Goal: Task Accomplishment & Management: Complete application form

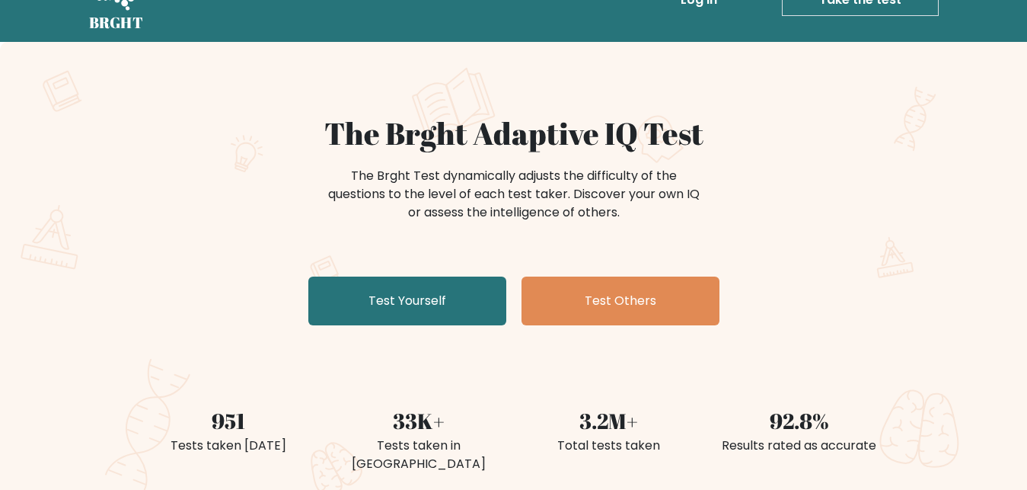
scroll to position [78, 0]
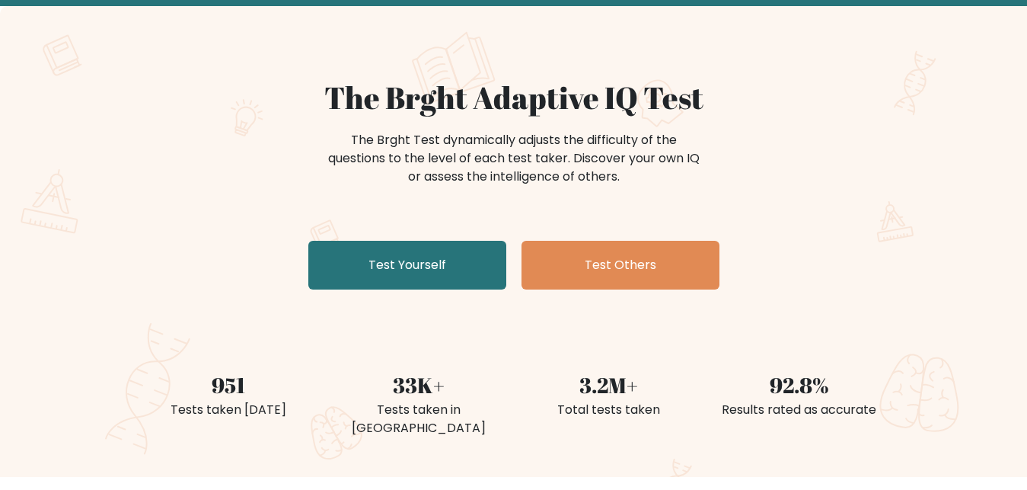
click at [386, 263] on link "Test Yourself" at bounding box center [407, 265] width 198 height 49
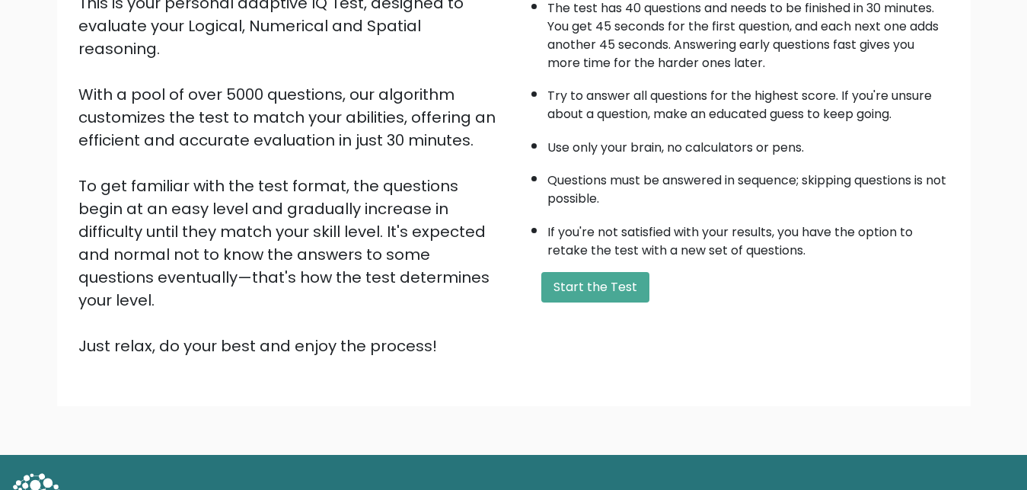
scroll to position [222, 0]
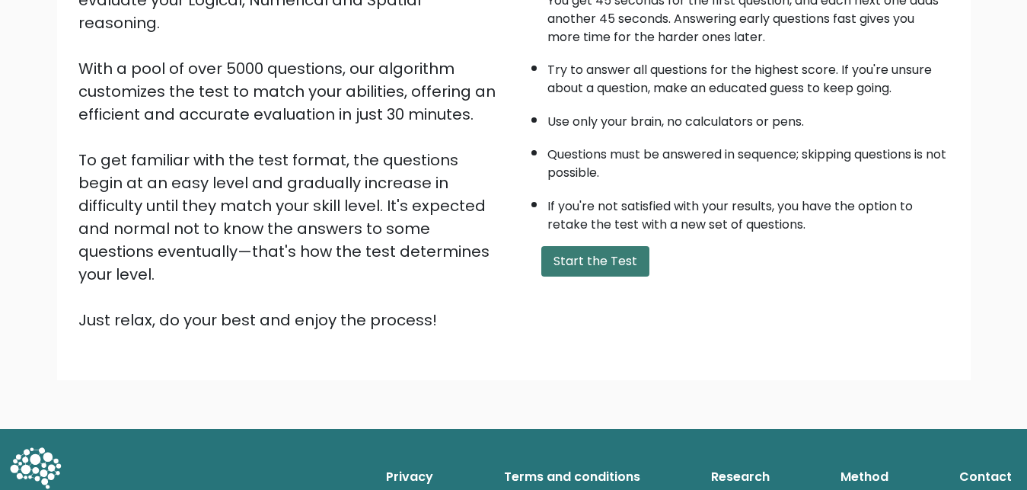
click at [560, 276] on button "Start the Test" at bounding box center [595, 261] width 108 height 30
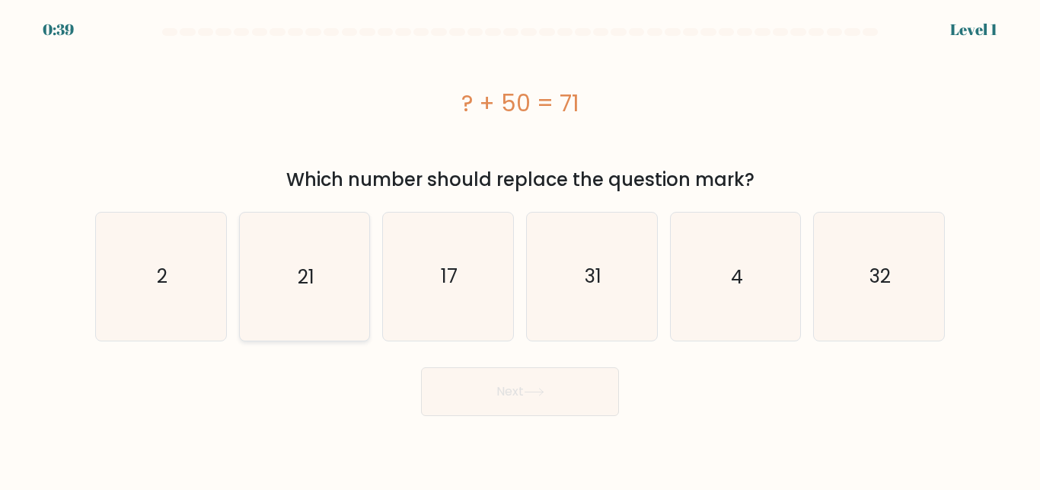
click at [304, 286] on icon "21" at bounding box center [304, 275] width 127 height 127
click at [520, 249] on input "b. 21" at bounding box center [520, 247] width 1 height 4
radio input "true"
click at [459, 407] on button "Next" at bounding box center [520, 391] width 198 height 49
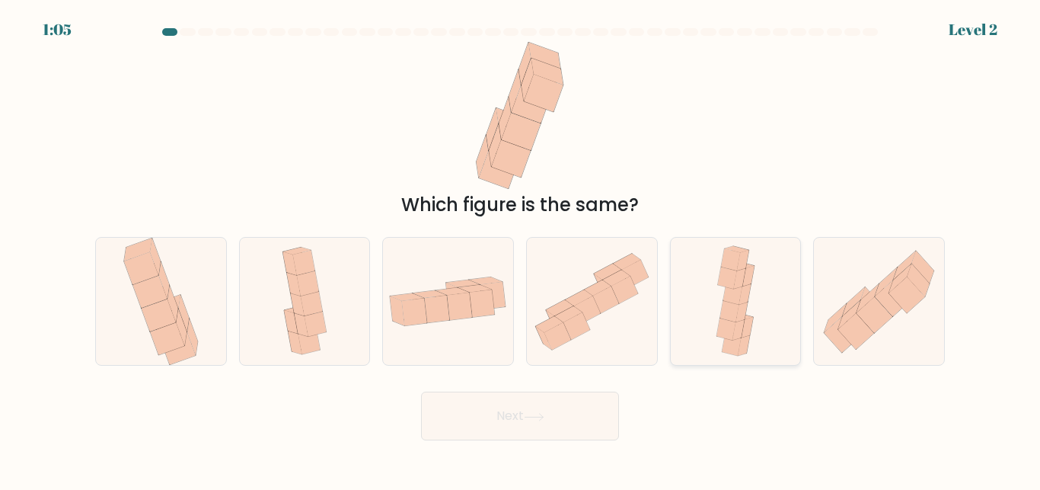
click at [709, 308] on div at bounding box center [736, 301] width 132 height 129
click at [521, 249] on input "e." at bounding box center [520, 247] width 1 height 4
radio input "true"
click at [559, 435] on button "Next" at bounding box center [520, 415] width 198 height 49
click at [555, 423] on button "Next" at bounding box center [520, 415] width 198 height 49
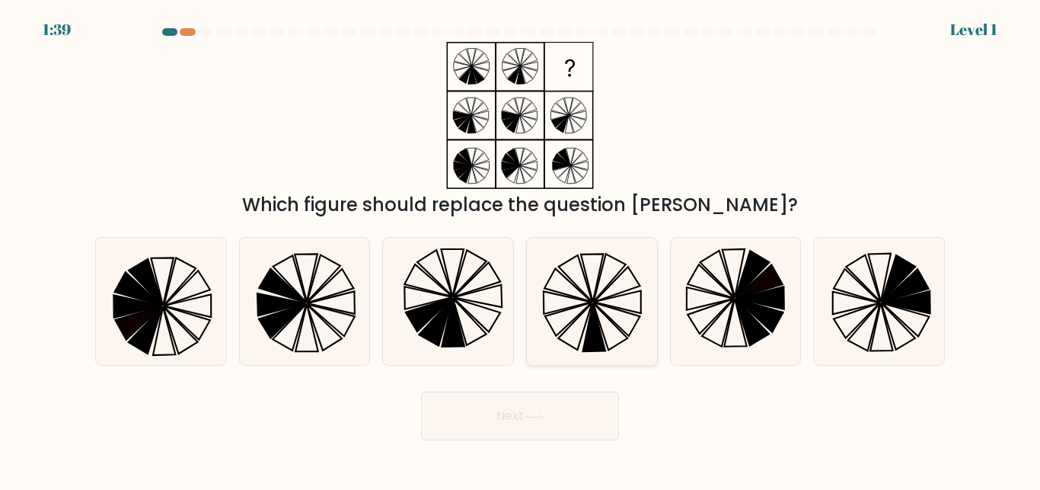
click at [567, 328] on icon at bounding box center [575, 326] width 34 height 47
click at [521, 249] on input "d." at bounding box center [520, 247] width 1 height 4
radio input "true"
click at [438, 331] on icon at bounding box center [436, 321] width 34 height 47
click at [520, 249] on input "c." at bounding box center [520, 247] width 1 height 4
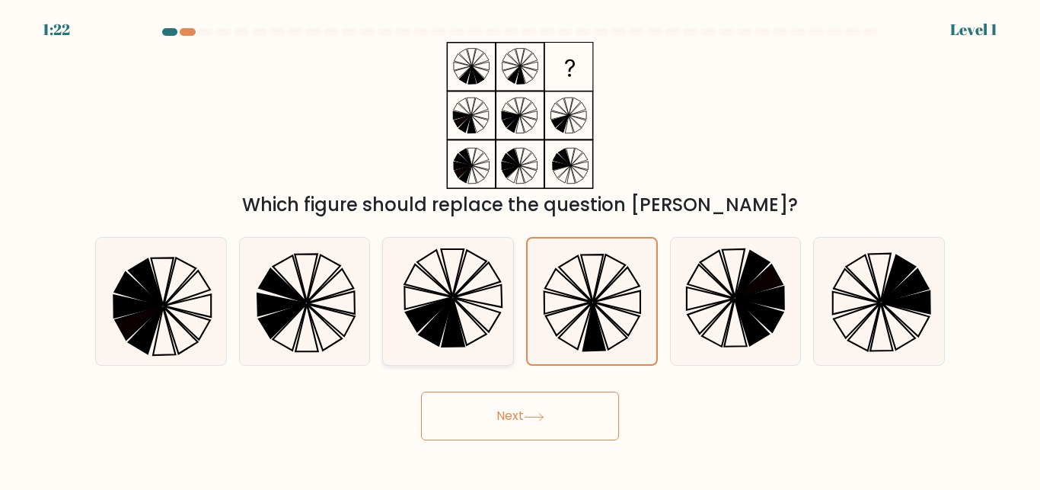
radio input "true"
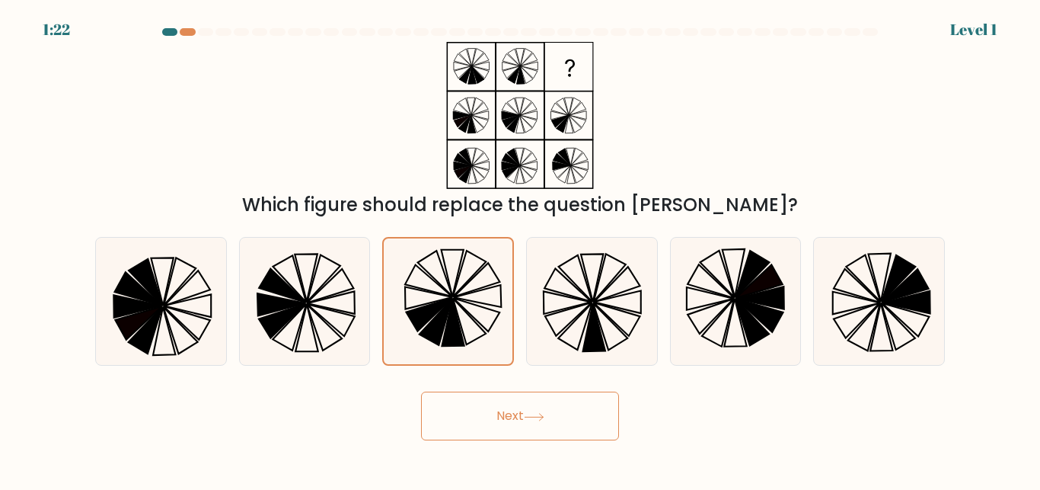
click at [477, 420] on button "Next" at bounding box center [520, 415] width 198 height 49
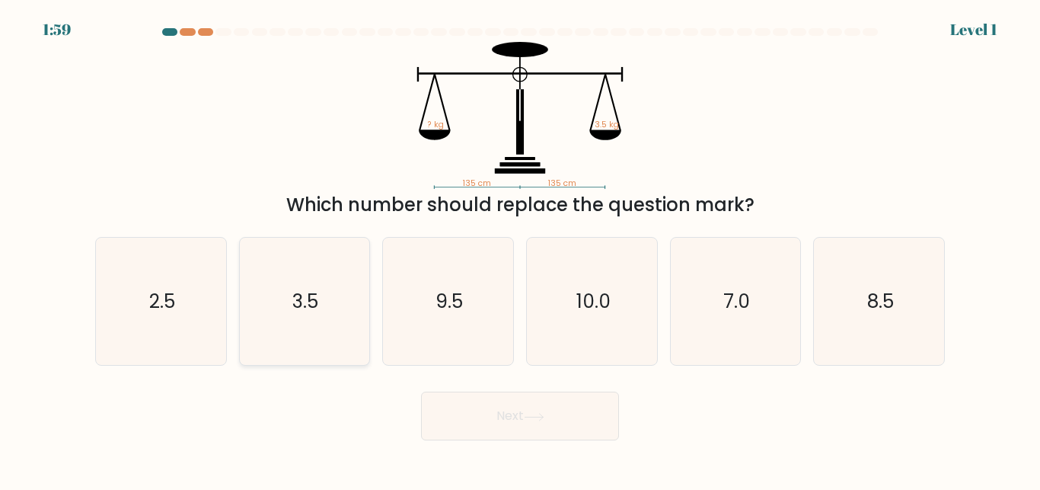
click at [318, 334] on icon "3.5" at bounding box center [304, 301] width 127 height 127
click at [520, 249] on input "b. 3.5" at bounding box center [520, 247] width 1 height 4
radio input "true"
click at [499, 419] on button "Next" at bounding box center [520, 415] width 198 height 49
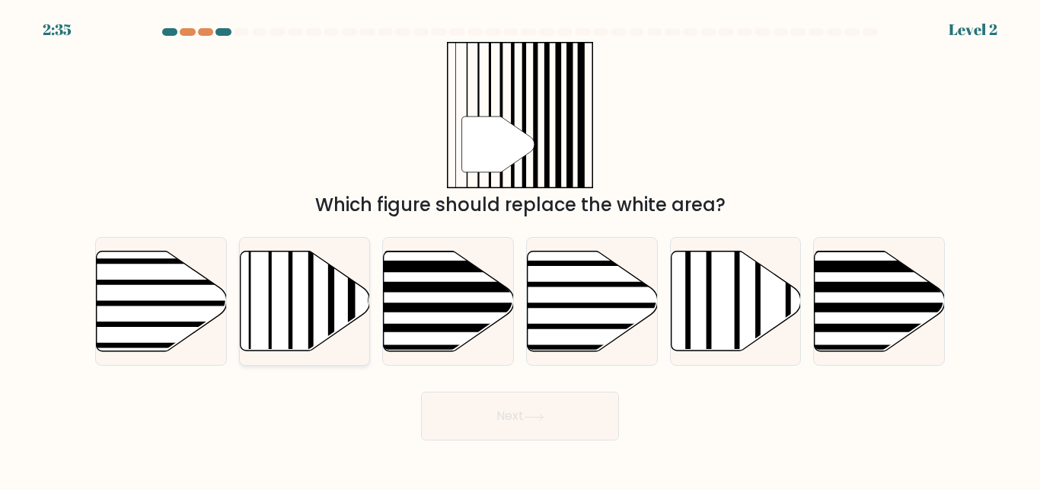
click at [285, 318] on icon at bounding box center [305, 301] width 130 height 100
click at [520, 249] on input "b." at bounding box center [520, 247] width 1 height 4
radio input "true"
click at [503, 432] on button "Next" at bounding box center [520, 415] width 198 height 49
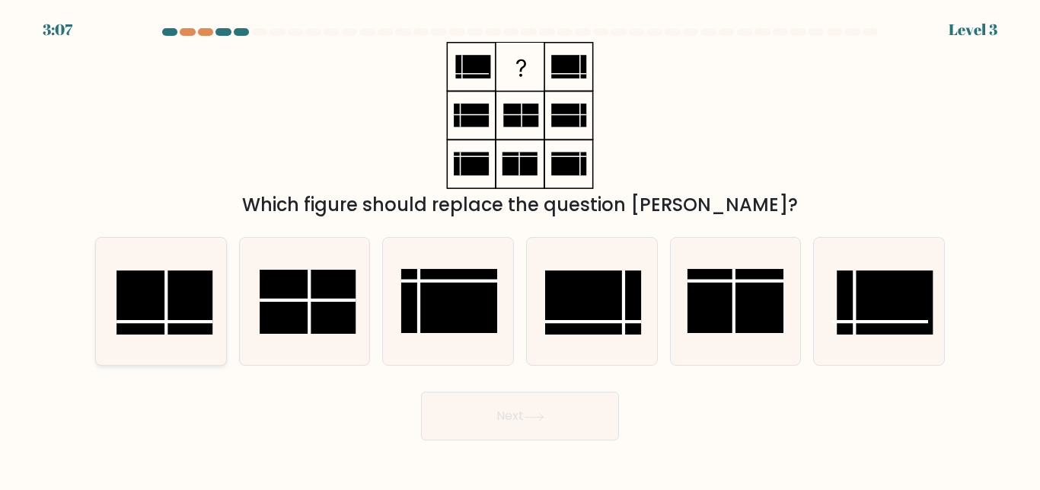
click at [189, 311] on rect at bounding box center [165, 302] width 96 height 64
click at [520, 249] on input "a." at bounding box center [520, 247] width 1 height 4
radio input "true"
click at [506, 410] on button "Next" at bounding box center [520, 415] width 198 height 49
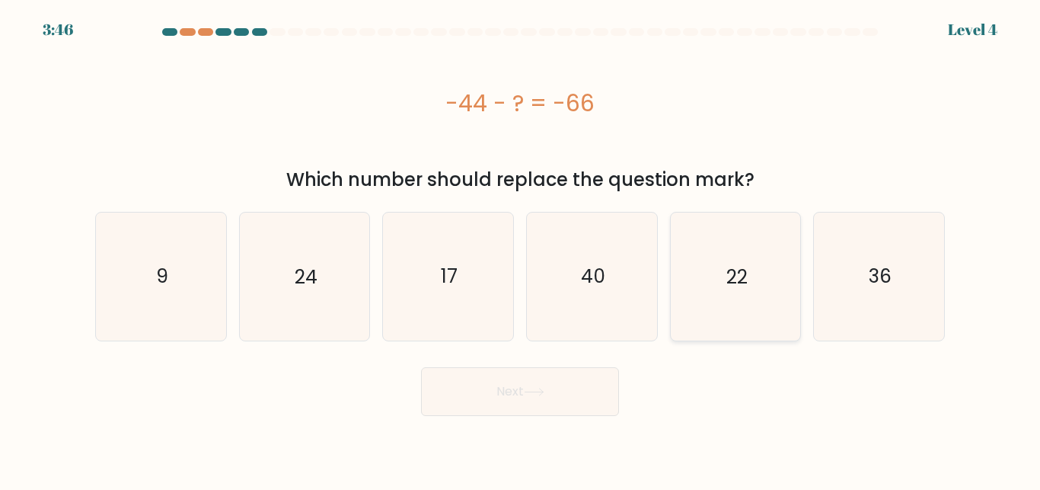
click at [770, 264] on icon "22" at bounding box center [735, 275] width 127 height 127
click at [521, 249] on input "e. 22" at bounding box center [520, 247] width 1 height 4
radio input "true"
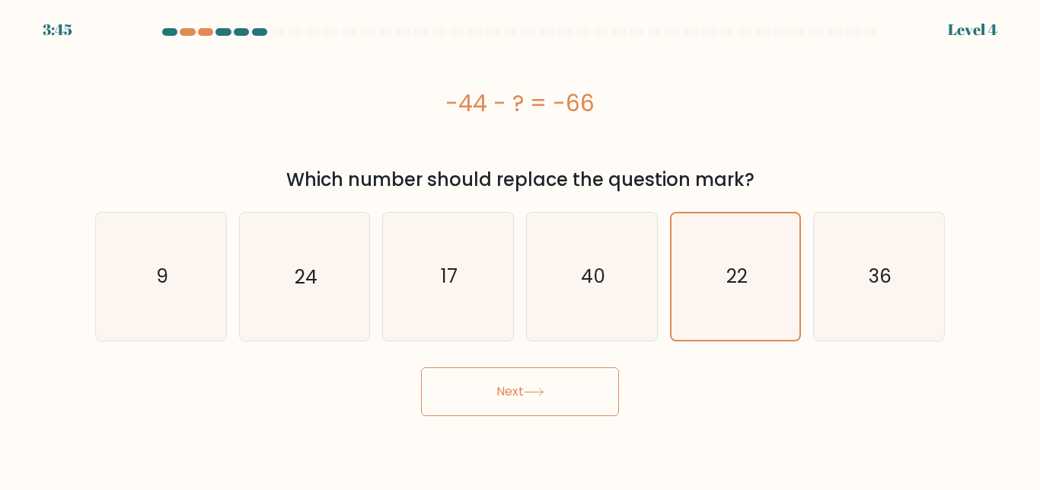
click at [561, 397] on button "Next" at bounding box center [520, 391] width 198 height 49
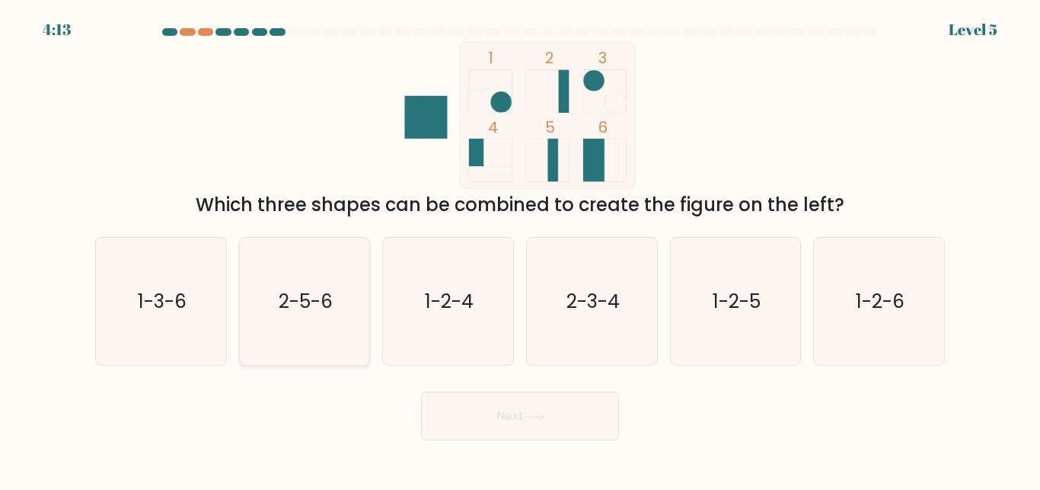
click at [300, 321] on icon "2-5-6" at bounding box center [304, 301] width 127 height 127
click at [520, 249] on input "b. 2-5-6" at bounding box center [520, 247] width 1 height 4
radio input "true"
click at [570, 411] on button "Next" at bounding box center [520, 415] width 198 height 49
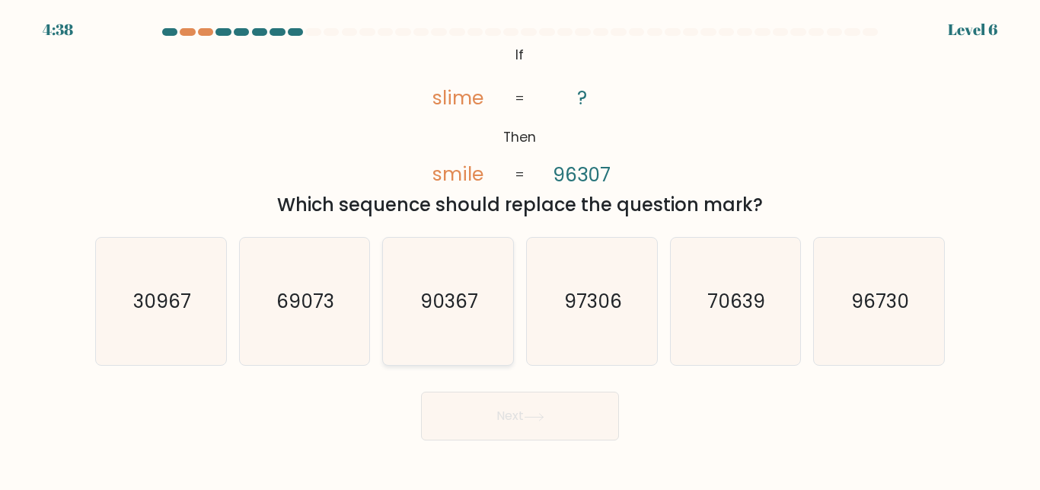
click at [417, 317] on icon "90367" at bounding box center [448, 301] width 127 height 127
click at [520, 249] on input "c. 90367" at bounding box center [520, 247] width 1 height 4
radio input "true"
click at [487, 435] on button "Next" at bounding box center [520, 415] width 198 height 49
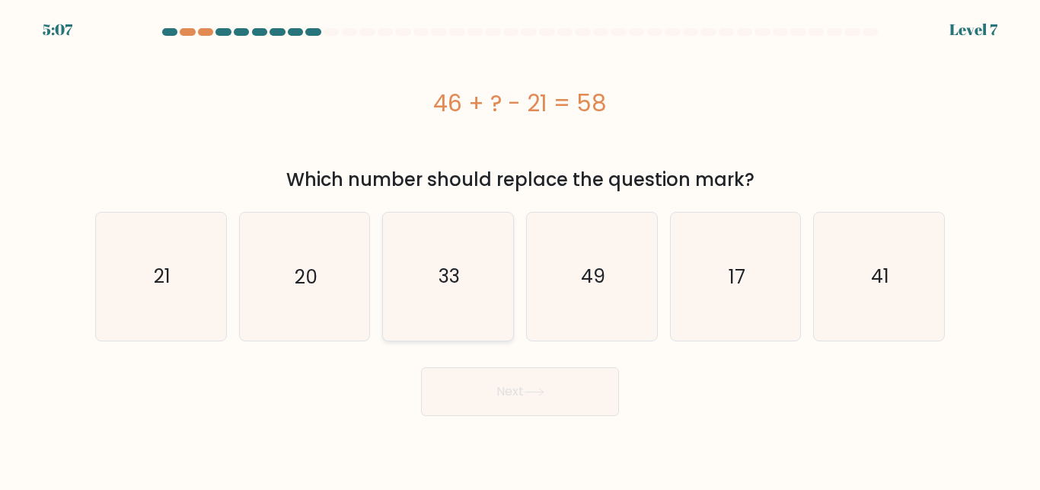
click at [481, 254] on icon "33" at bounding box center [448, 275] width 127 height 127
click at [520, 249] on input "c. 33" at bounding box center [520, 247] width 1 height 4
radio input "true"
click at [519, 401] on button "Next" at bounding box center [520, 391] width 198 height 49
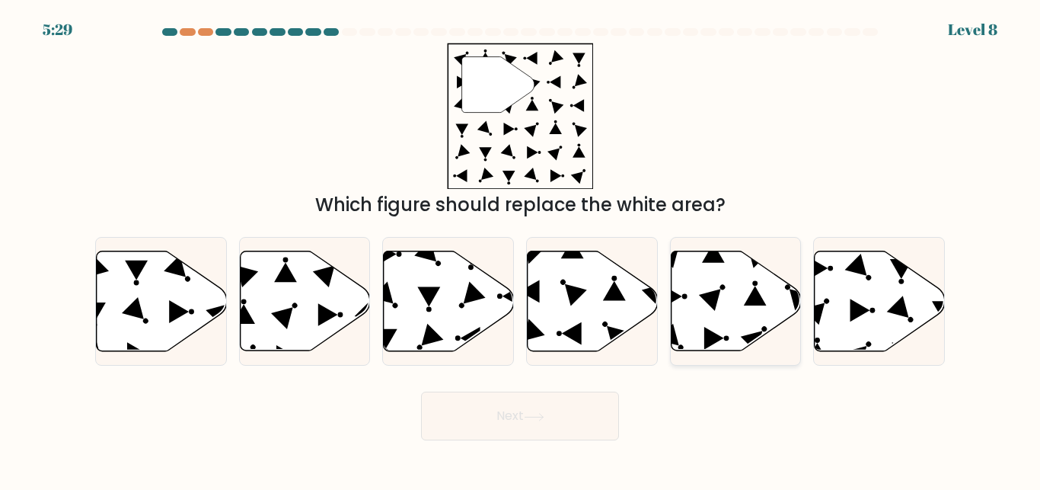
click at [722, 321] on icon at bounding box center [736, 301] width 130 height 100
click at [521, 249] on input "e." at bounding box center [520, 247] width 1 height 4
radio input "true"
click at [551, 414] on button "Next" at bounding box center [520, 415] width 198 height 49
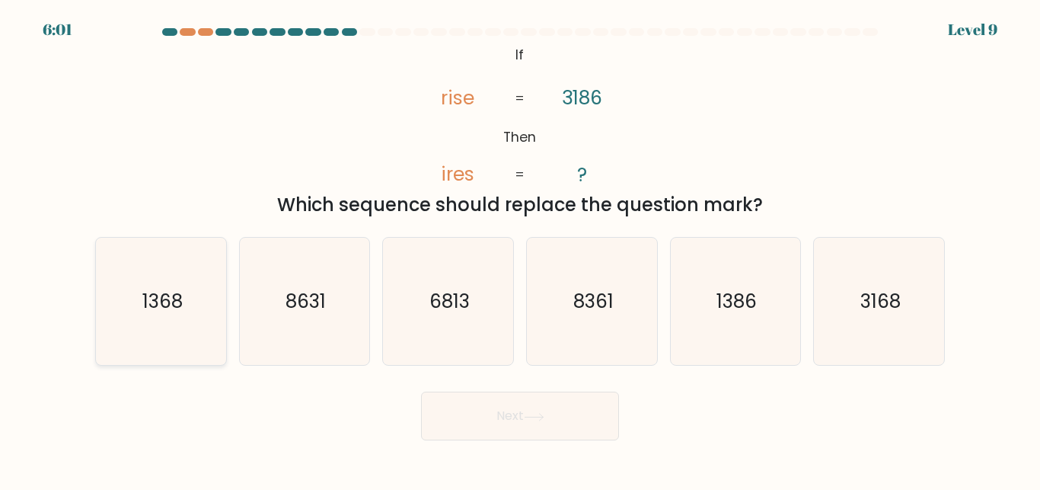
click at [198, 324] on icon "1368" at bounding box center [160, 301] width 127 height 127
click at [520, 249] on input "a. 1368" at bounding box center [520, 247] width 1 height 4
radio input "true"
click at [522, 439] on button "Next" at bounding box center [520, 415] width 198 height 49
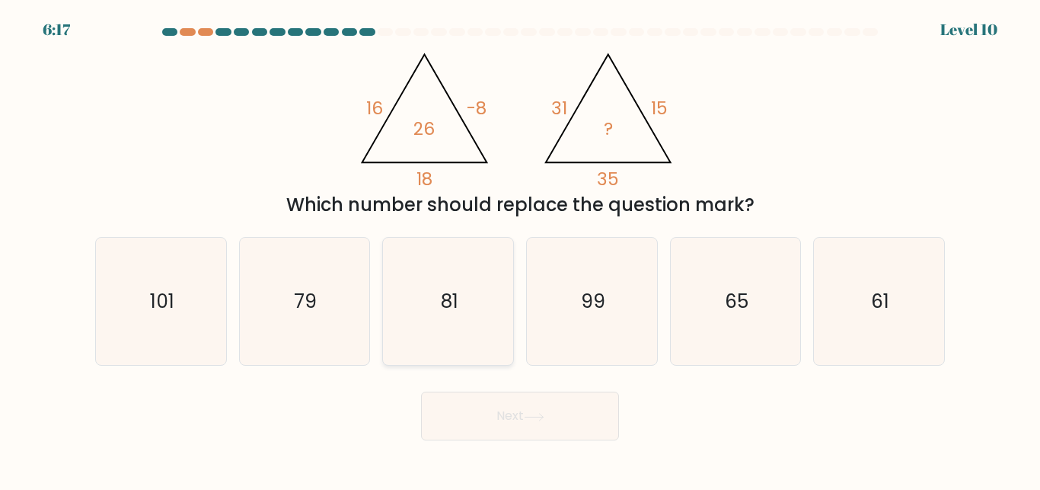
click at [395, 308] on icon "81" at bounding box center [448, 301] width 127 height 127
click at [520, 249] on input "c. 81" at bounding box center [520, 247] width 1 height 4
radio input "true"
click at [463, 401] on button "Next" at bounding box center [520, 415] width 198 height 49
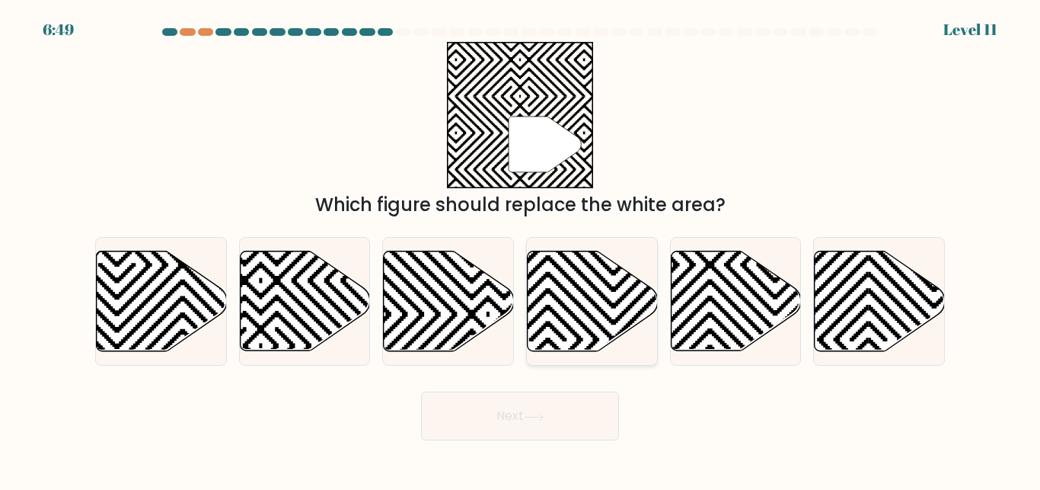
click at [553, 283] on icon at bounding box center [593, 301] width 130 height 100
click at [521, 249] on input "d." at bounding box center [520, 247] width 1 height 4
radio input "true"
click at [496, 424] on button "Next" at bounding box center [520, 415] width 198 height 49
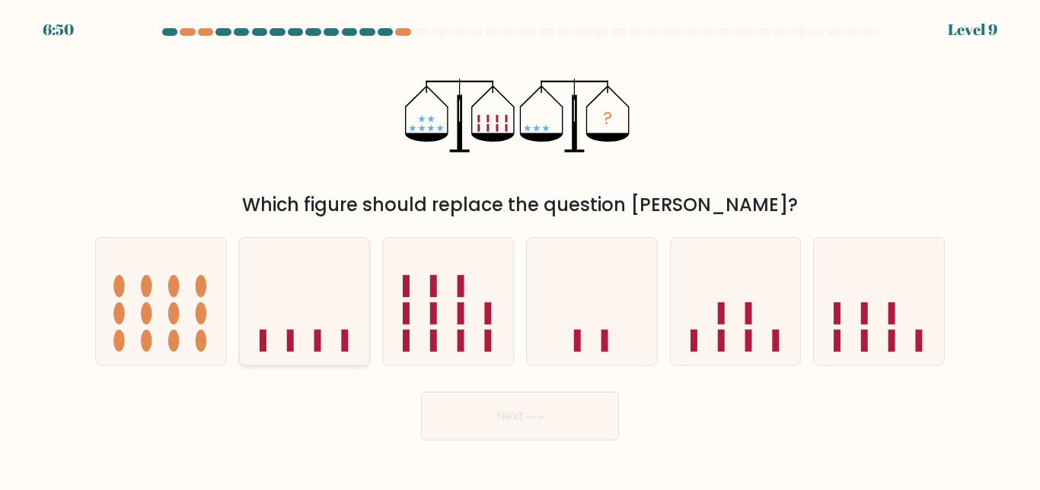
click at [336, 305] on icon at bounding box center [305, 300] width 130 height 107
click at [520, 249] on input "b." at bounding box center [520, 247] width 1 height 4
radio input "true"
click at [474, 421] on button "Next" at bounding box center [520, 415] width 198 height 49
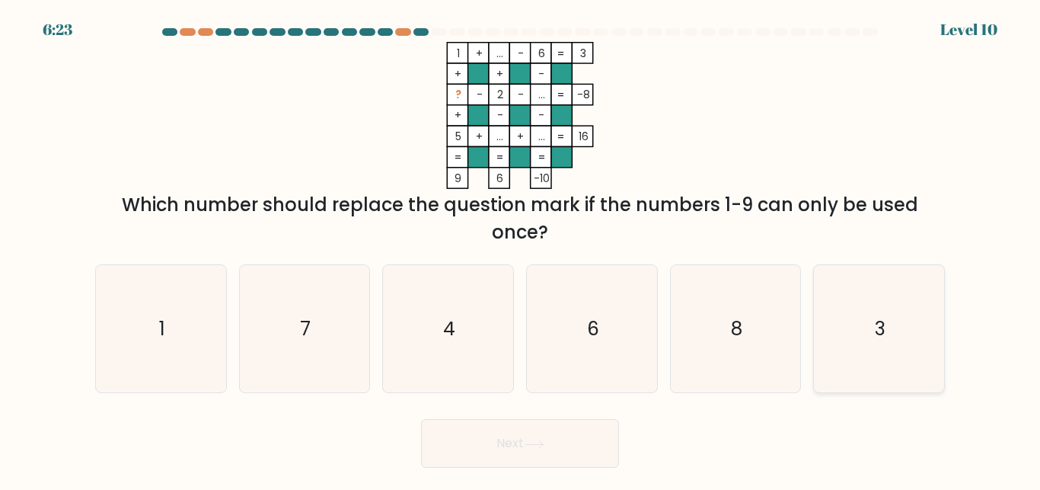
click at [875, 351] on icon "3" at bounding box center [879, 328] width 127 height 127
click at [521, 249] on input "f. 3" at bounding box center [520, 247] width 1 height 4
radio input "true"
click at [575, 441] on button "Next" at bounding box center [520, 443] width 198 height 49
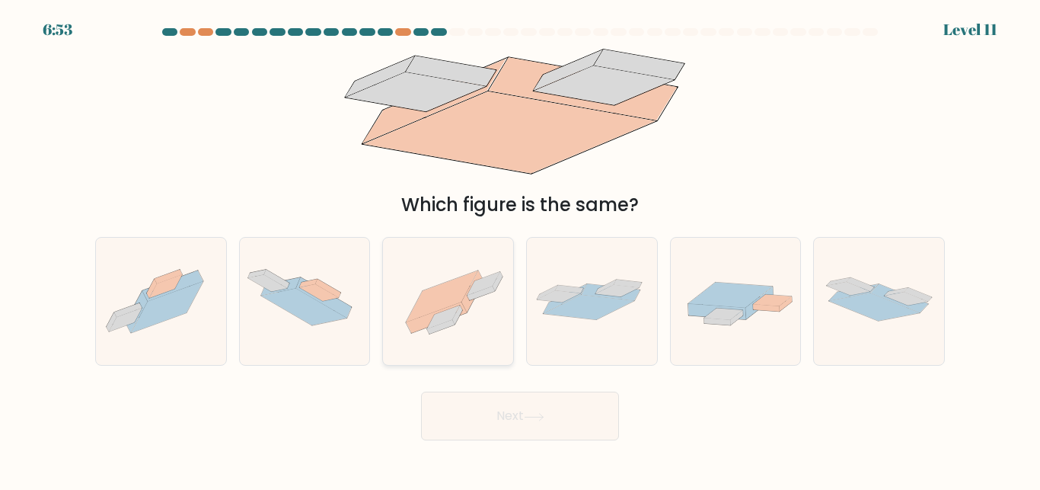
click at [501, 318] on icon at bounding box center [448, 301] width 130 height 97
click at [520, 249] on input "c." at bounding box center [520, 247] width 1 height 4
radio input "true"
click at [493, 419] on button "Next" at bounding box center [520, 415] width 198 height 49
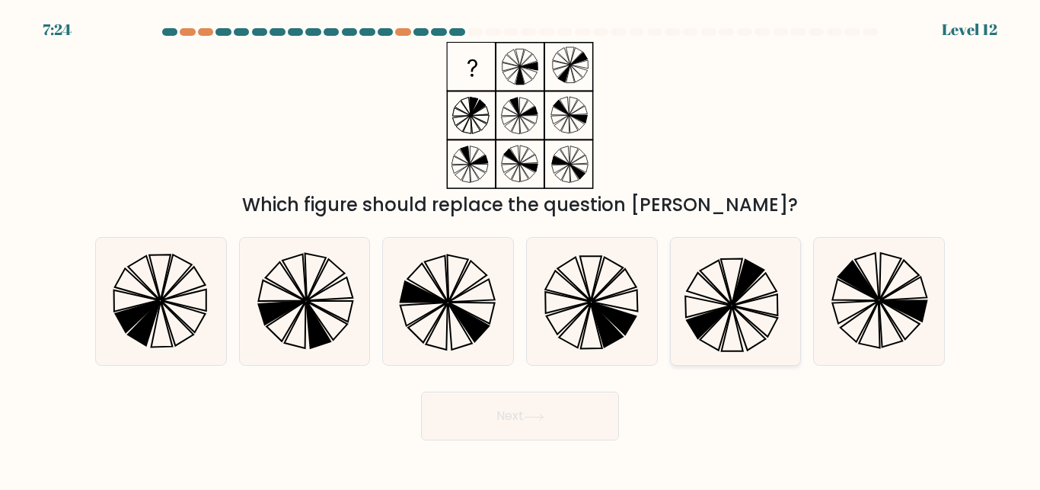
click at [761, 308] on icon at bounding box center [735, 301] width 127 height 127
click at [521, 249] on input "e." at bounding box center [520, 247] width 1 height 4
radio input "true"
click at [590, 426] on button "Next" at bounding box center [520, 415] width 198 height 49
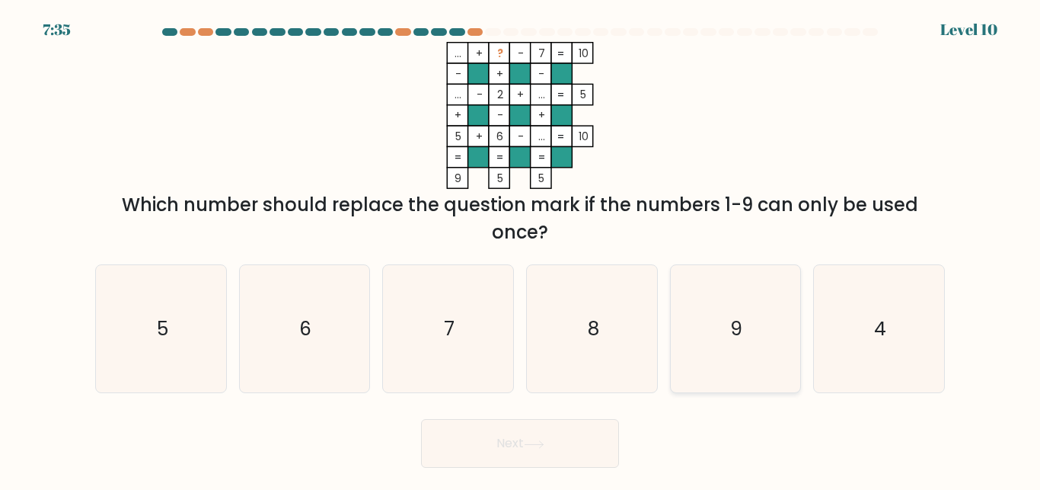
click at [754, 345] on icon "9" at bounding box center [735, 328] width 127 height 127
click at [521, 249] on input "e. 9" at bounding box center [520, 247] width 1 height 4
radio input "true"
click at [595, 447] on button "Next" at bounding box center [520, 443] width 198 height 49
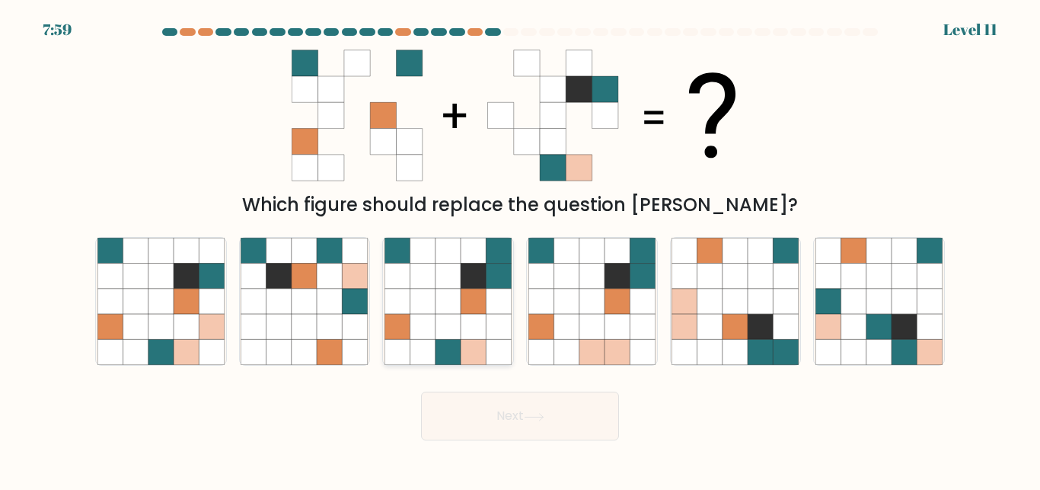
click at [423, 251] on icon at bounding box center [422, 250] width 25 height 25
click at [520, 249] on input "c." at bounding box center [520, 247] width 1 height 4
radio input "true"
click at [574, 401] on button "Next" at bounding box center [520, 415] width 198 height 49
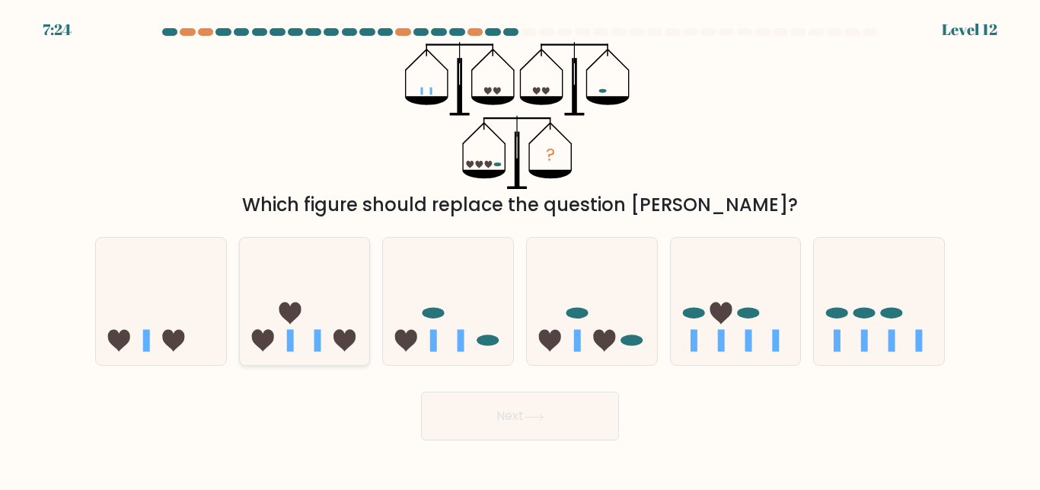
click at [279, 337] on icon at bounding box center [305, 300] width 130 height 107
click at [520, 249] on input "b." at bounding box center [520, 247] width 1 height 4
radio input "true"
click at [460, 432] on button "Next" at bounding box center [520, 415] width 198 height 49
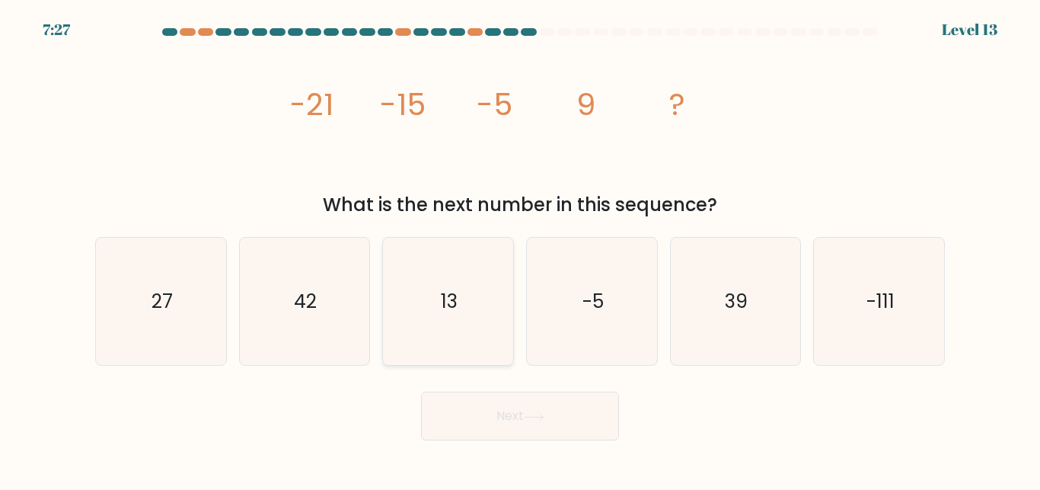
click at [432, 276] on icon "13" at bounding box center [448, 301] width 127 height 127
click at [520, 249] on input "c. 13" at bounding box center [520, 247] width 1 height 4
radio input "true"
click at [466, 430] on button "Next" at bounding box center [520, 415] width 198 height 49
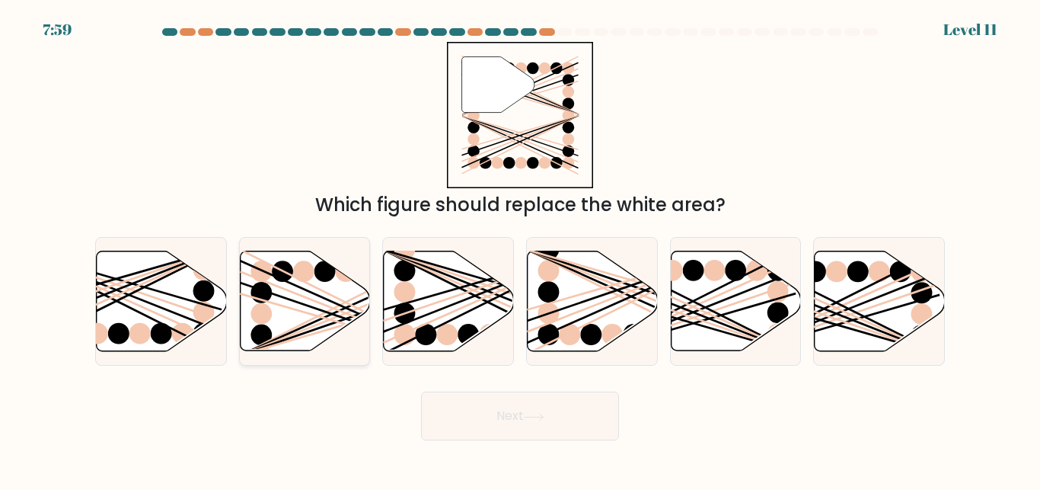
click at [352, 306] on line at bounding box center [344, 302] width 209 height 104
click at [520, 249] on input "b." at bounding box center [520, 247] width 1 height 4
radio input "true"
click at [456, 436] on button "Next" at bounding box center [520, 415] width 198 height 49
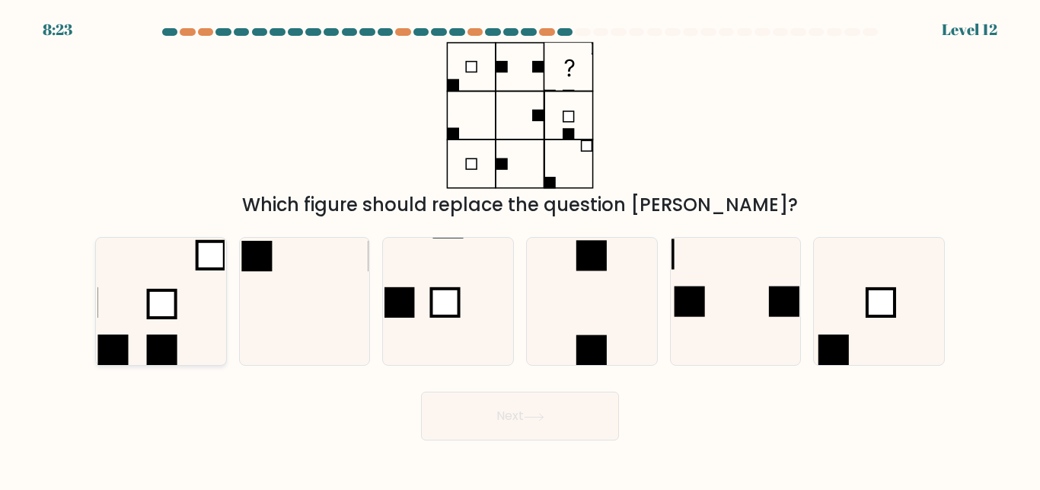
click at [137, 270] on icon at bounding box center [160, 301] width 127 height 127
click at [520, 249] on input "a." at bounding box center [520, 247] width 1 height 4
radio input "true"
click at [457, 409] on button "Next" at bounding box center [520, 415] width 198 height 49
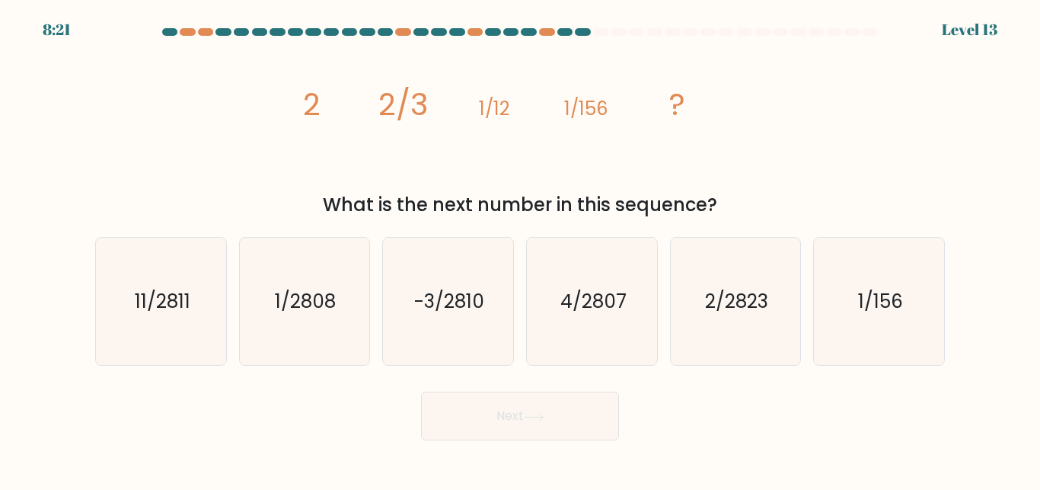
click at [457, 409] on button "Next" at bounding box center [520, 415] width 198 height 49
click at [384, 158] on icon "image/svg+xml 2 2/3 1/12 1/156 ?" at bounding box center [520, 115] width 457 height 147
click at [296, 341] on icon "1/2808" at bounding box center [304, 301] width 127 height 127
click at [520, 249] on input "b. 1/2808" at bounding box center [520, 247] width 1 height 4
radio input "true"
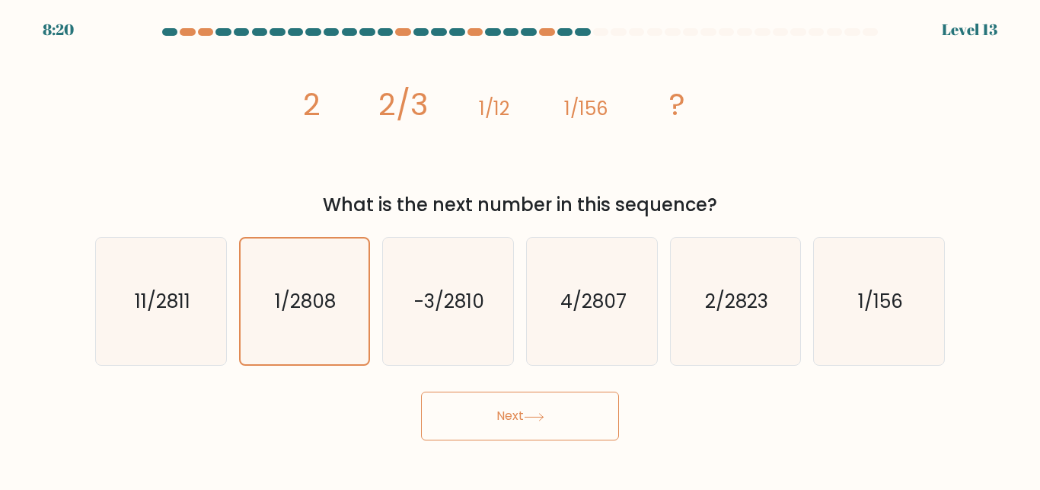
click at [483, 425] on button "Next" at bounding box center [520, 415] width 198 height 49
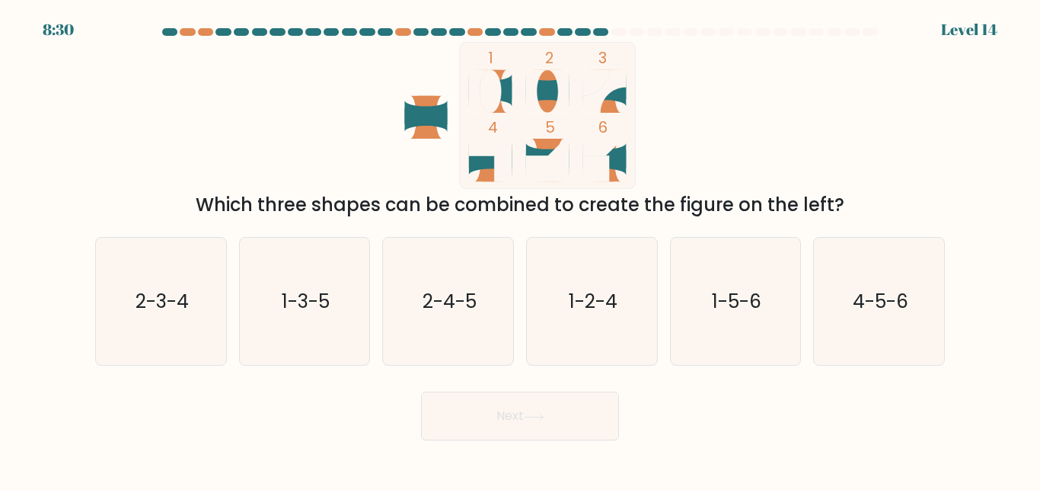
click at [611, 174] on icon at bounding box center [607, 160] width 25 height 43
click at [834, 308] on icon "4-5-6" at bounding box center [879, 301] width 127 height 127
click at [521, 249] on input "f. 4-5-6" at bounding box center [520, 247] width 1 height 4
radio input "true"
click at [572, 427] on button "Next" at bounding box center [520, 415] width 198 height 49
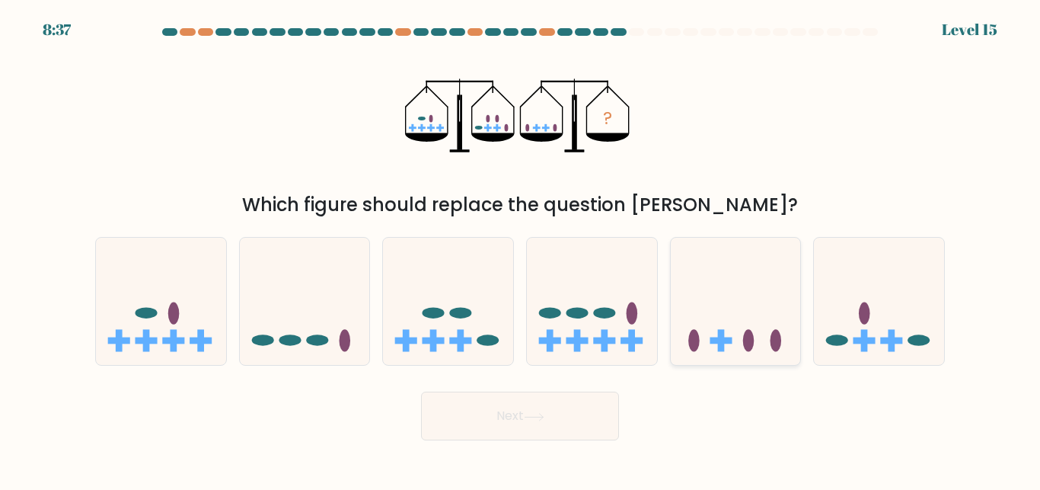
click at [764, 290] on icon at bounding box center [736, 300] width 130 height 107
click at [521, 249] on input "e." at bounding box center [520, 247] width 1 height 4
radio input "true"
click at [541, 417] on icon at bounding box center [534, 417] width 21 height 8
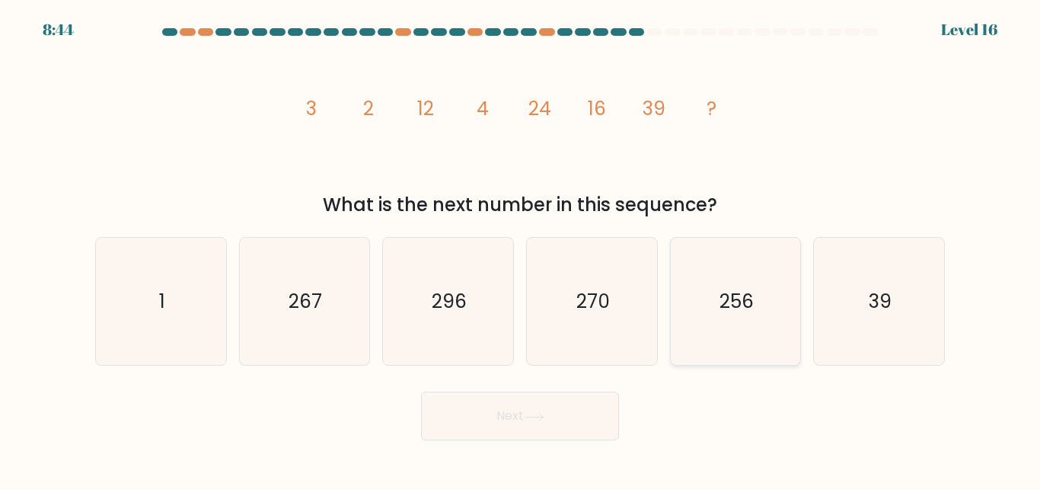
click at [687, 316] on icon "256" at bounding box center [735, 301] width 127 height 127
click at [521, 249] on input "e. 256" at bounding box center [520, 247] width 1 height 4
radio input "true"
click at [531, 407] on button "Next" at bounding box center [520, 415] width 198 height 49
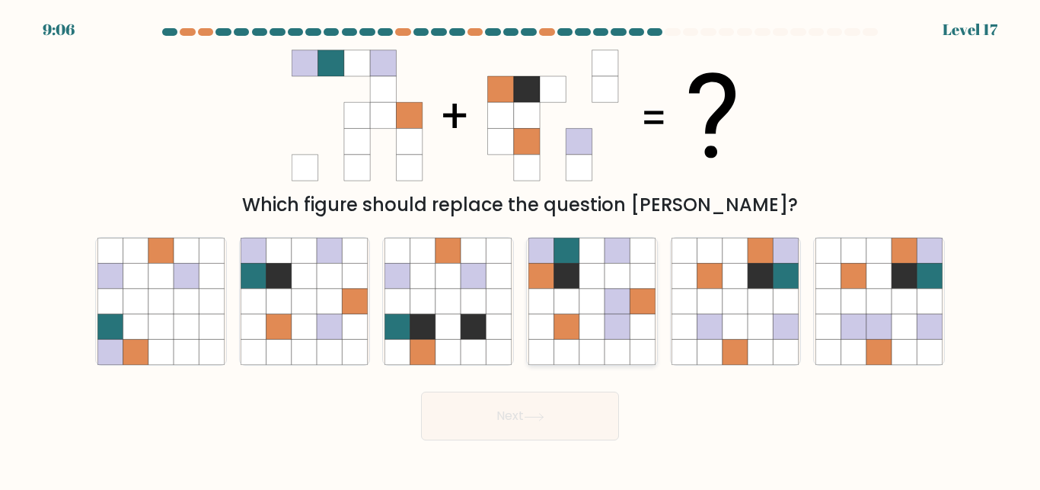
click at [651, 308] on icon at bounding box center [642, 301] width 25 height 25
click at [521, 249] on input "d." at bounding box center [520, 247] width 1 height 4
radio input "true"
click at [534, 410] on button "Next" at bounding box center [520, 415] width 198 height 49
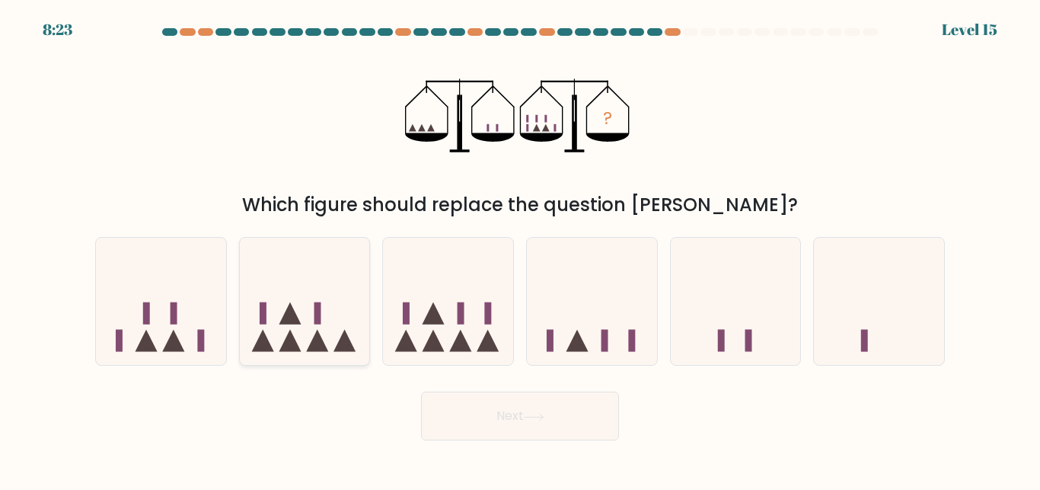
click at [298, 337] on icon at bounding box center [305, 300] width 130 height 107
click at [520, 249] on input "b." at bounding box center [520, 247] width 1 height 4
radio input "true"
click at [515, 404] on button "Next" at bounding box center [520, 415] width 198 height 49
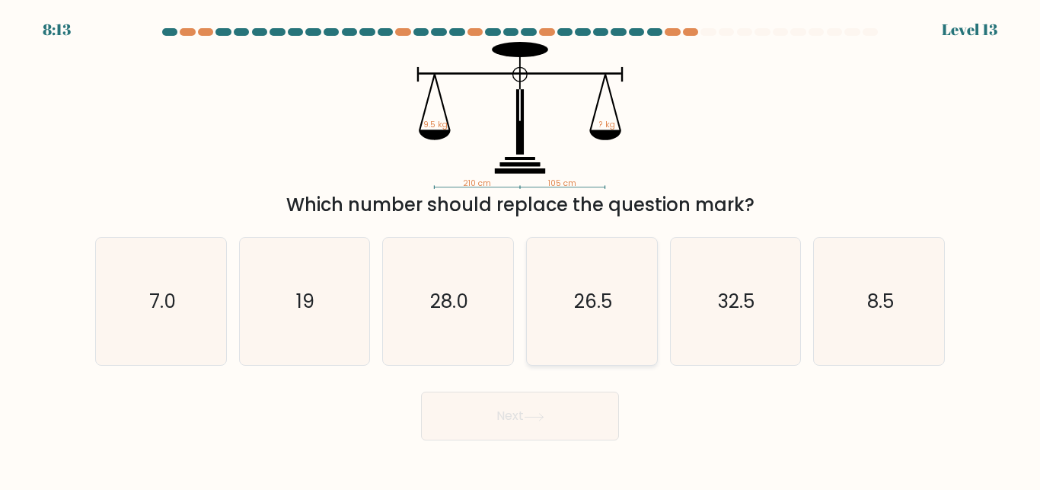
click at [575, 308] on text "26.5" at bounding box center [593, 301] width 38 height 27
click at [521, 249] on input "d. 26.5" at bounding box center [520, 247] width 1 height 4
radio input "true"
click at [521, 428] on button "Next" at bounding box center [520, 415] width 198 height 49
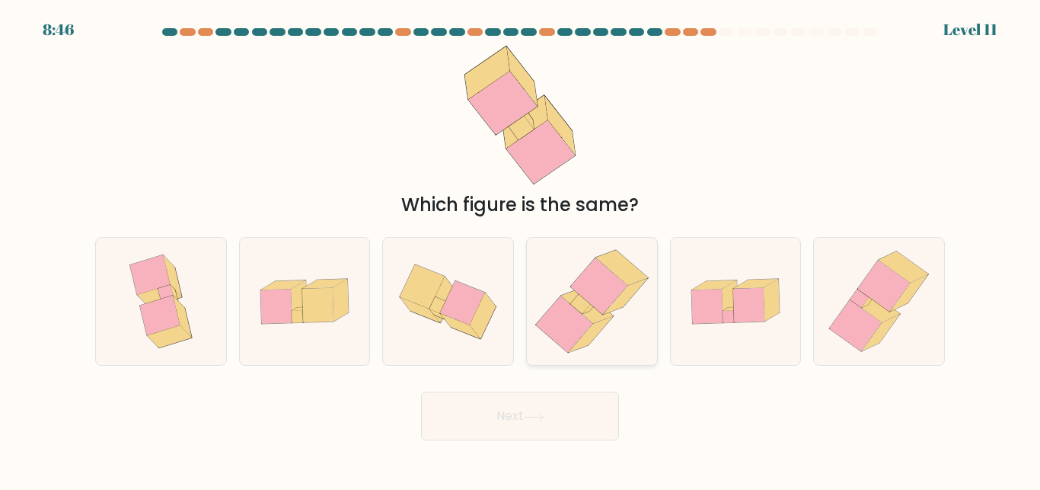
click at [563, 297] on icon at bounding box center [564, 323] width 58 height 57
click at [521, 249] on input "d." at bounding box center [520, 247] width 1 height 4
radio input "true"
click at [519, 431] on button "Next" at bounding box center [520, 415] width 198 height 49
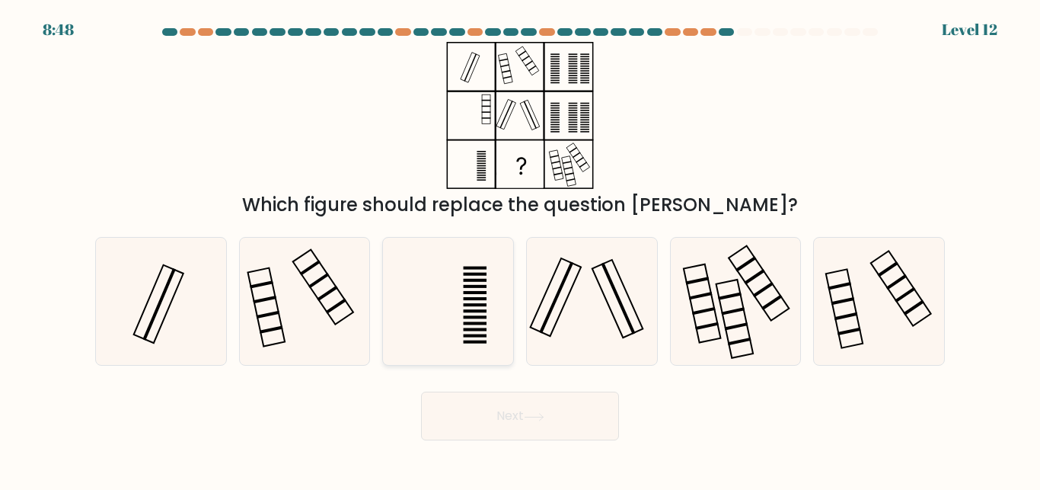
click at [471, 302] on icon at bounding box center [448, 301] width 127 height 127
click at [520, 249] on input "c." at bounding box center [520, 247] width 1 height 4
radio input "true"
click at [495, 418] on button "Next" at bounding box center [520, 415] width 198 height 49
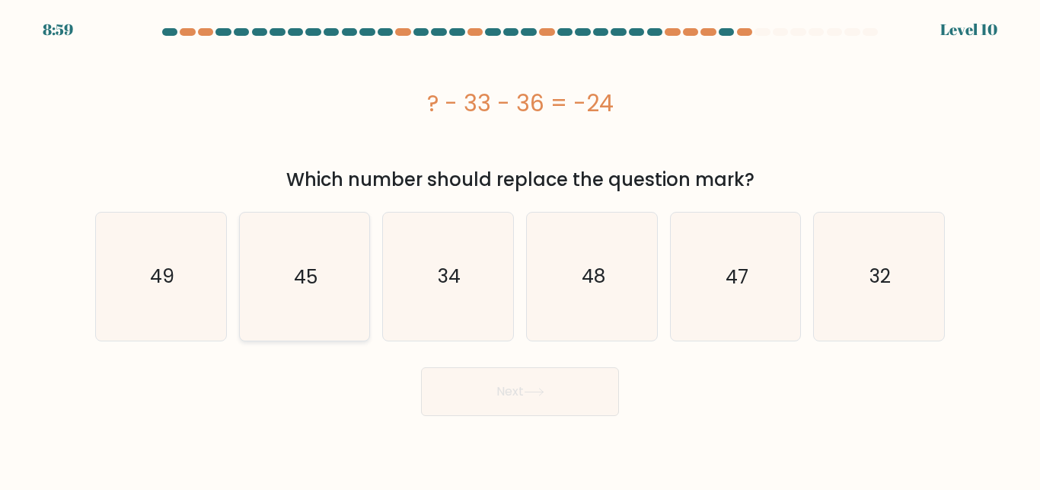
click at [351, 294] on icon "45" at bounding box center [304, 275] width 127 height 127
click at [520, 249] on input "b. 45" at bounding box center [520, 247] width 1 height 4
radio input "true"
click at [522, 400] on button "Next" at bounding box center [520, 391] width 198 height 49
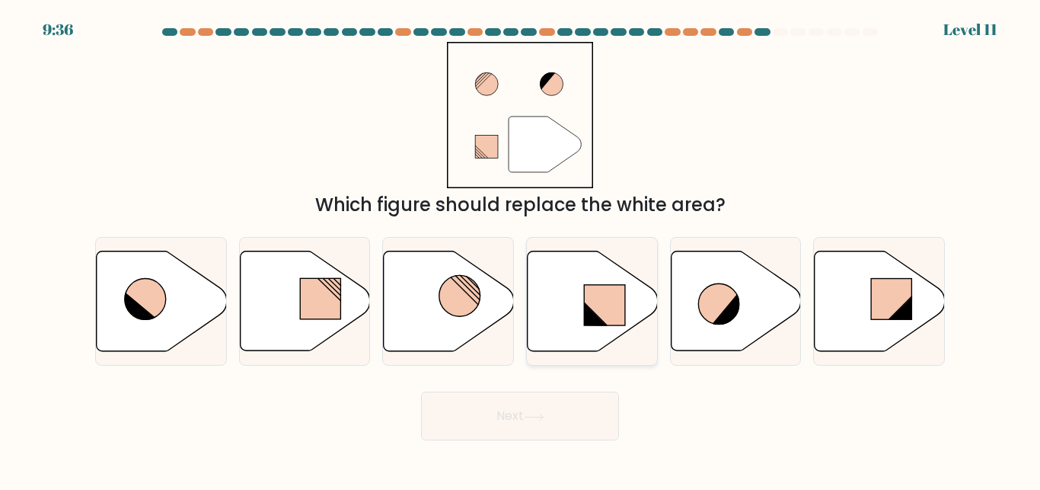
click at [566, 324] on icon at bounding box center [593, 301] width 130 height 100
click at [521, 249] on input "d." at bounding box center [520, 247] width 1 height 4
radio input "true"
click at [582, 436] on button "Next" at bounding box center [520, 415] width 198 height 49
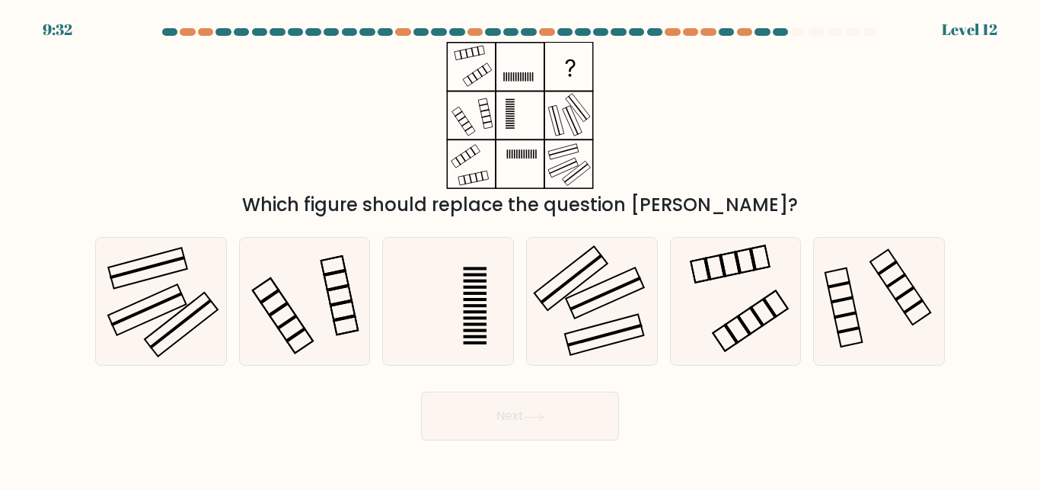
click at [582, 417] on button "Next" at bounding box center [520, 415] width 198 height 49
click at [434, 321] on icon at bounding box center [448, 301] width 127 height 127
click at [520, 249] on input "c." at bounding box center [520, 247] width 1 height 4
radio input "true"
click at [576, 312] on icon at bounding box center [591, 301] width 127 height 127
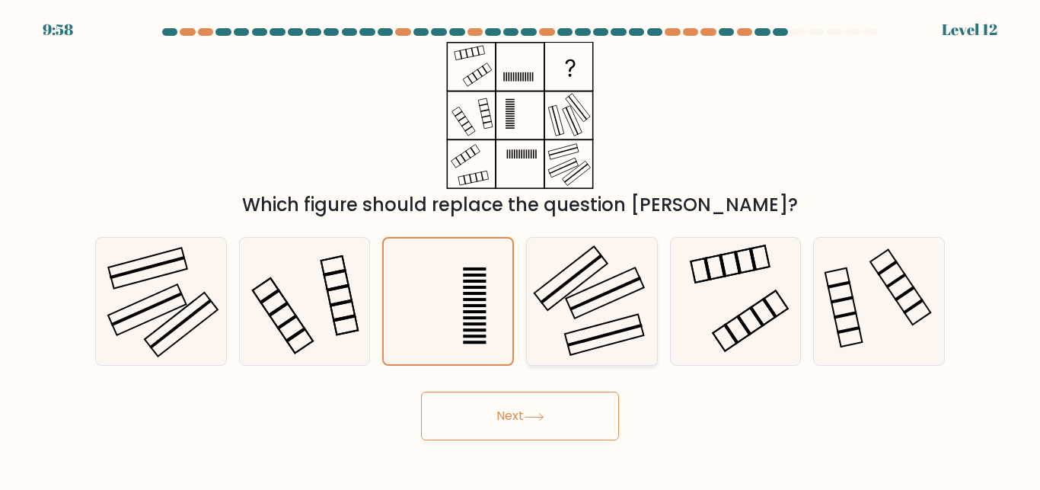
click at [521, 249] on input "d." at bounding box center [520, 247] width 1 height 4
radio input "true"
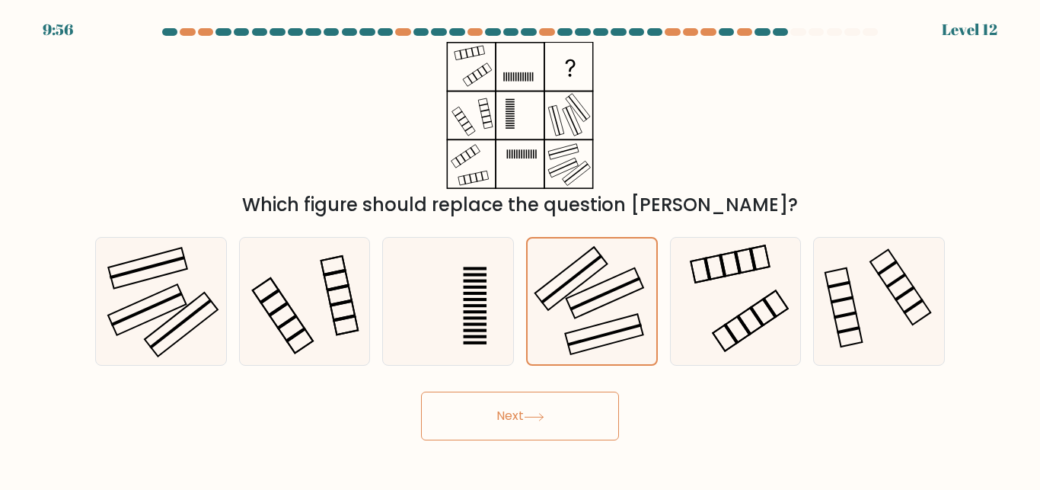
click at [531, 424] on button "Next" at bounding box center [520, 415] width 198 height 49
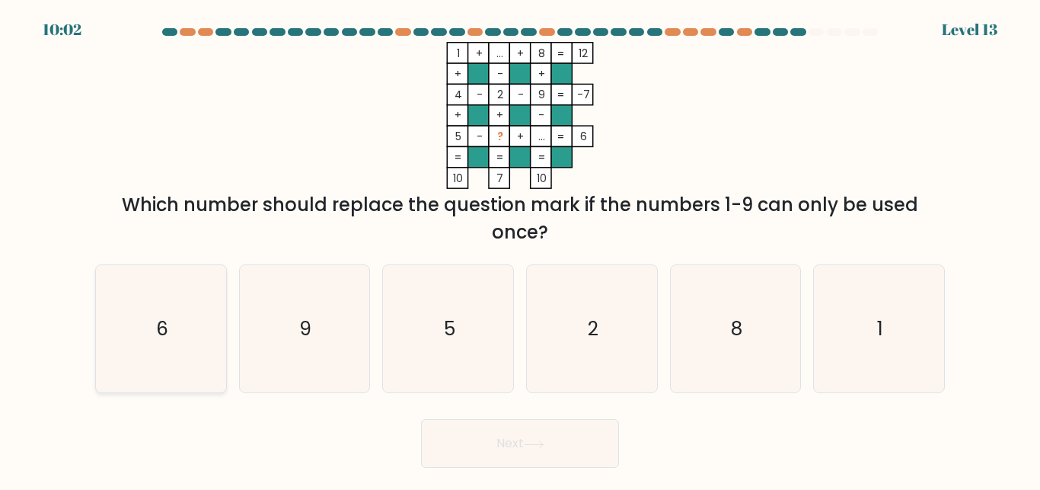
click at [150, 340] on icon "6" at bounding box center [160, 328] width 127 height 127
click at [520, 249] on input "a. 6" at bounding box center [520, 247] width 1 height 4
radio input "true"
click at [550, 432] on button "Next" at bounding box center [520, 443] width 198 height 49
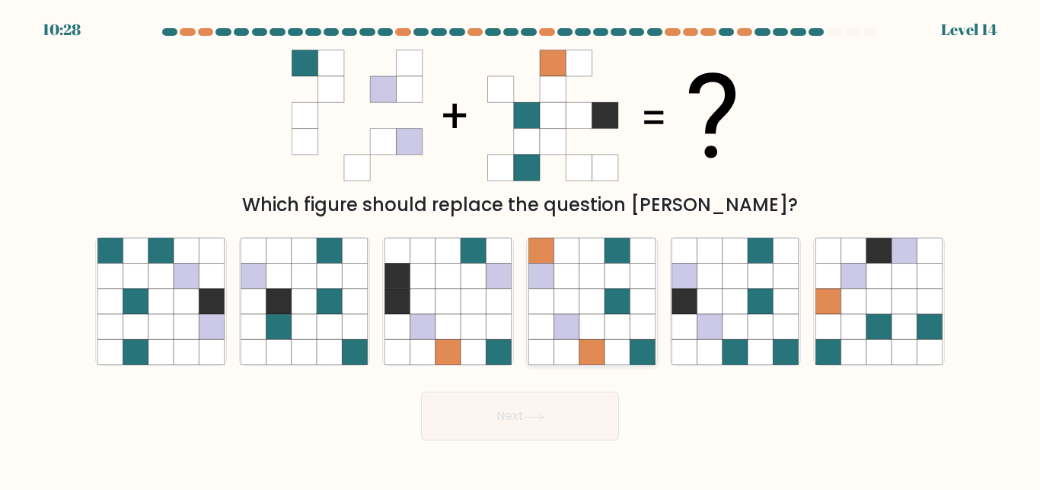
click at [624, 342] on icon at bounding box center [617, 352] width 25 height 25
click at [521, 249] on input "d." at bounding box center [520, 247] width 1 height 4
radio input "true"
click at [550, 434] on button "Next" at bounding box center [520, 415] width 198 height 49
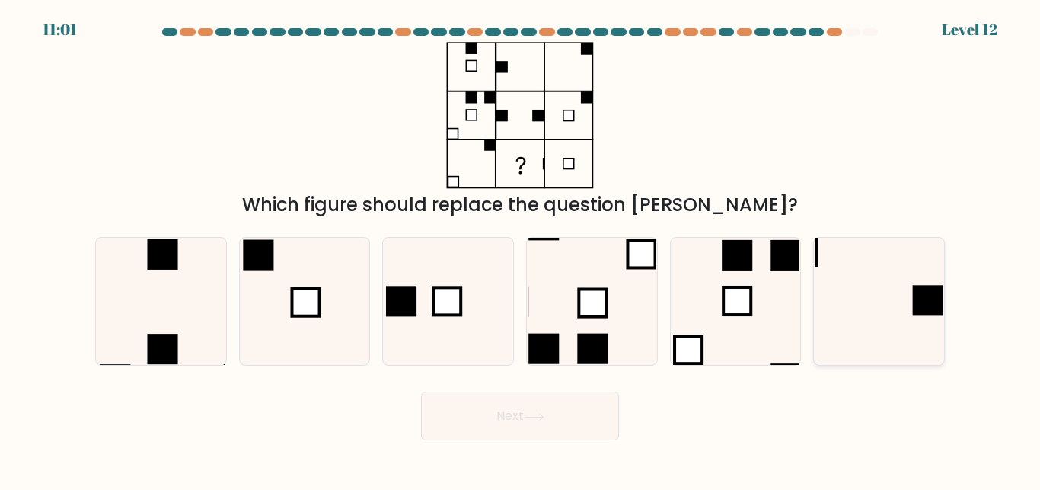
click at [908, 273] on icon at bounding box center [879, 301] width 127 height 127
click at [521, 249] on input "f." at bounding box center [520, 247] width 1 height 4
radio input "true"
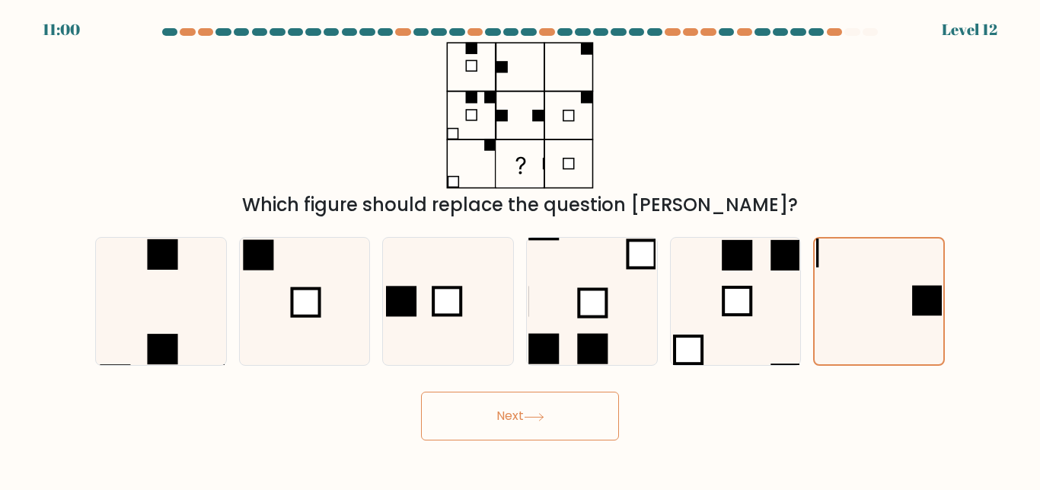
click at [468, 407] on button "Next" at bounding box center [520, 415] width 198 height 49
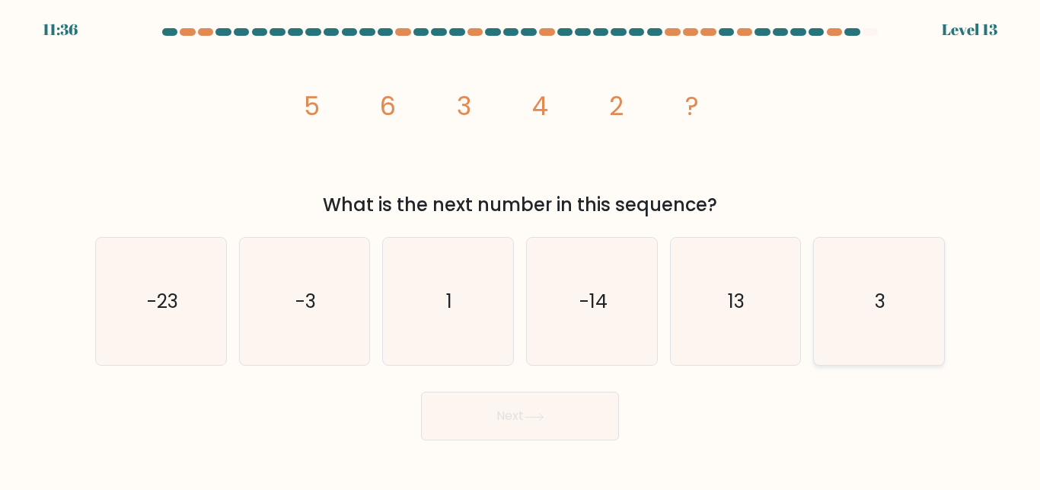
click at [883, 338] on icon "3" at bounding box center [879, 301] width 127 height 127
click at [521, 249] on input "f. 3" at bounding box center [520, 247] width 1 height 4
radio input "true"
click at [515, 428] on button "Next" at bounding box center [520, 415] width 198 height 49
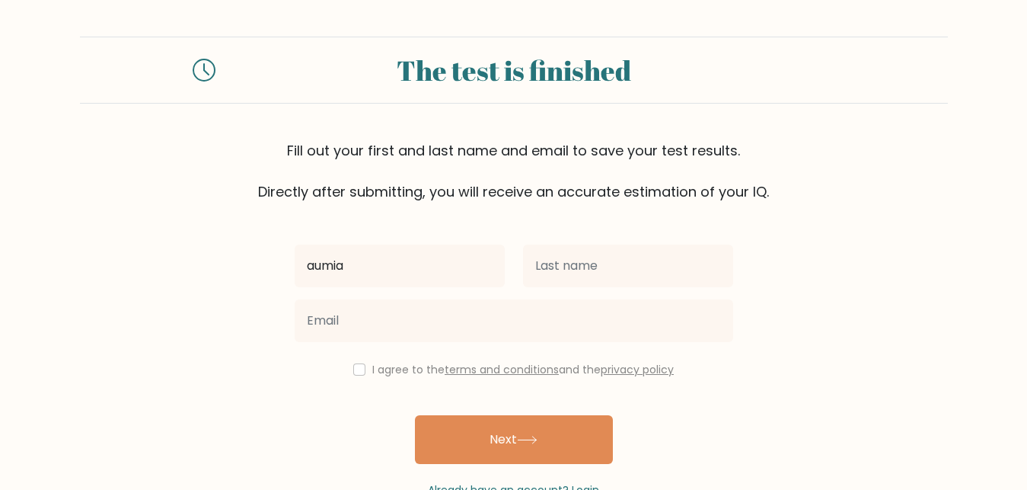
type input "aumia"
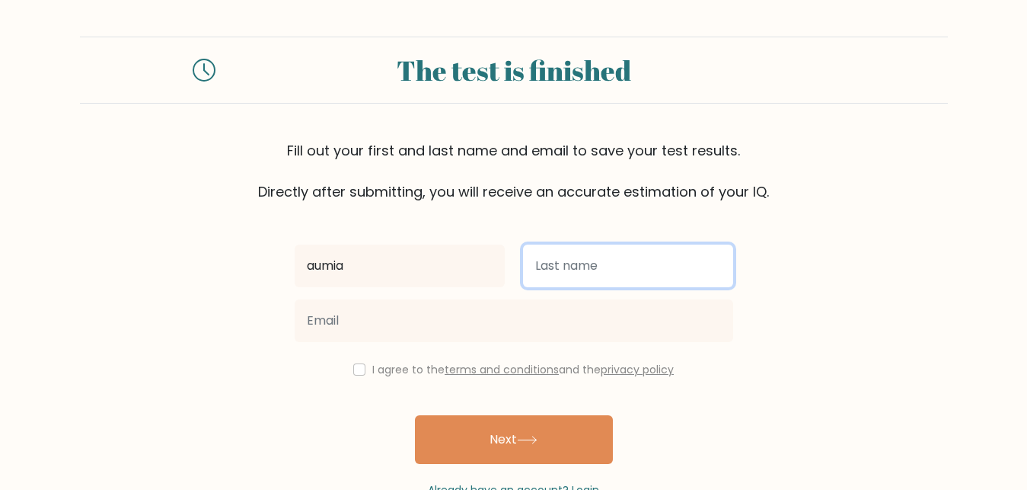
click at [618, 270] on input "text" at bounding box center [628, 265] width 210 height 43
type input "a"
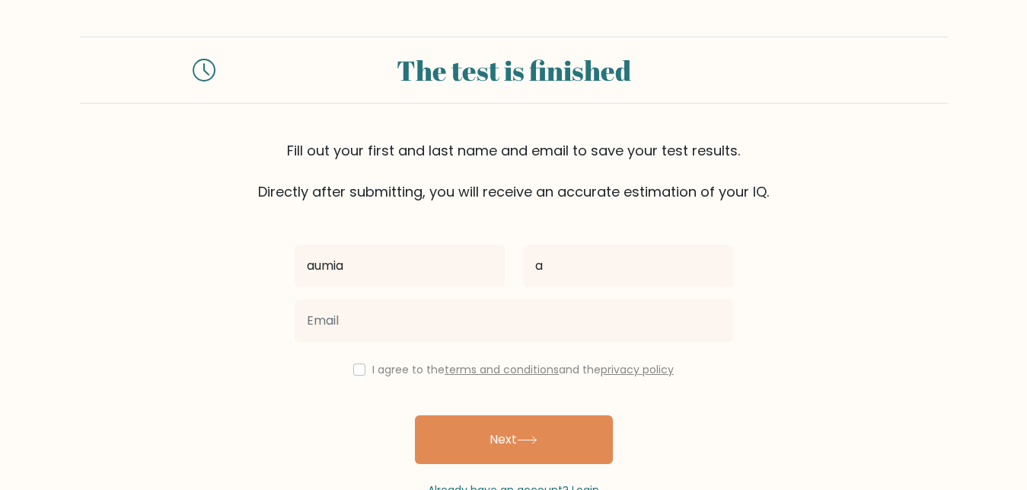
click at [561, 345] on div at bounding box center [514, 320] width 457 height 55
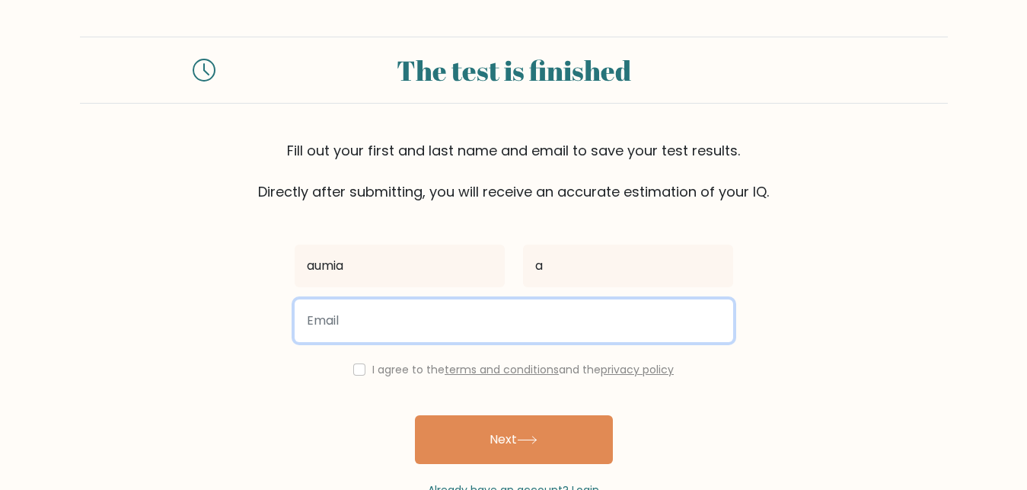
click at [562, 340] on input "email" at bounding box center [514, 320] width 439 height 43
type input "afrinaumia@gmail.com"
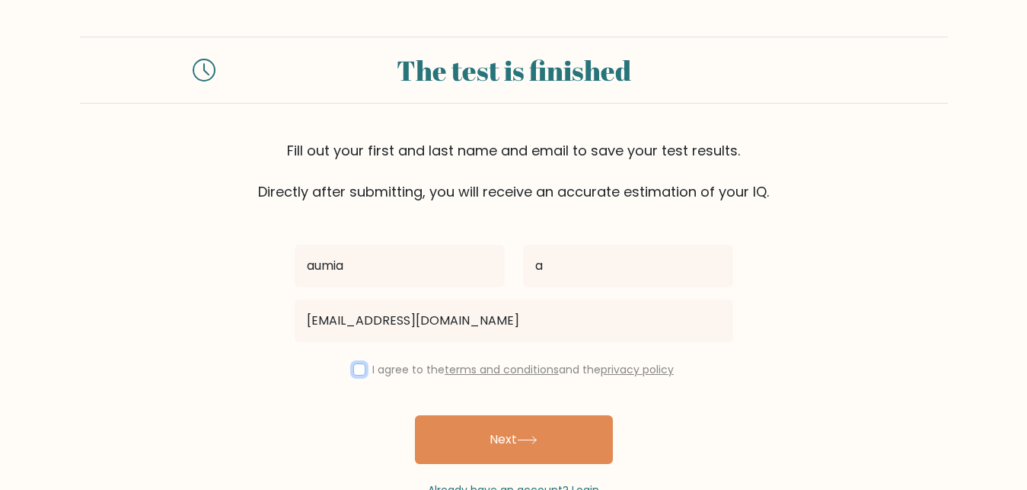
click at [356, 369] on input "checkbox" at bounding box center [359, 369] width 12 height 12
checkbox input "true"
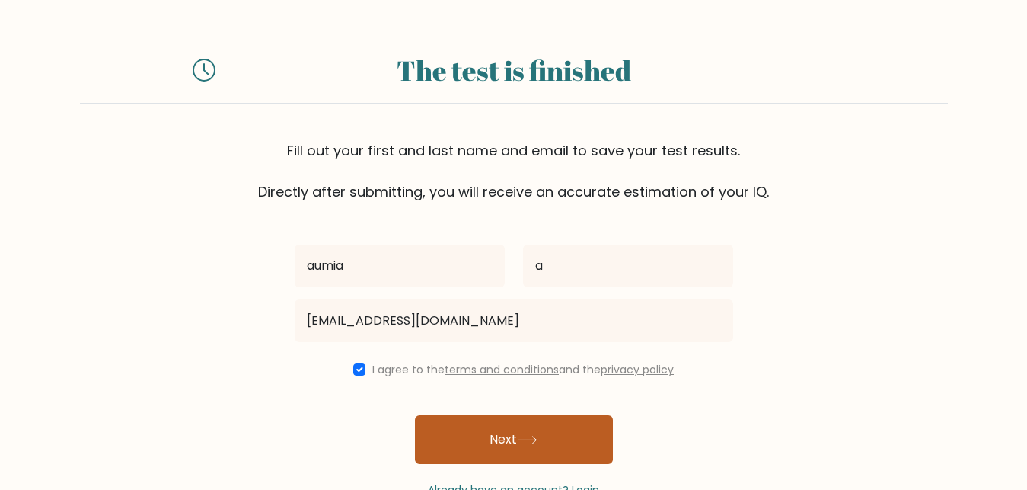
click at [547, 426] on button "Next" at bounding box center [514, 439] width 198 height 49
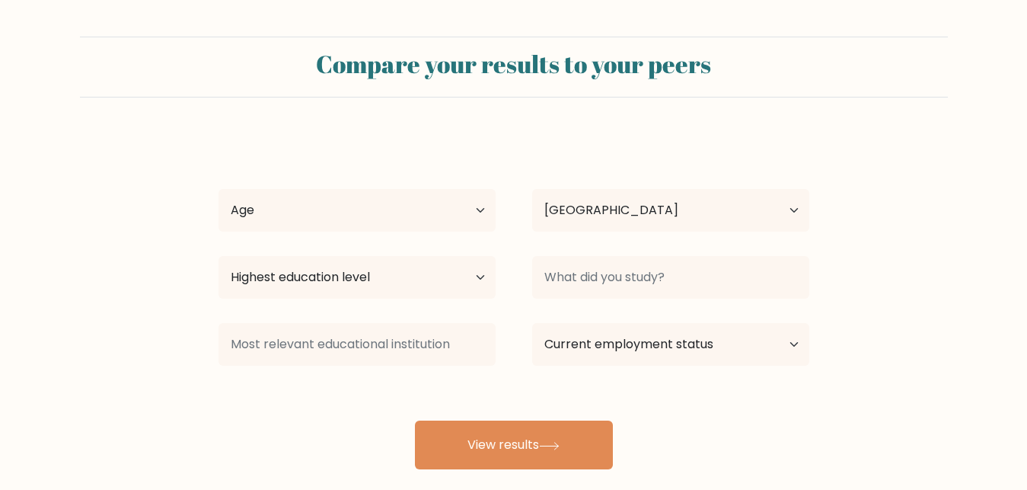
select select "BD"
click at [437, 190] on select "Age Under 18 years old 18-24 years old 25-34 years old 35-44 years old 45-54 ye…" at bounding box center [357, 210] width 277 height 43
select select "18_24"
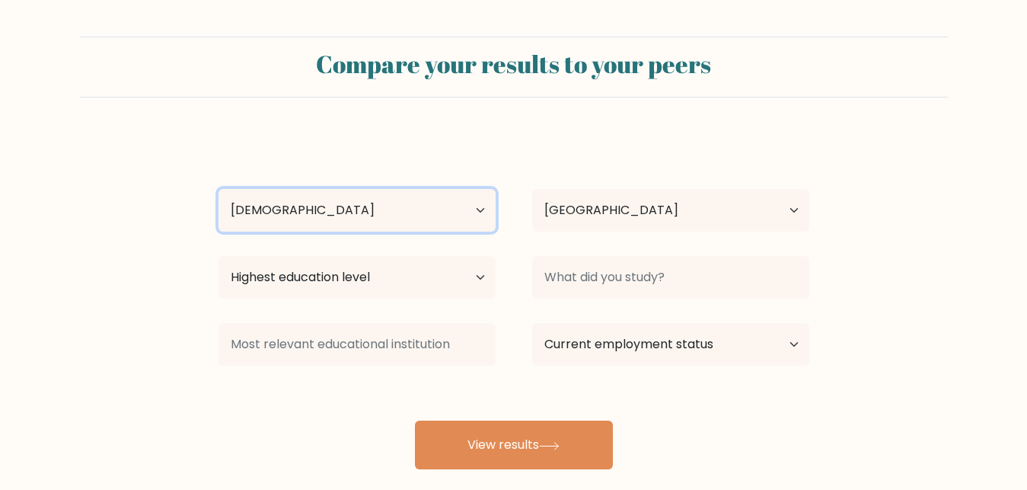
click option "18-24 years old" at bounding box center [0, 0] width 0 height 0
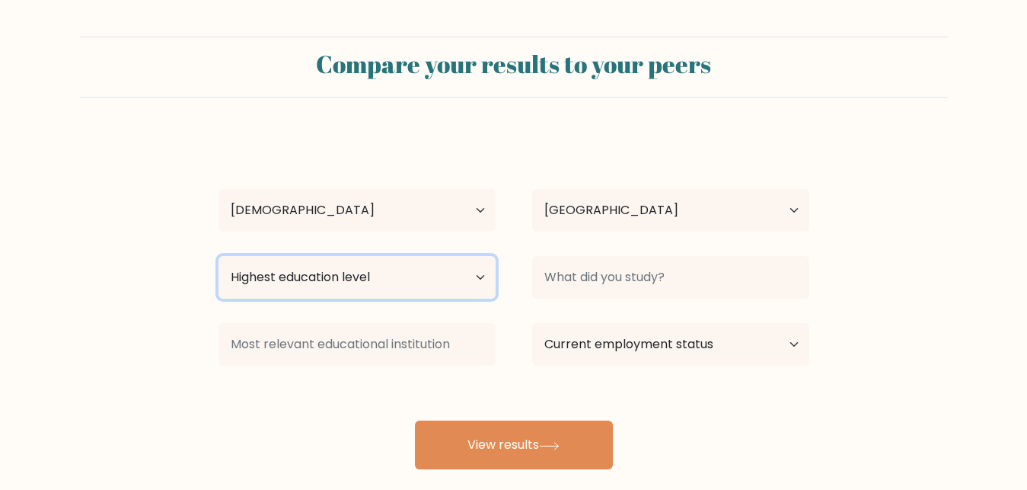
click at [219, 256] on select "Highest education level No schooling Primary Lower Secondary Upper Secondary Oc…" at bounding box center [357, 277] width 277 height 43
select select "bachelors_degree"
click option "Bachelor's degree" at bounding box center [0, 0] width 0 height 0
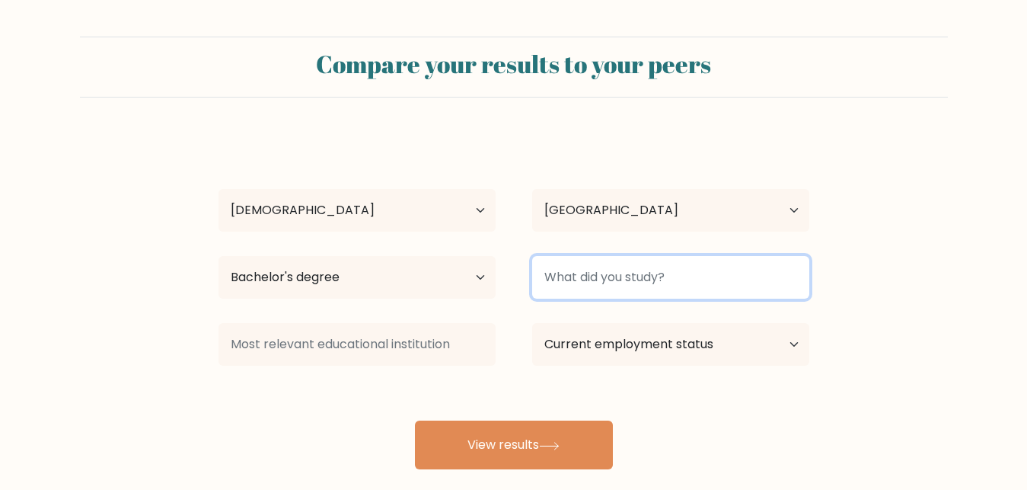
click at [633, 272] on input at bounding box center [670, 277] width 277 height 43
click at [722, 267] on input "Psycho" at bounding box center [670, 277] width 277 height 43
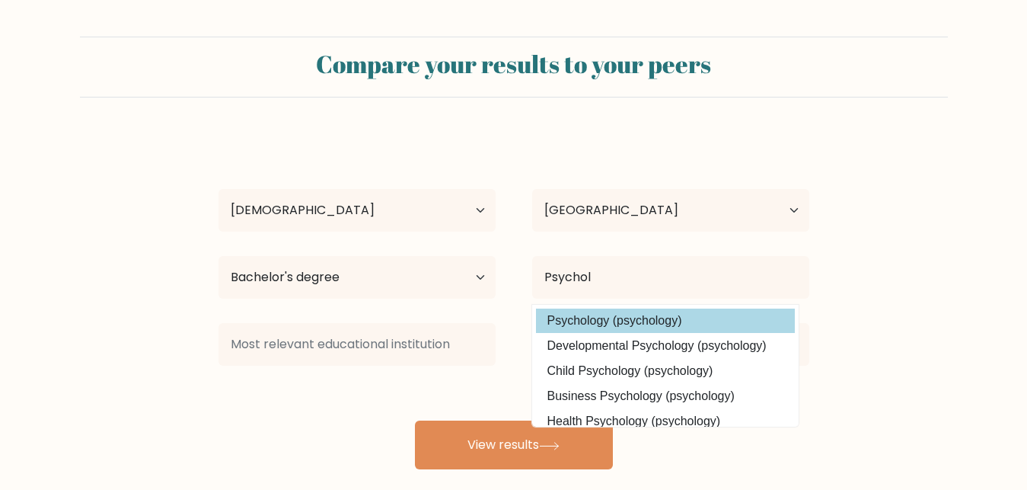
click at [543, 324] on div "aumia a Age Under 18 years old 18-24 years old 25-34 years old 35-44 years old …" at bounding box center [513, 301] width 609 height 335
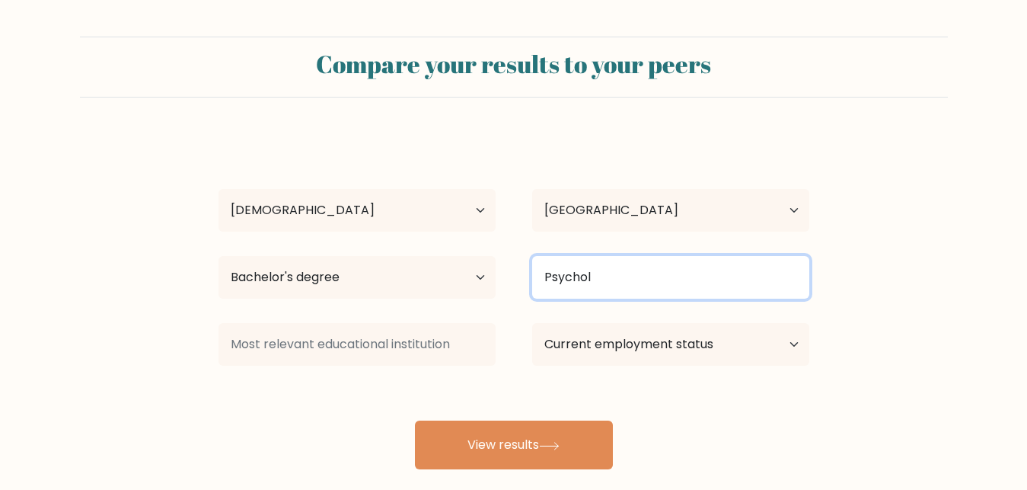
click at [630, 266] on input "Psychol" at bounding box center [670, 277] width 277 height 43
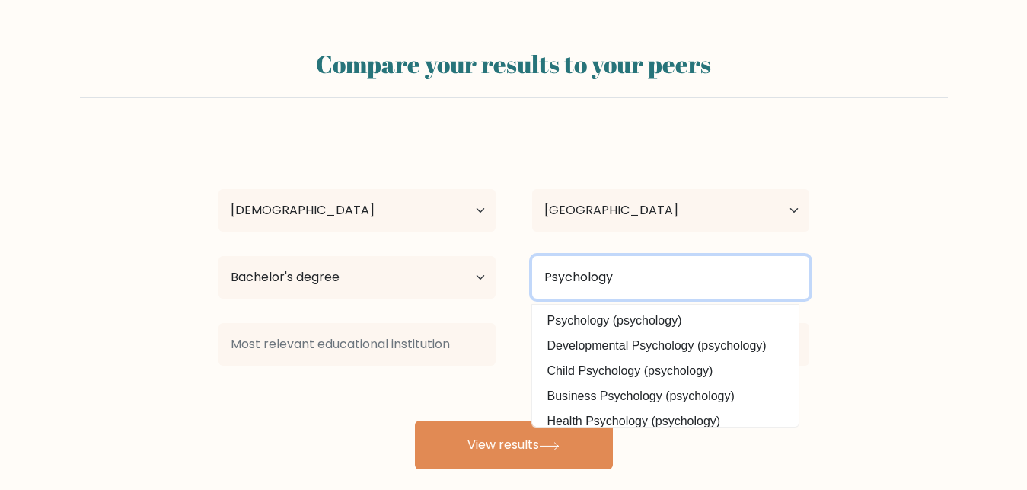
type input "Psychology"
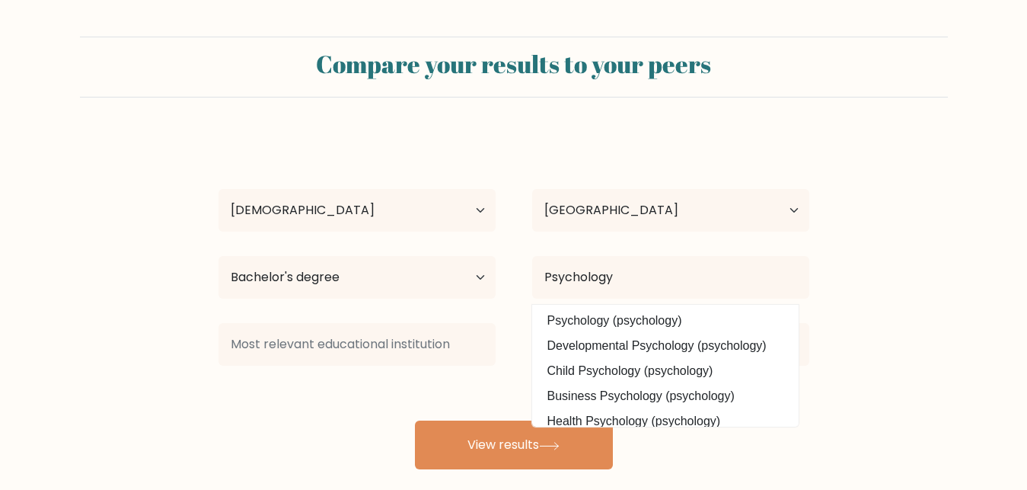
click at [31, 335] on form "Compare your results to your peers aumia a Age Under 18 years old 18-24 years o…" at bounding box center [513, 253] width 1027 height 432
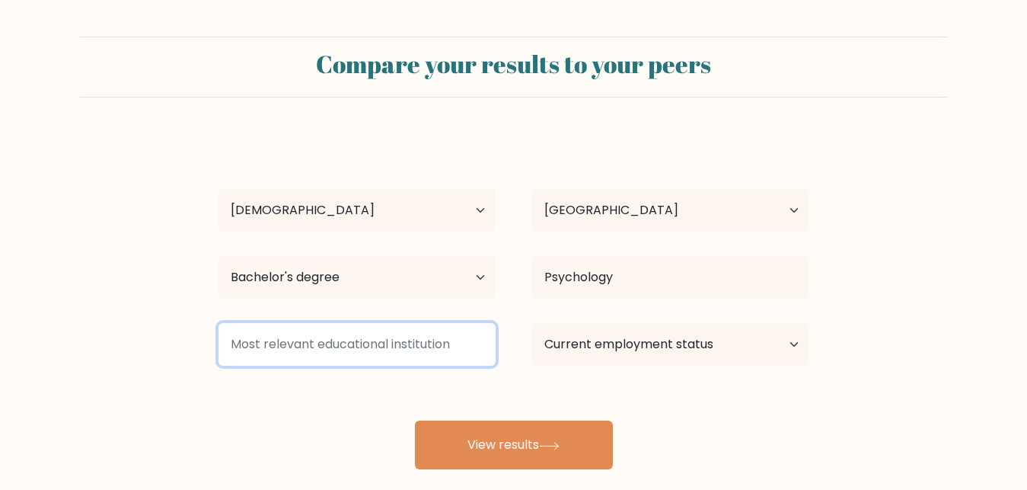
click at [403, 350] on input at bounding box center [357, 344] width 277 height 43
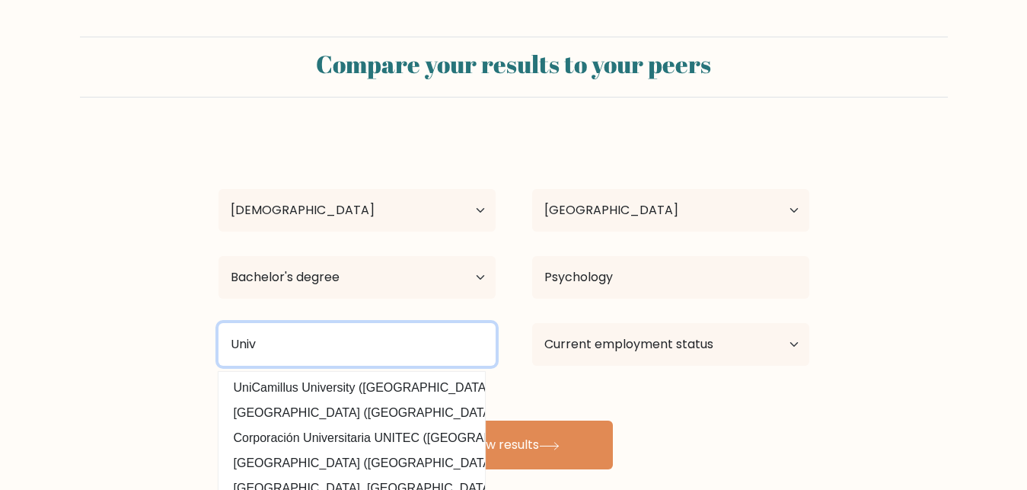
scroll to position [88, 0]
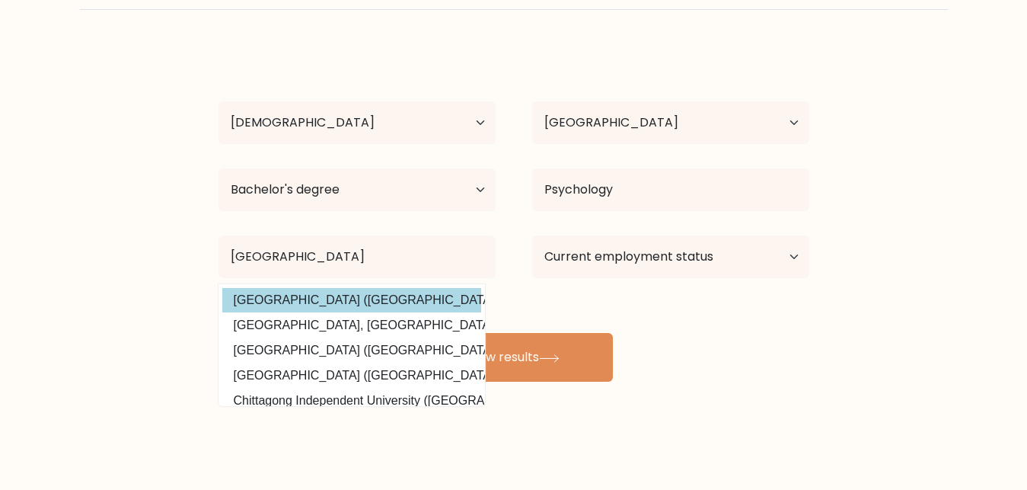
click at [411, 300] on div "aumia a Age Under 18 years old 18-24 years old 25-34 years old 35-44 years old …" at bounding box center [513, 213] width 609 height 335
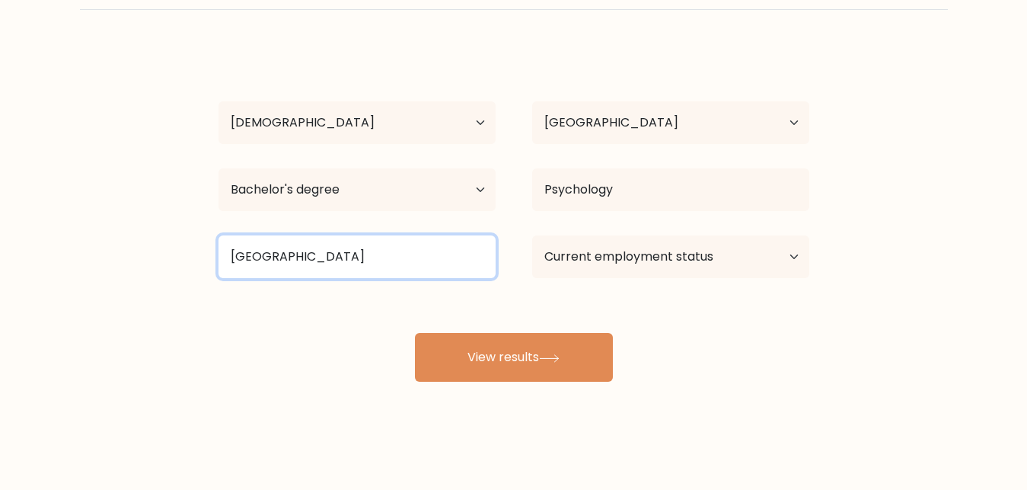
click at [395, 273] on input "University of Chitta" at bounding box center [357, 256] width 277 height 43
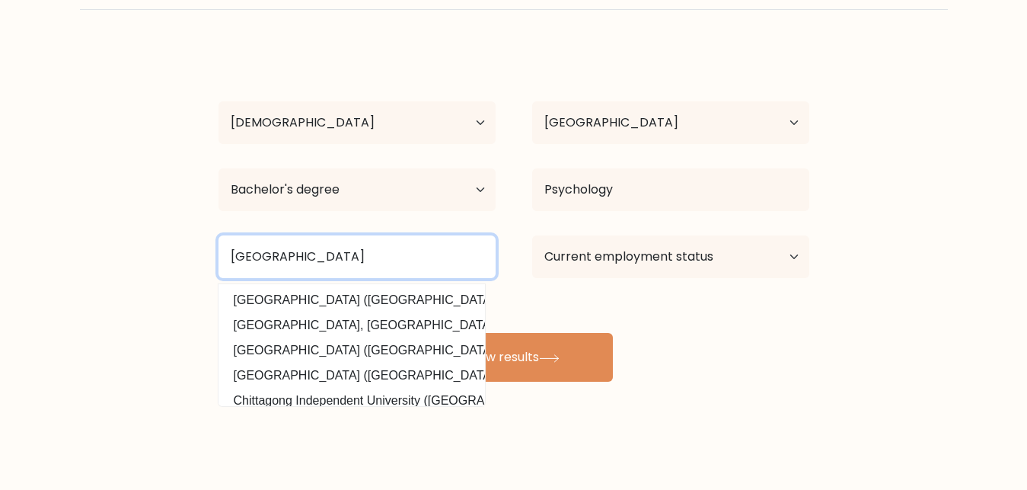
type input "University of Chittagong"
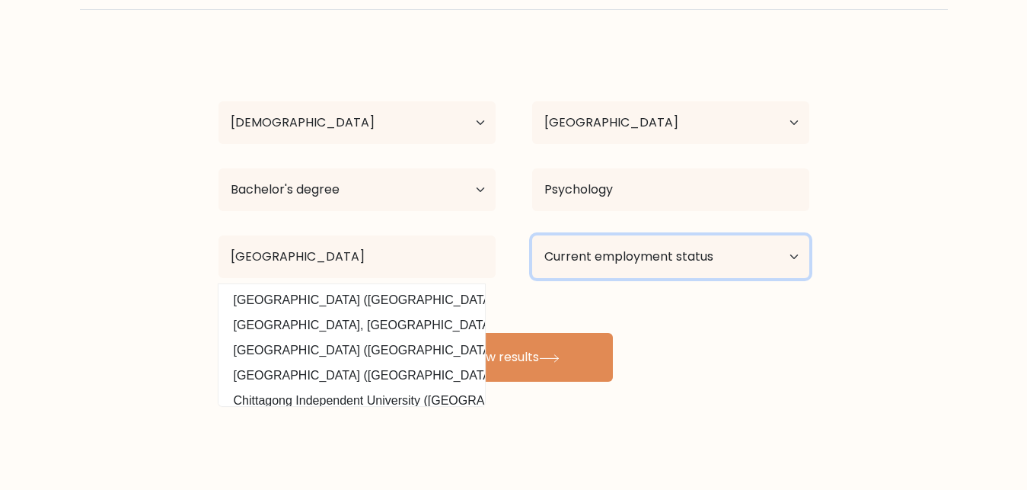
click at [532, 235] on select "Current employment status Employed Student Retired Other / prefer not to answer" at bounding box center [670, 256] width 277 height 43
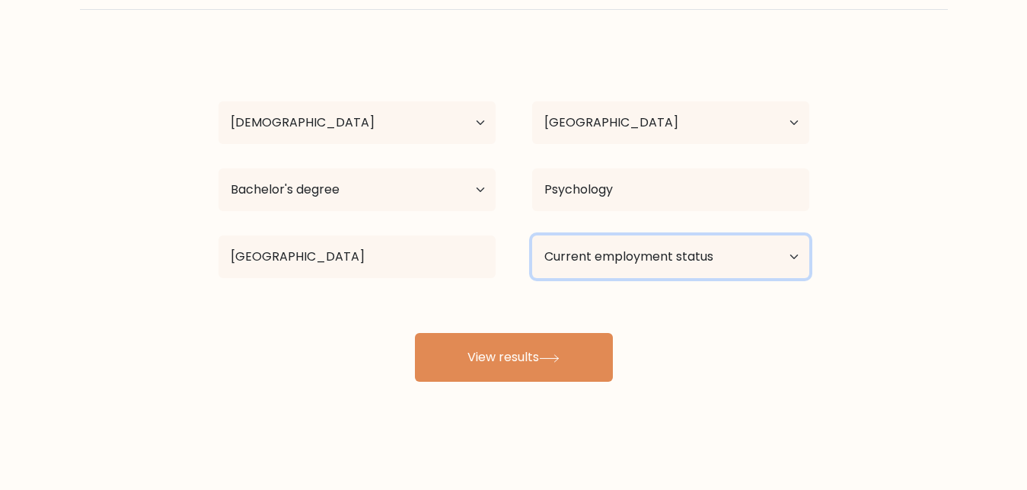
select select "student"
click option "Student" at bounding box center [0, 0] width 0 height 0
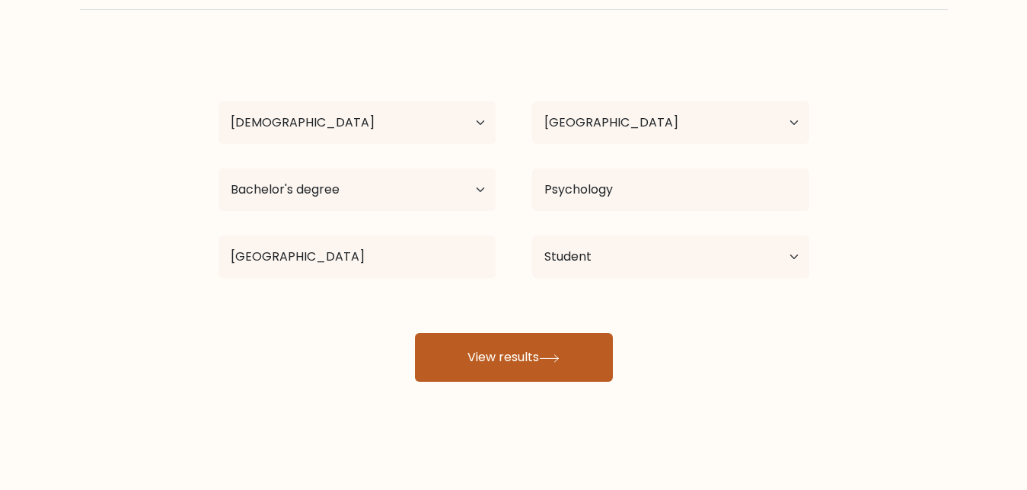
click at [545, 356] on icon at bounding box center [549, 358] width 21 height 8
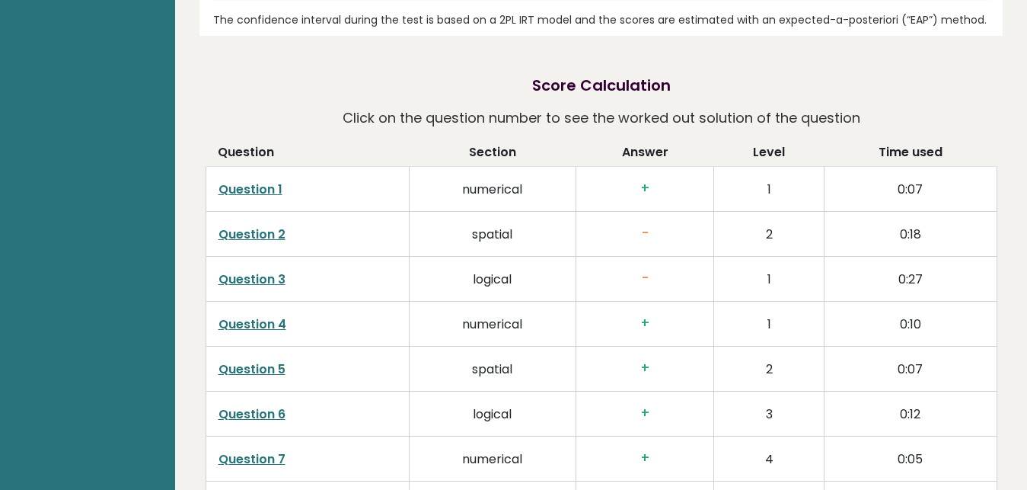
scroll to position [2252, 0]
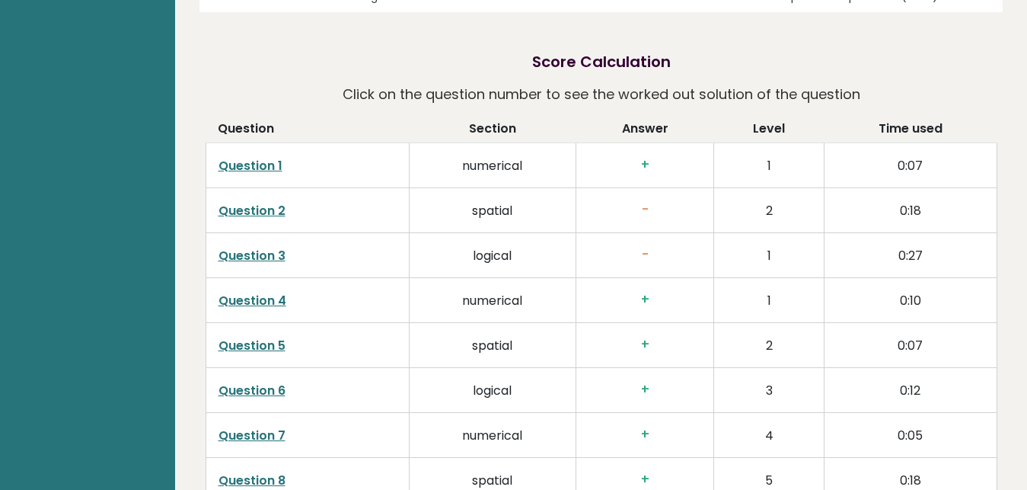
click at [244, 202] on link "Question 2" at bounding box center [252, 211] width 67 height 18
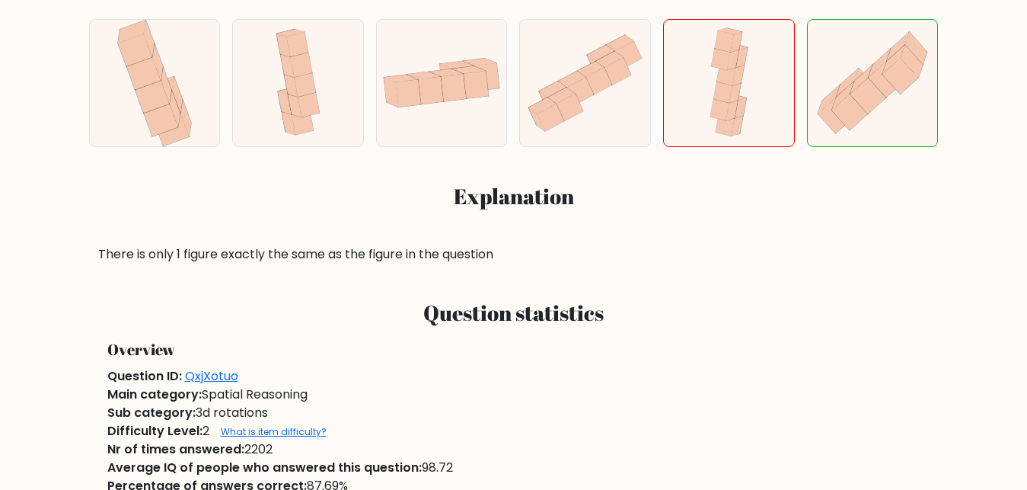
scroll to position [311, 0]
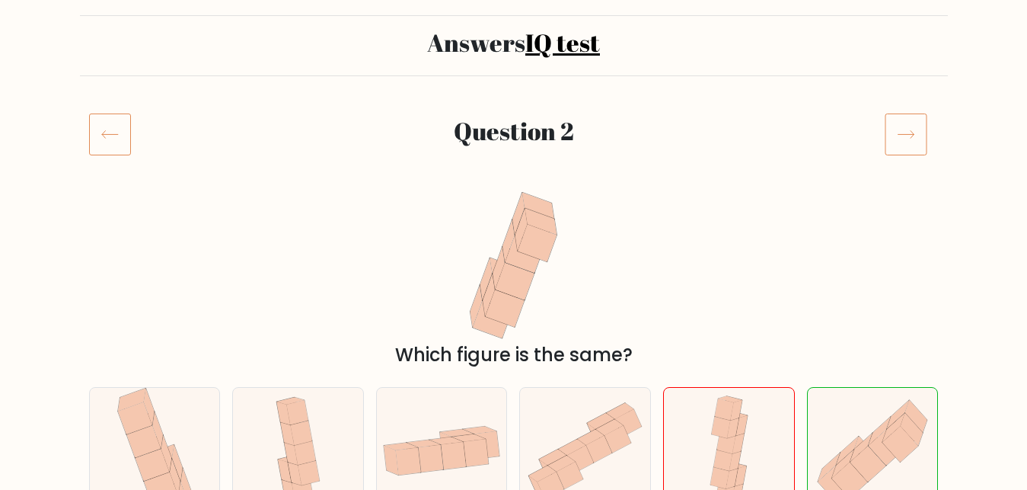
scroll to position [78, 0]
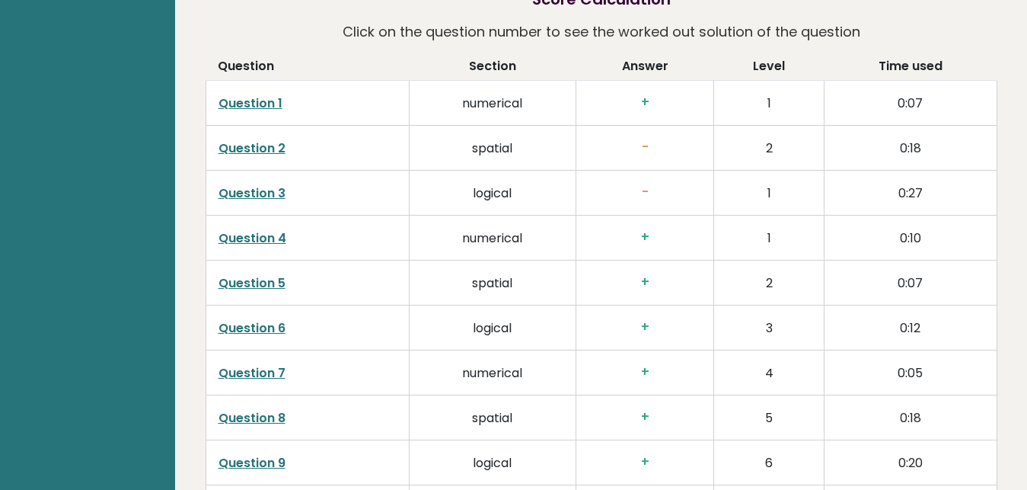
scroll to position [2316, 0]
click at [232, 184] on link "Question 3" at bounding box center [252, 193] width 67 height 18
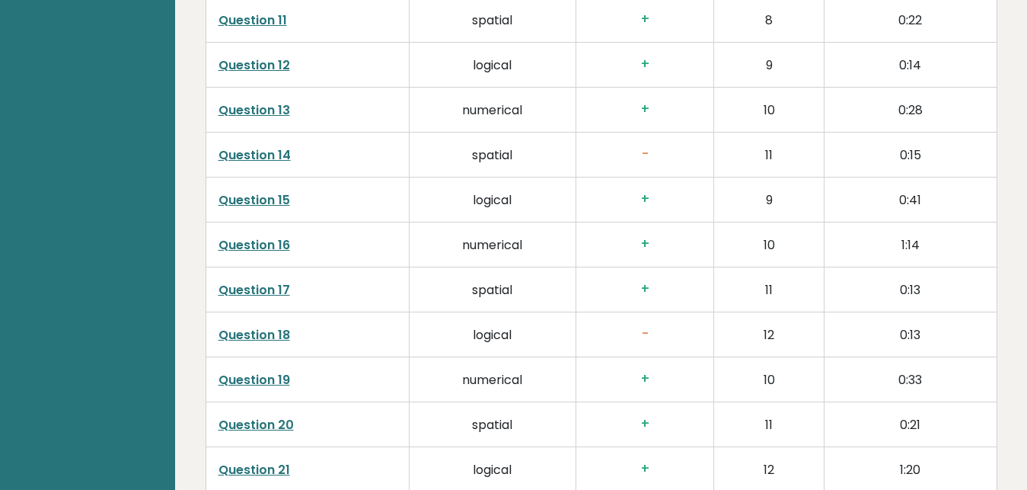
scroll to position [2858, 0]
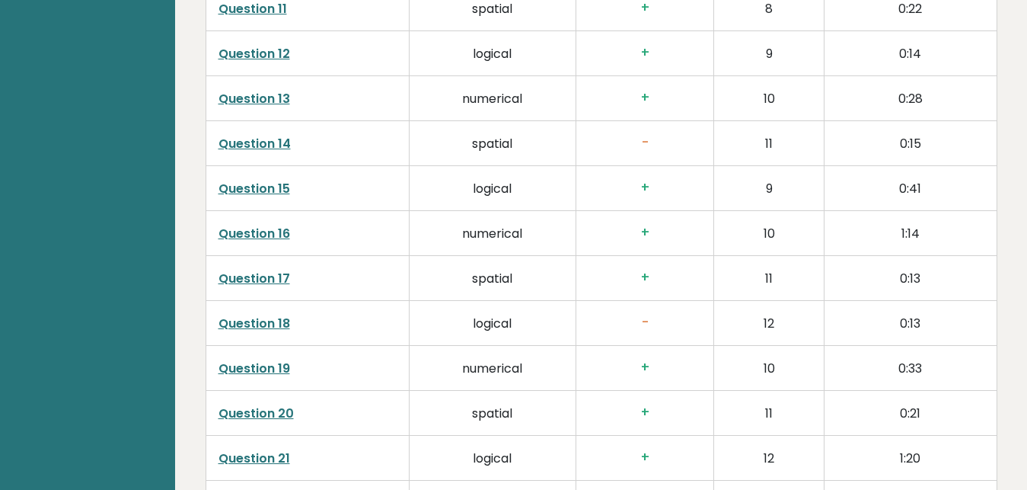
click at [239, 135] on link "Question 14" at bounding box center [255, 144] width 72 height 18
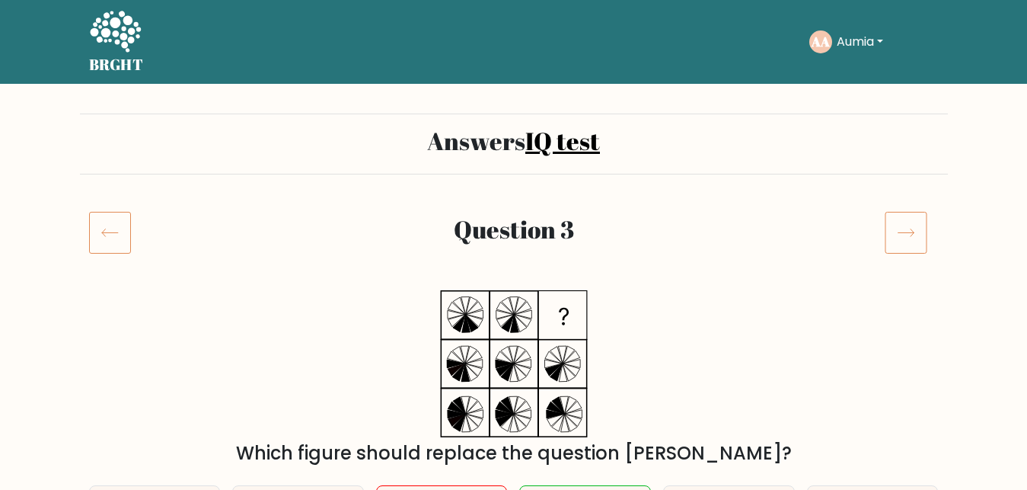
scroll to position [233, 0]
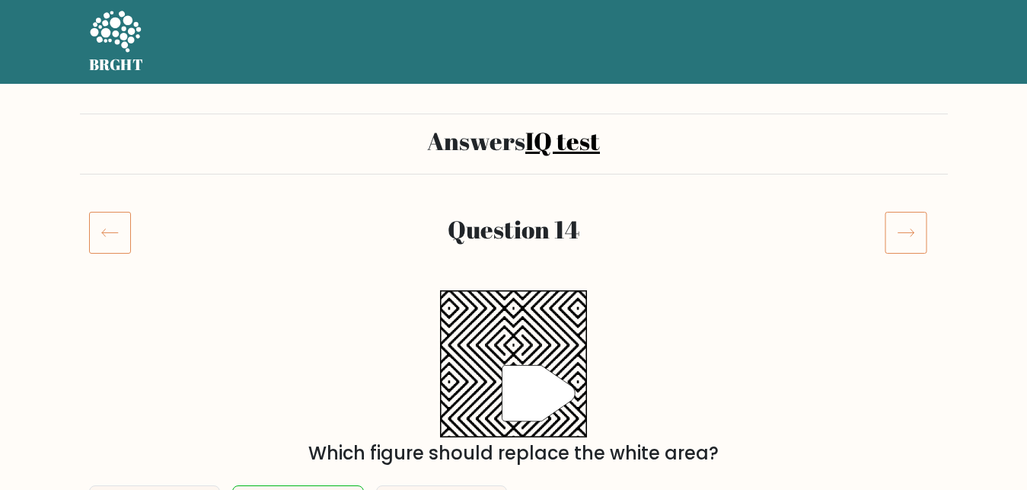
scroll to position [161, 0]
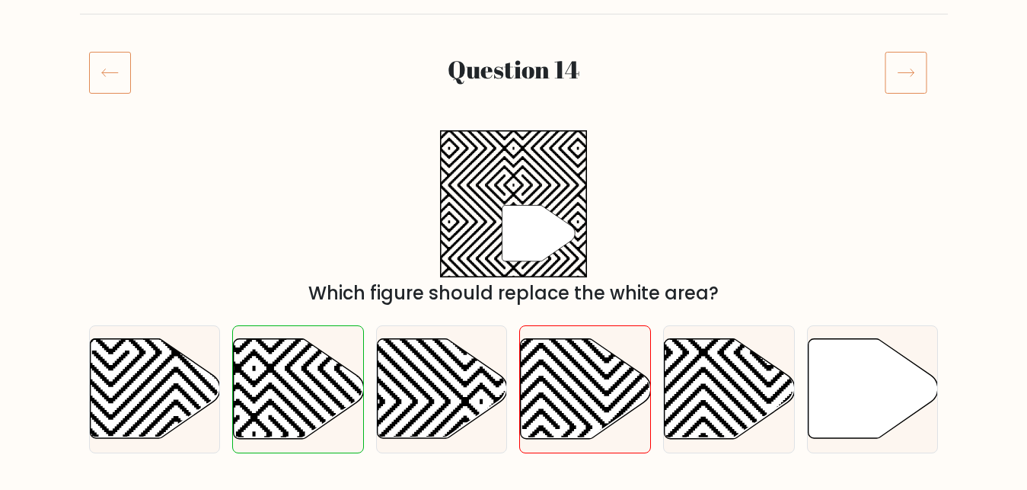
click at [125, 61] on icon at bounding box center [110, 72] width 42 height 43
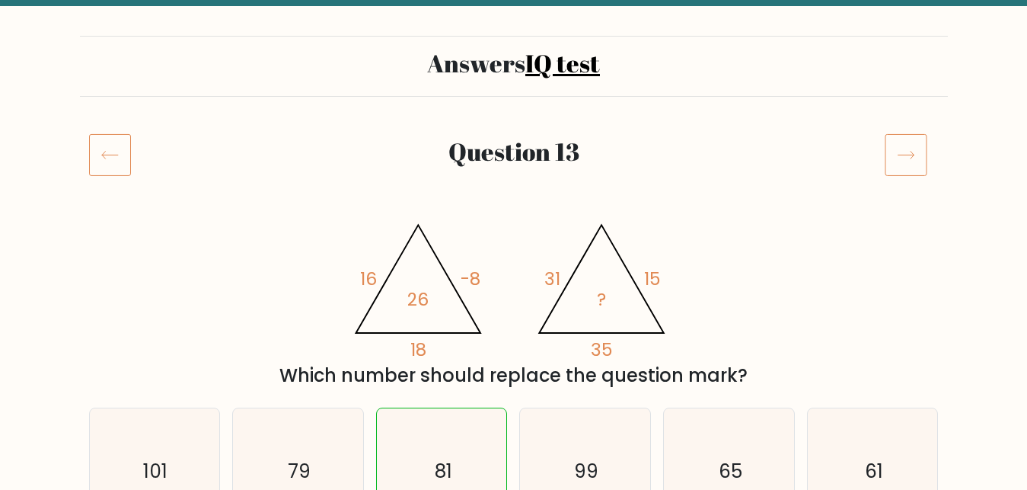
scroll to position [78, 0]
click at [99, 158] on icon at bounding box center [110, 154] width 42 height 43
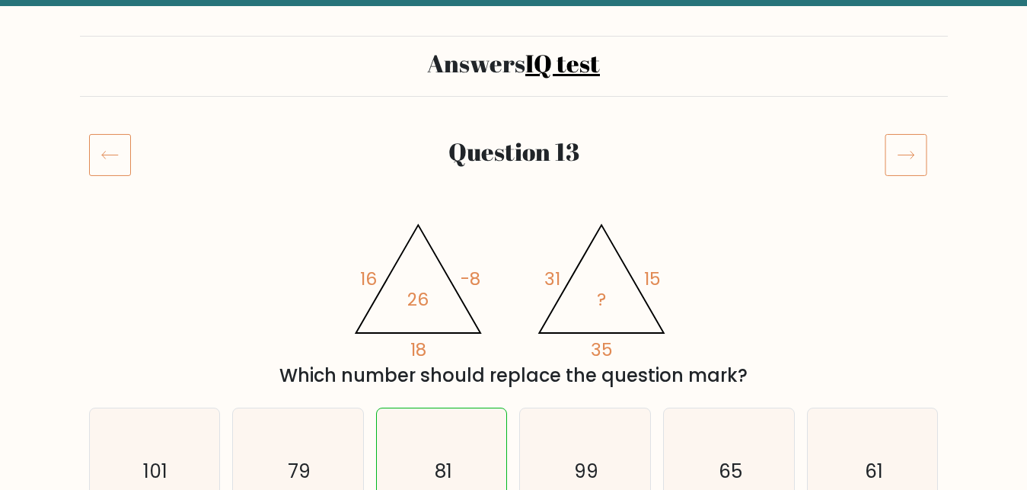
click at [99, 158] on icon at bounding box center [110, 154] width 42 height 43
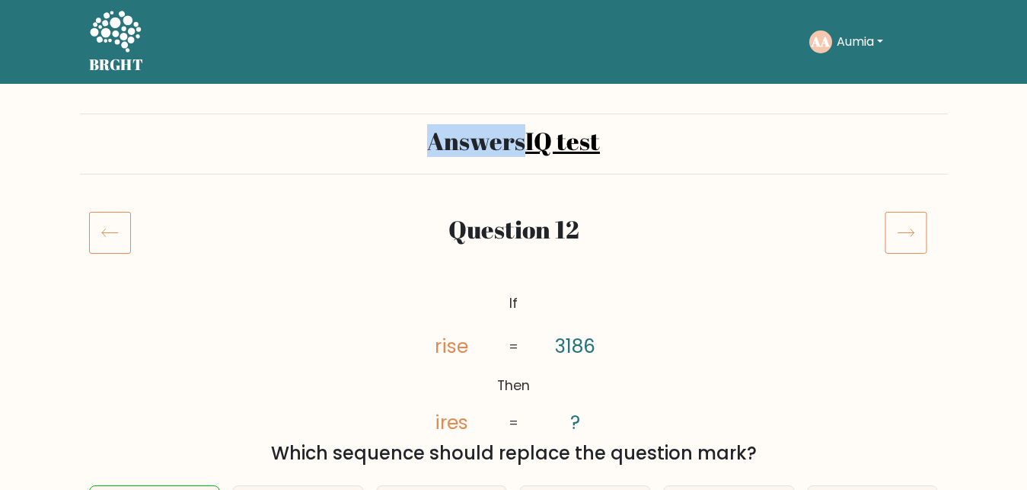
click at [105, 219] on icon at bounding box center [110, 232] width 42 height 43
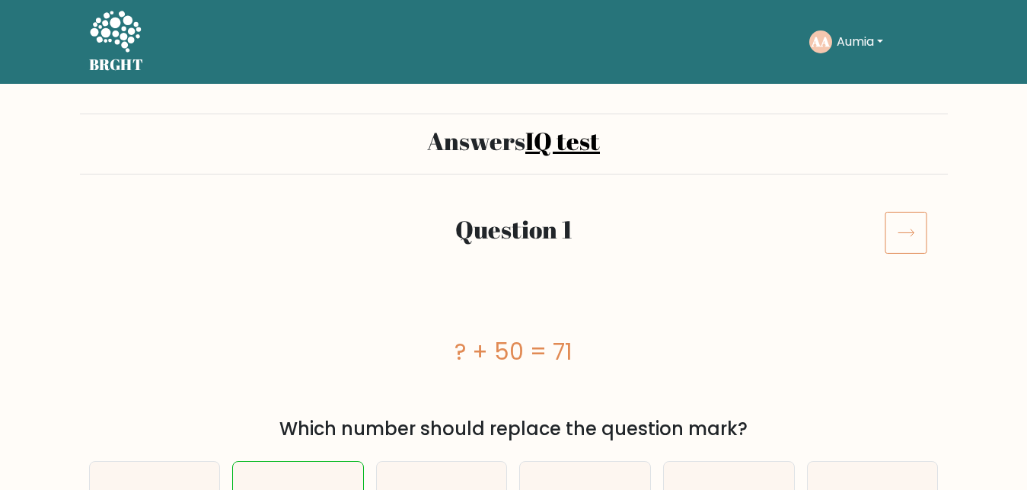
scroll to position [78, 0]
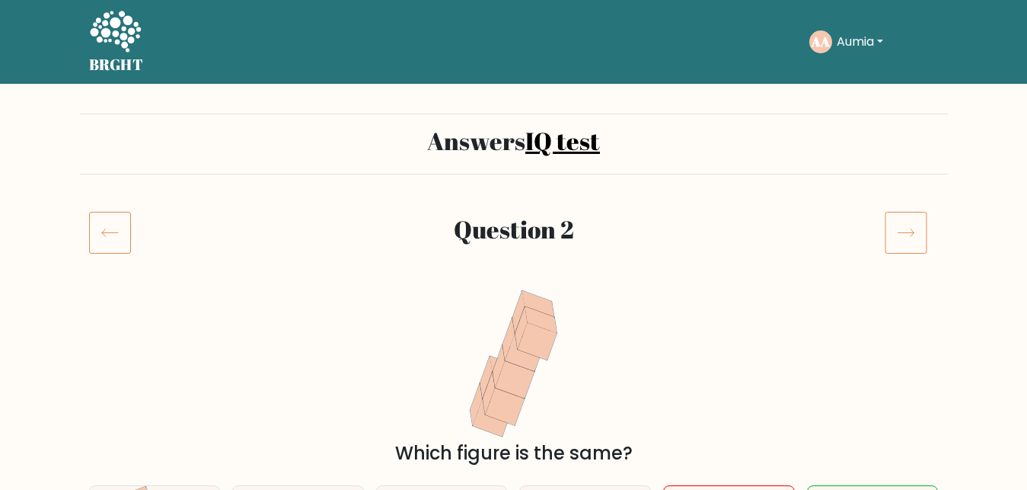
click at [889, 223] on icon at bounding box center [906, 232] width 43 height 43
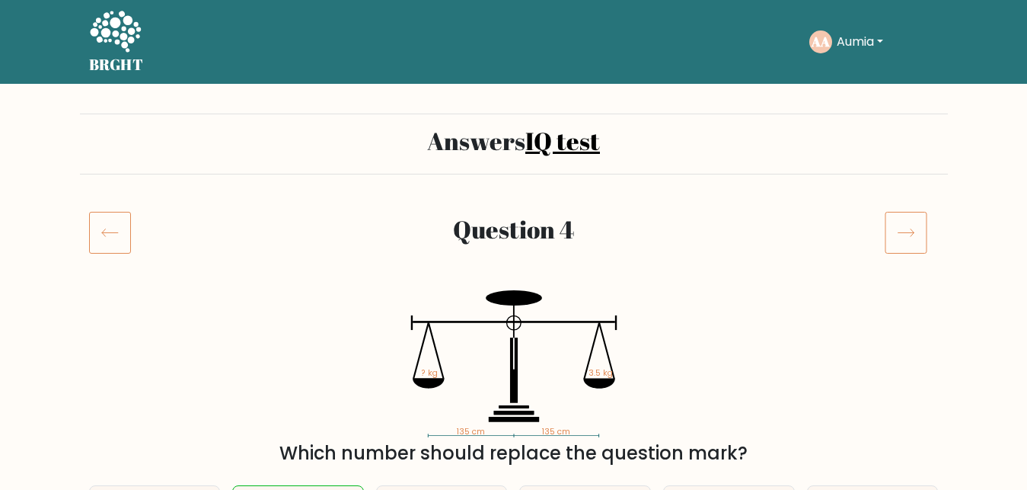
click at [896, 227] on icon at bounding box center [906, 232] width 43 height 43
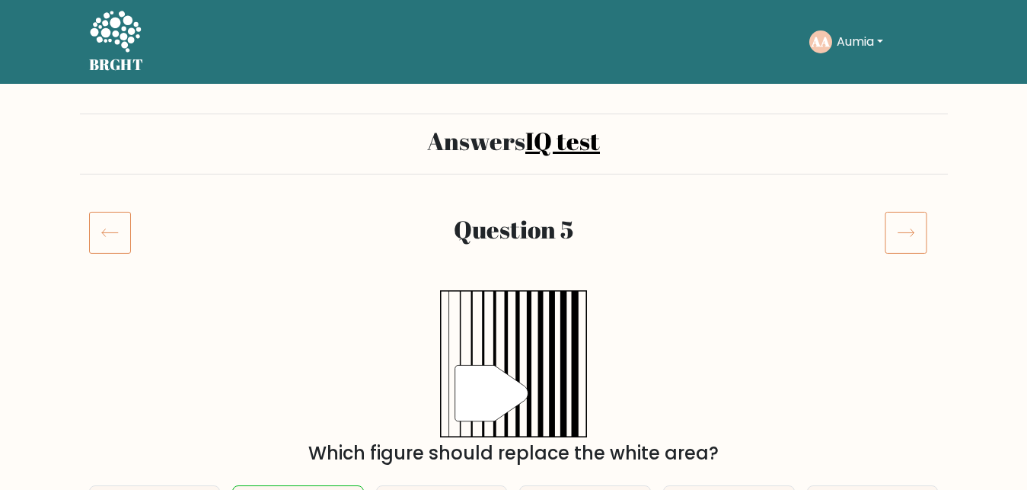
scroll to position [155, 0]
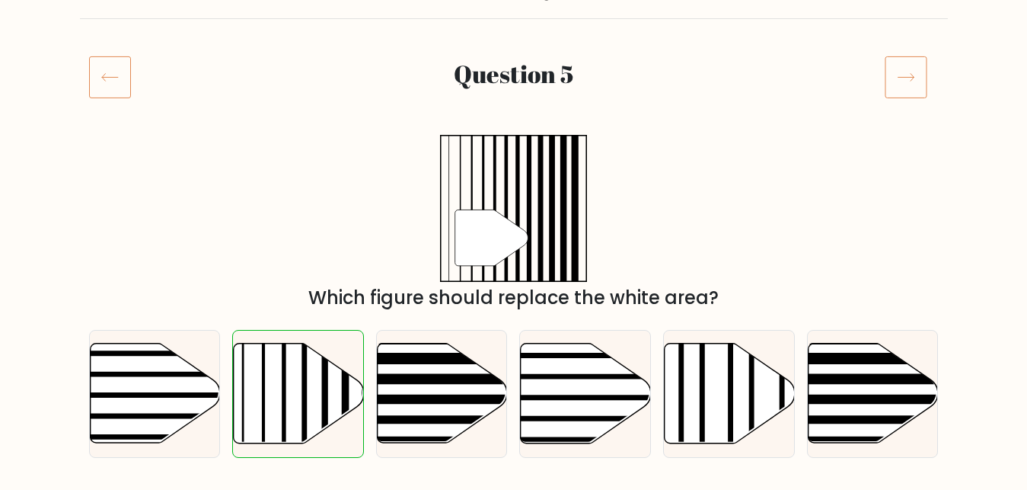
click at [898, 69] on icon at bounding box center [906, 77] width 43 height 43
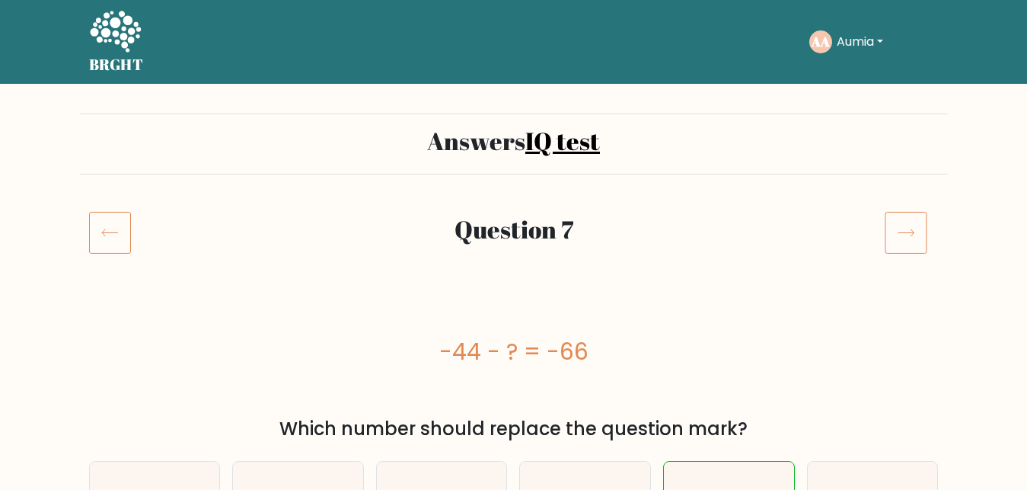
scroll to position [233, 0]
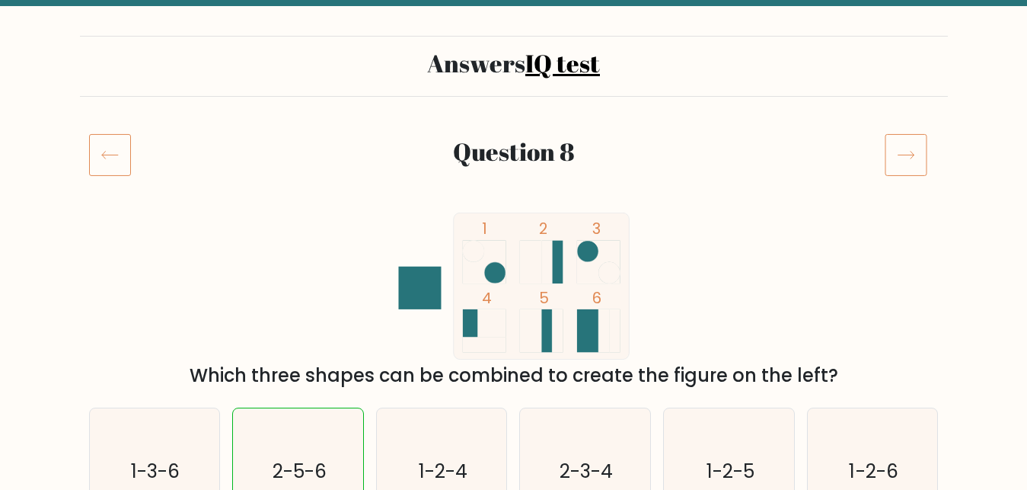
scroll to position [155, 0]
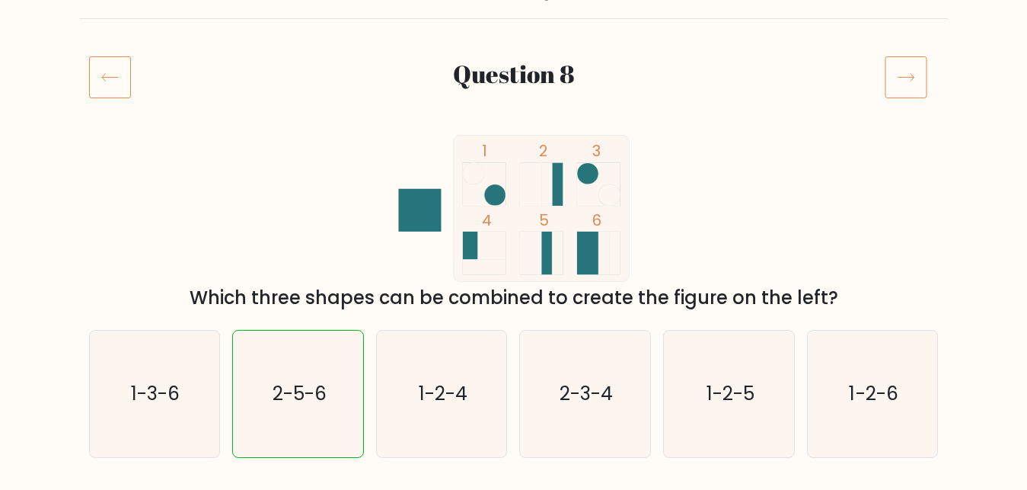
click at [911, 84] on icon at bounding box center [906, 77] width 43 height 43
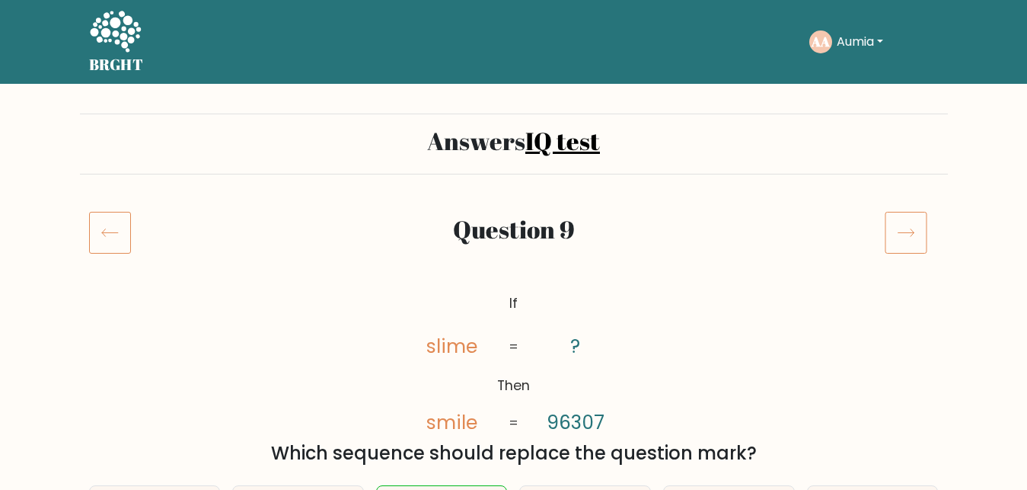
scroll to position [155, 0]
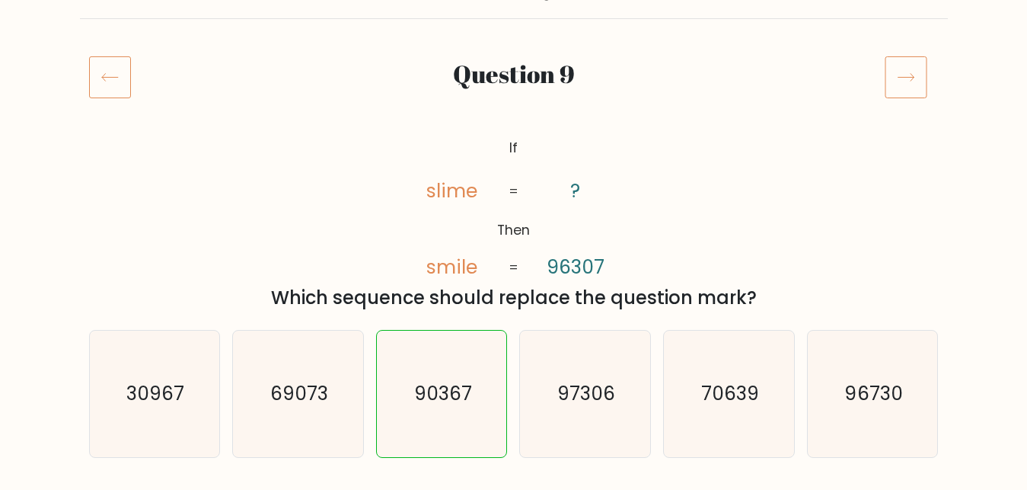
click at [911, 83] on icon at bounding box center [906, 77] width 43 height 43
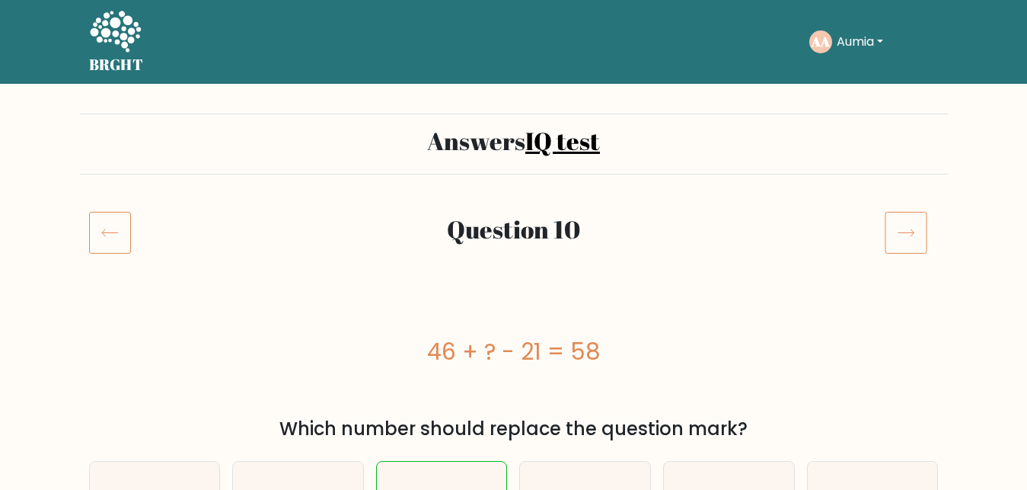
scroll to position [155, 0]
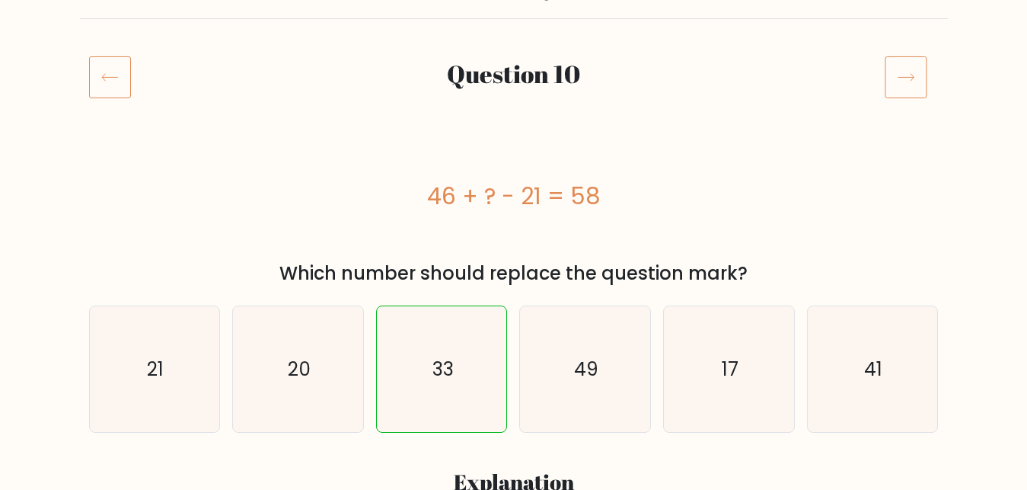
click at [911, 83] on icon at bounding box center [906, 77] width 43 height 43
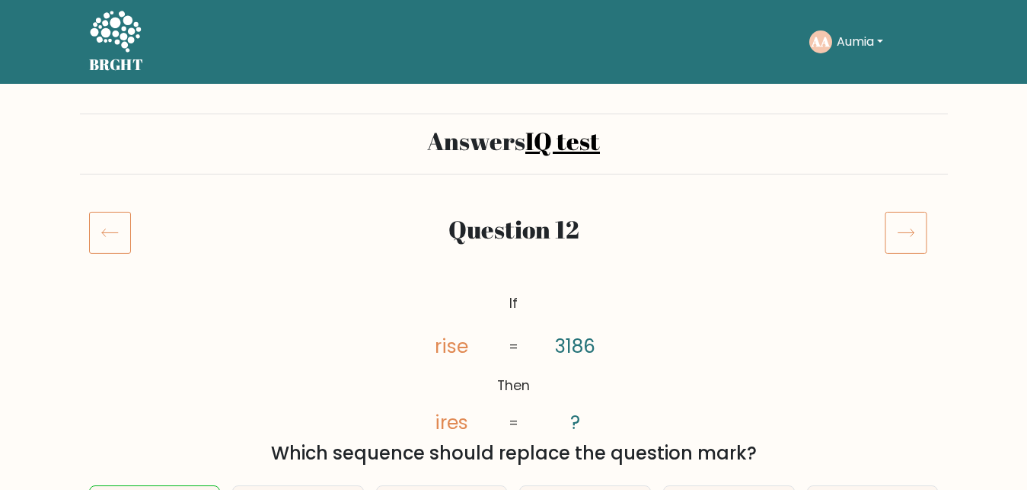
scroll to position [155, 0]
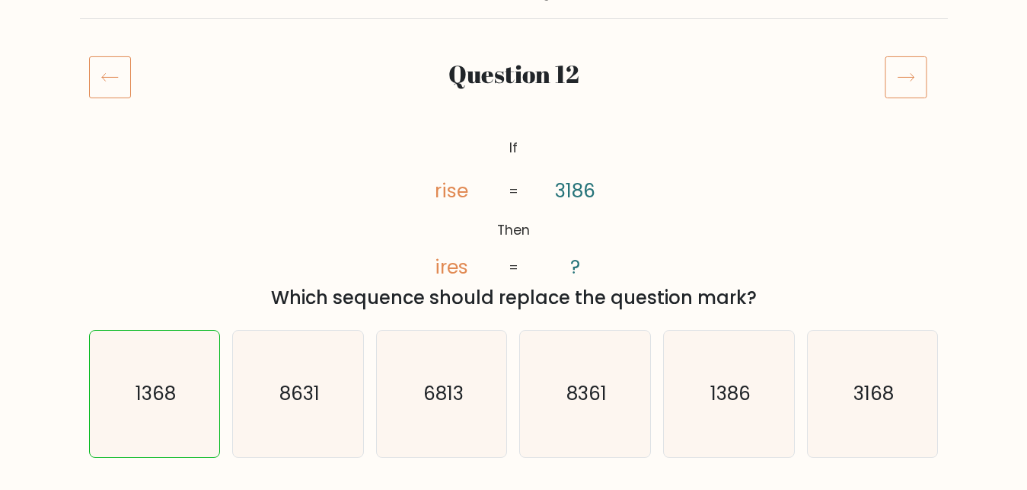
click at [910, 83] on icon at bounding box center [906, 77] width 43 height 43
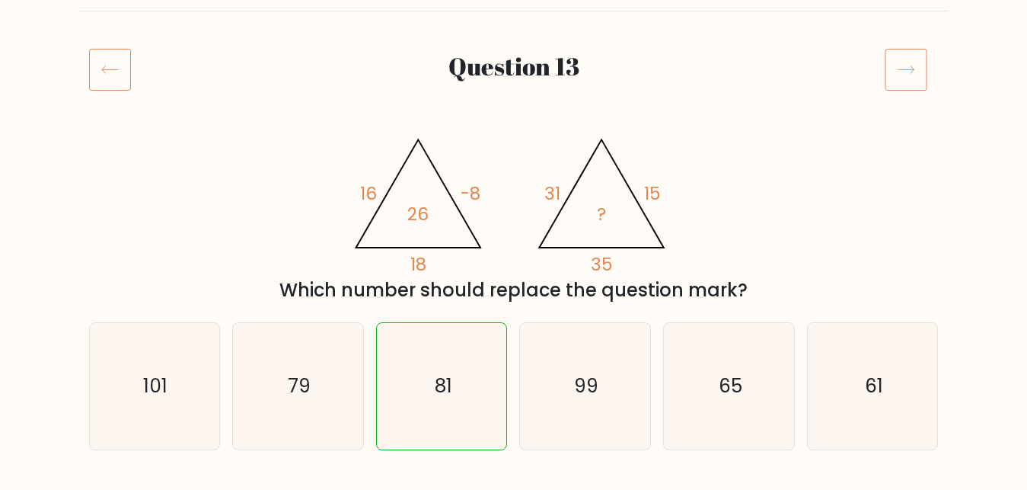
scroll to position [155, 0]
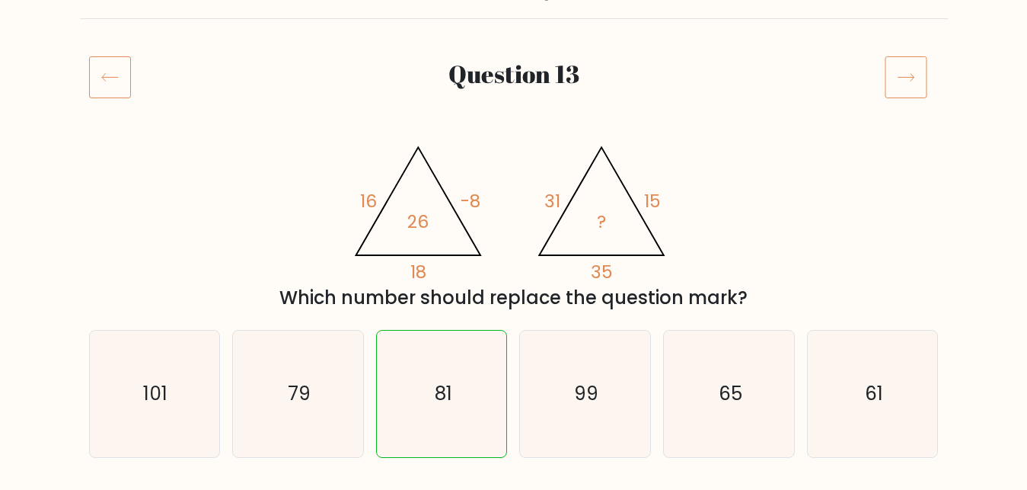
click at [910, 83] on icon at bounding box center [906, 77] width 43 height 43
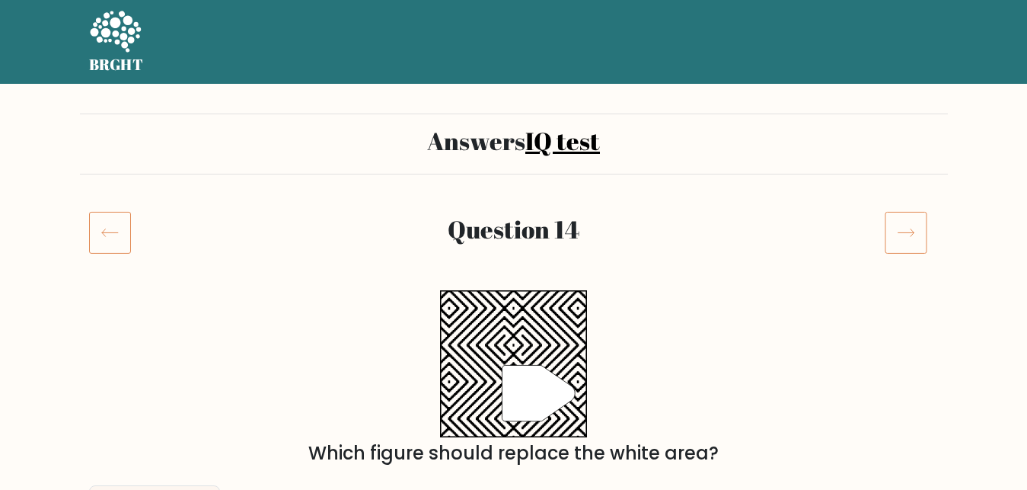
click at [925, 136] on h2 "Answers IQ test" at bounding box center [514, 140] width 850 height 29
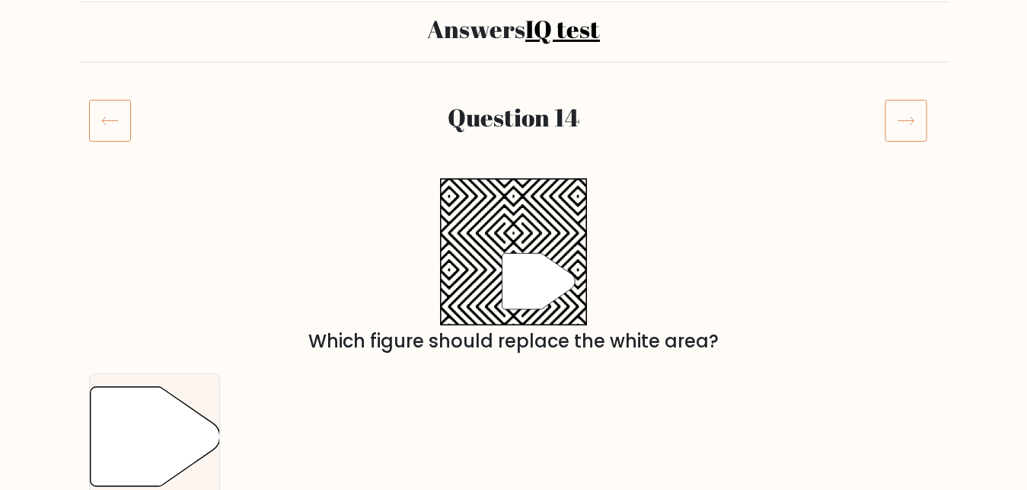
scroll to position [155, 0]
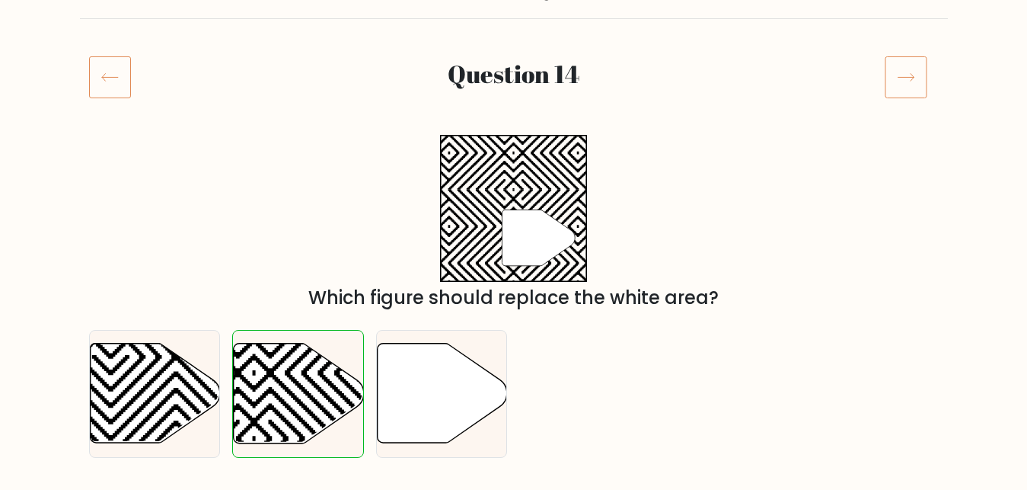
click at [898, 82] on icon at bounding box center [906, 77] width 43 height 43
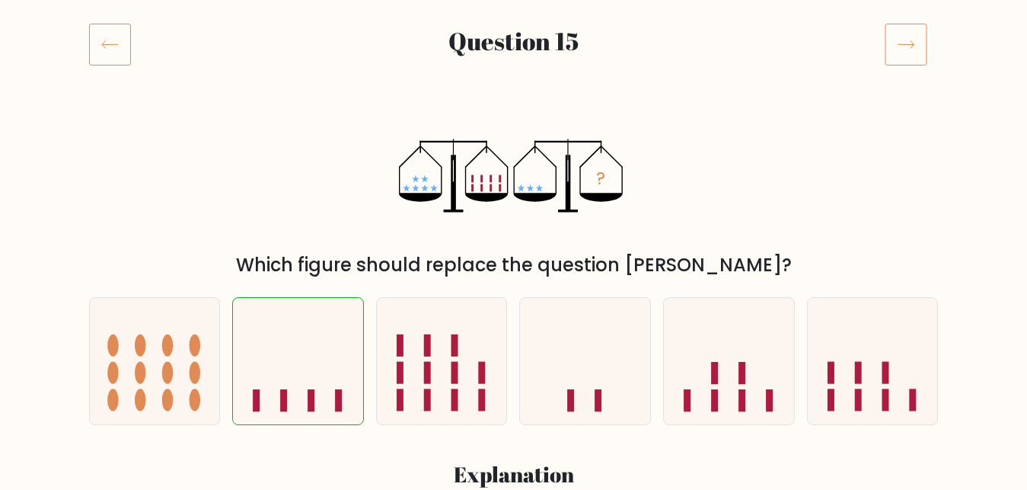
scroll to position [188, 0]
click at [908, 46] on icon at bounding box center [906, 44] width 43 height 43
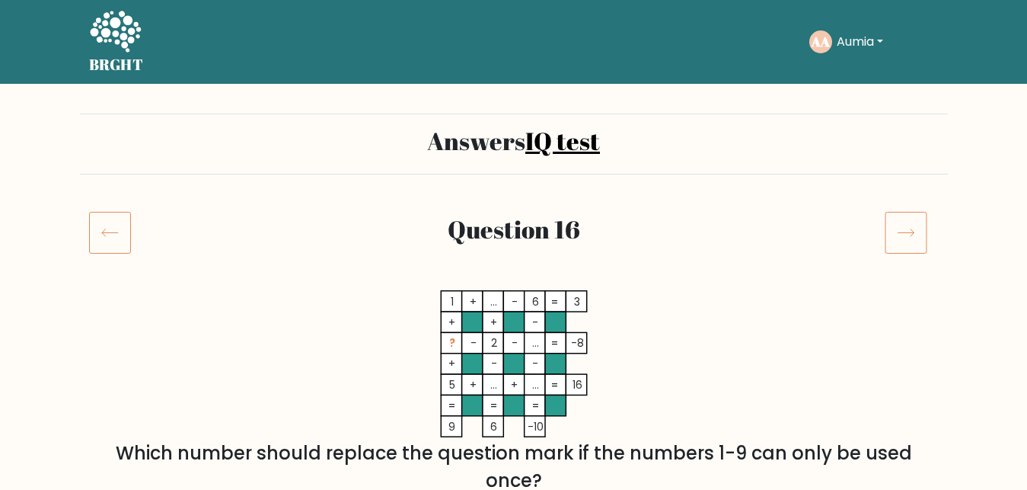
scroll to position [233, 0]
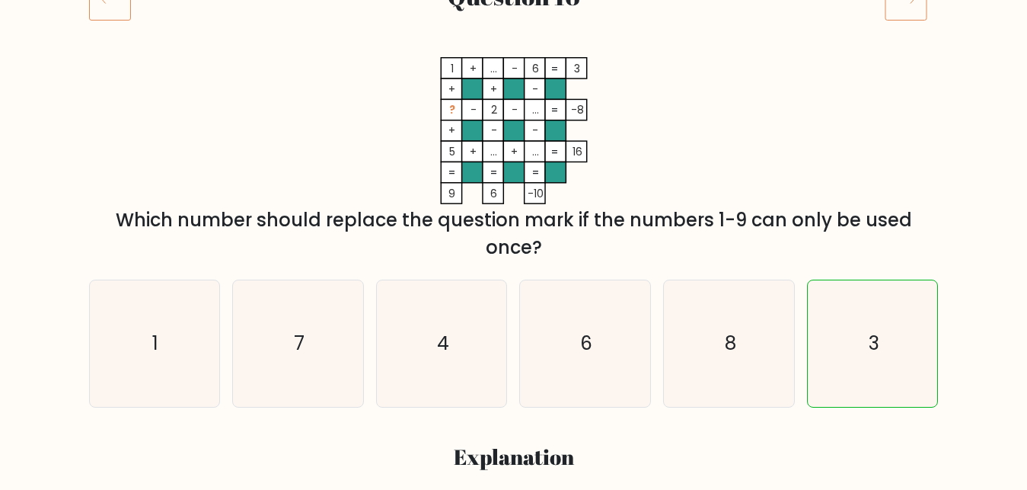
click at [901, 21] on div "Question 16" at bounding box center [514, 17] width 868 height 79
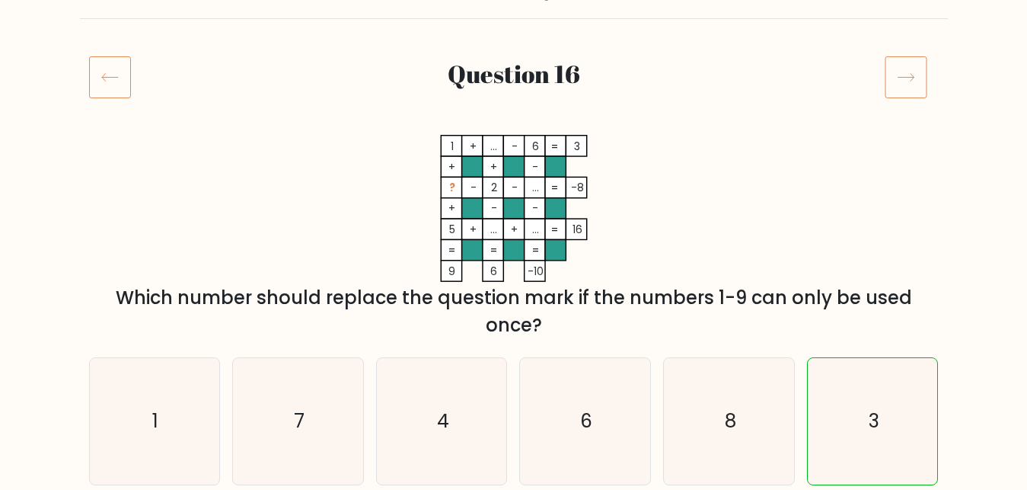
click at [911, 81] on icon at bounding box center [906, 78] width 16 height 8
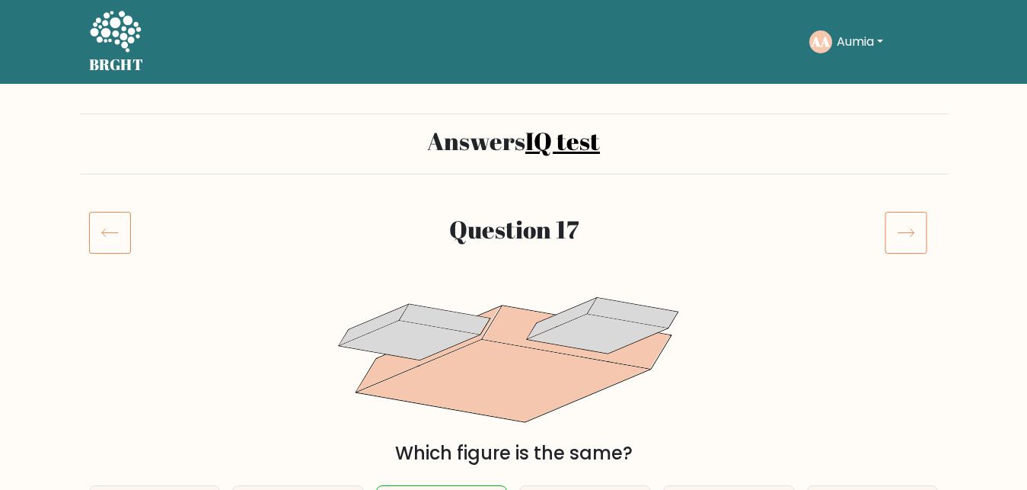
scroll to position [155, 0]
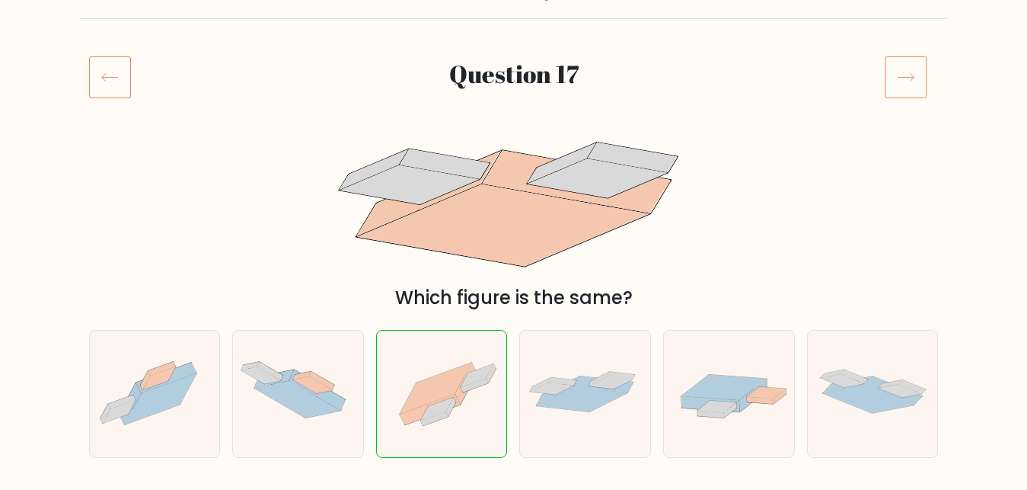
click at [908, 76] on icon at bounding box center [906, 77] width 43 height 43
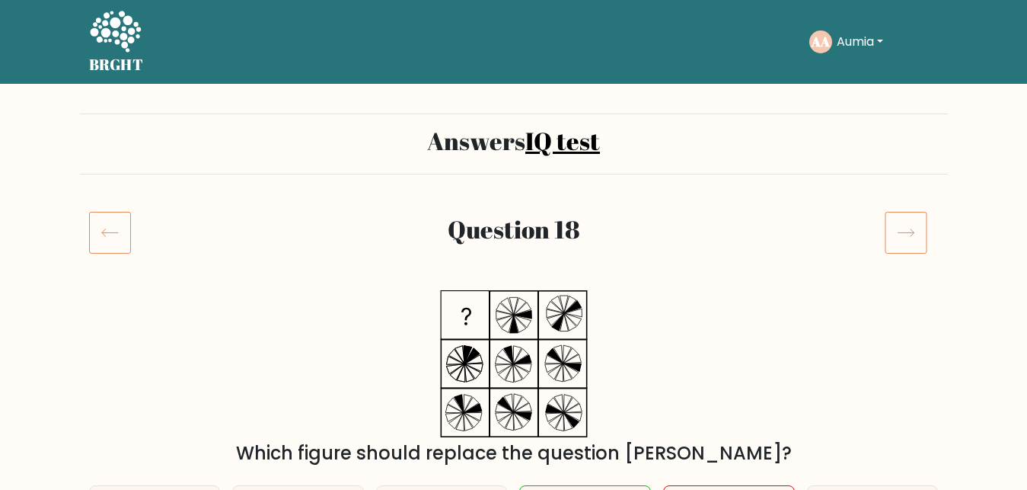
scroll to position [155, 0]
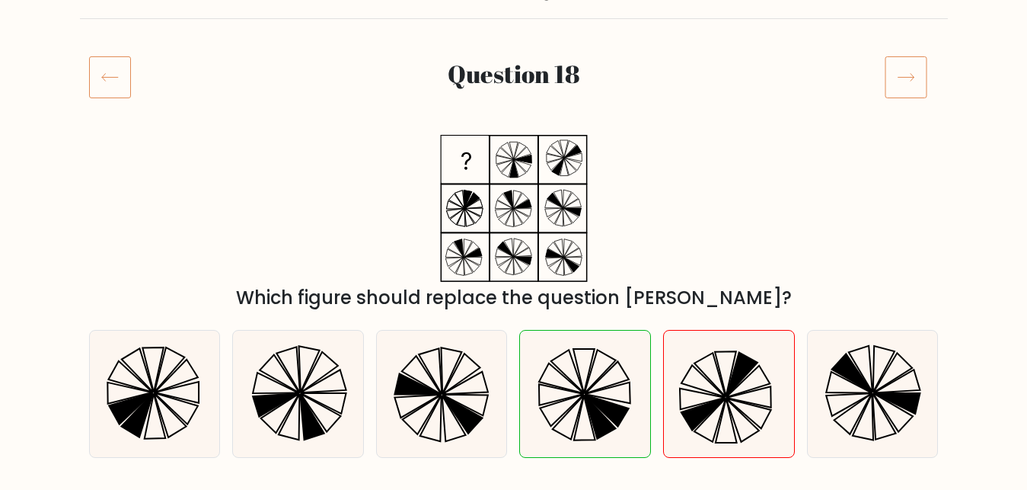
click at [905, 81] on icon at bounding box center [906, 77] width 43 height 43
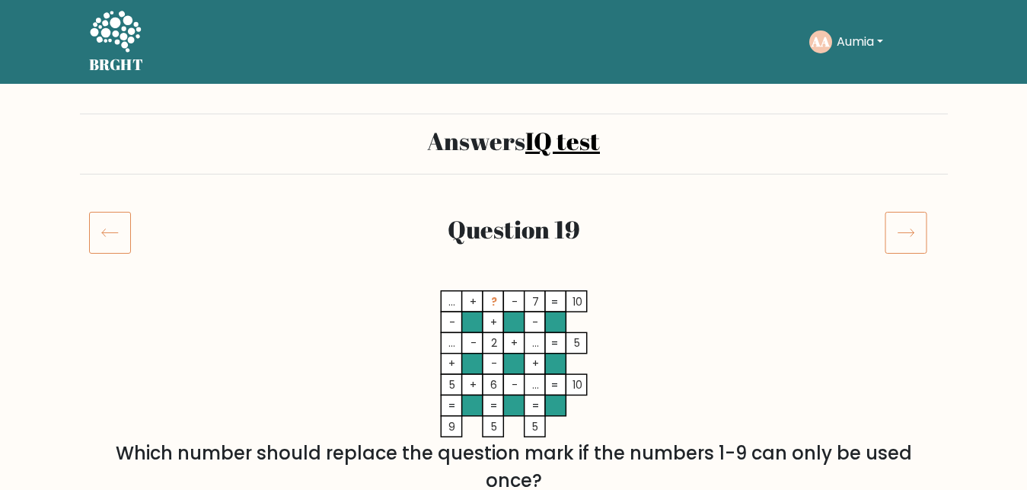
scroll to position [155, 0]
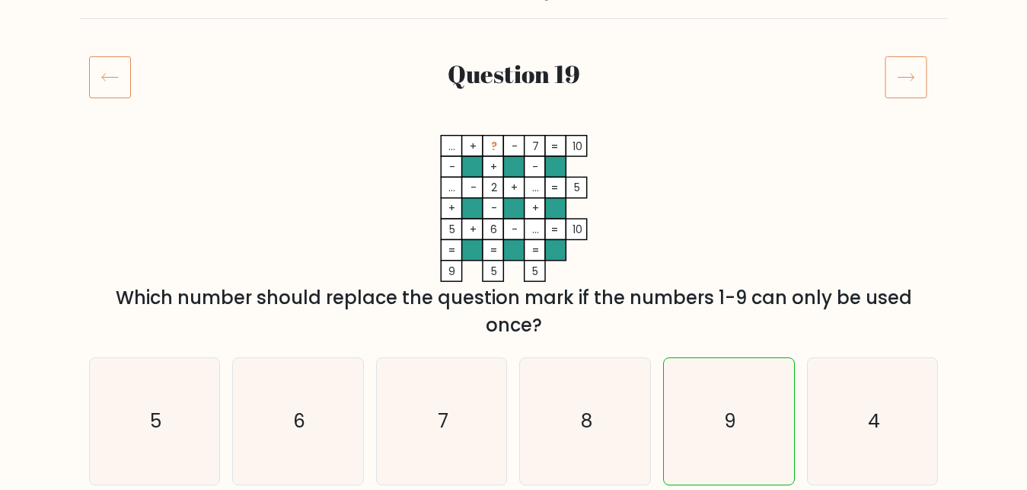
click at [905, 83] on icon at bounding box center [906, 77] width 43 height 43
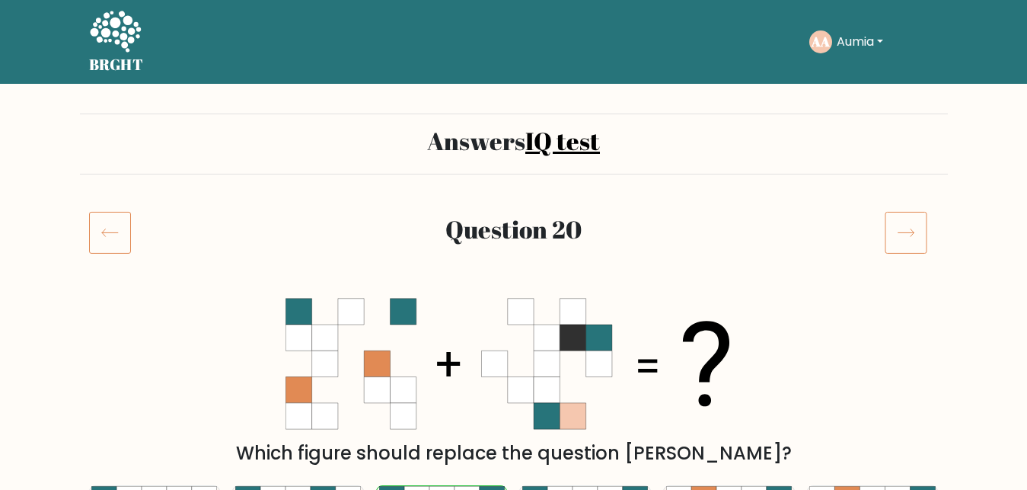
scroll to position [155, 0]
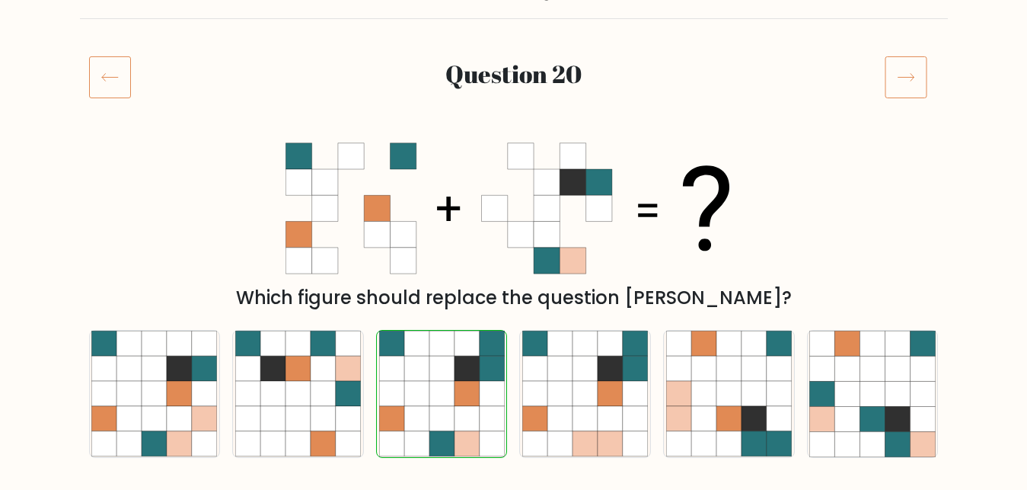
click at [905, 84] on icon at bounding box center [906, 77] width 43 height 43
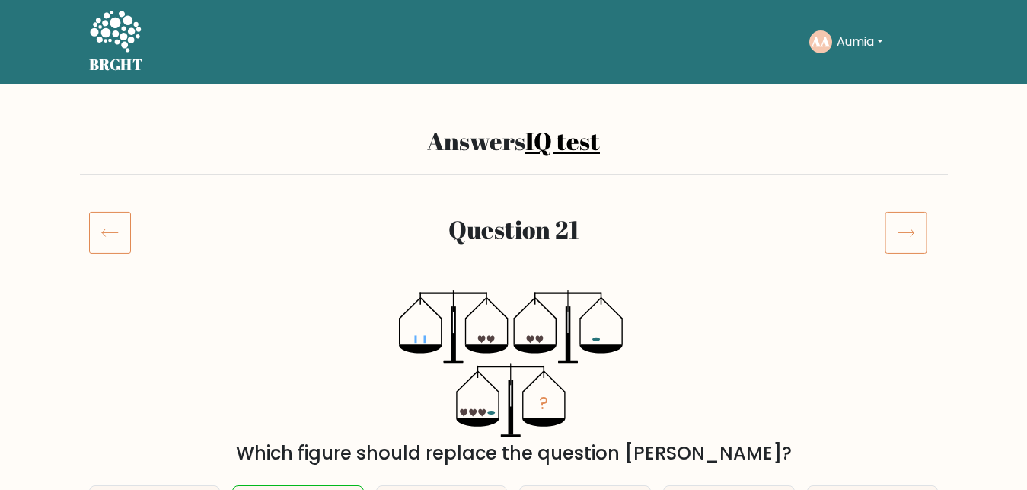
scroll to position [155, 0]
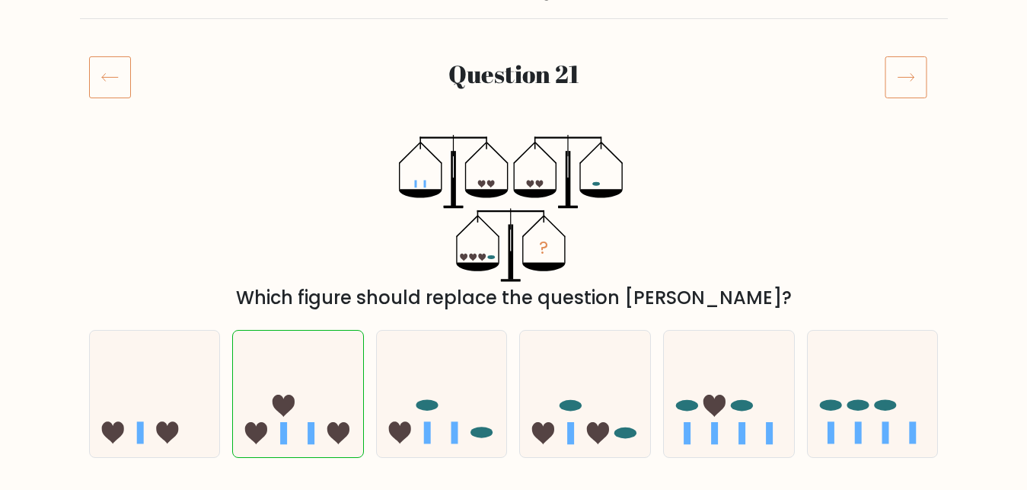
click at [905, 84] on icon at bounding box center [906, 77] width 43 height 43
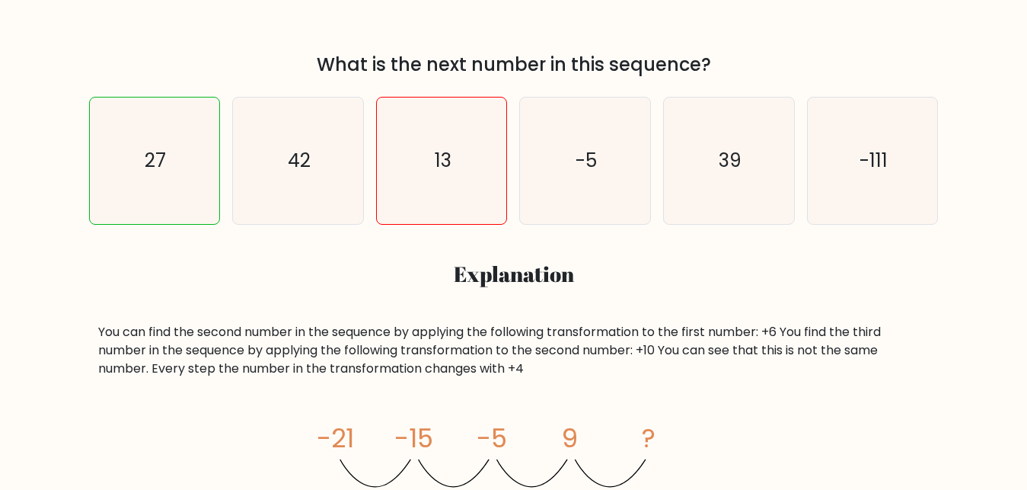
scroll to position [155, 0]
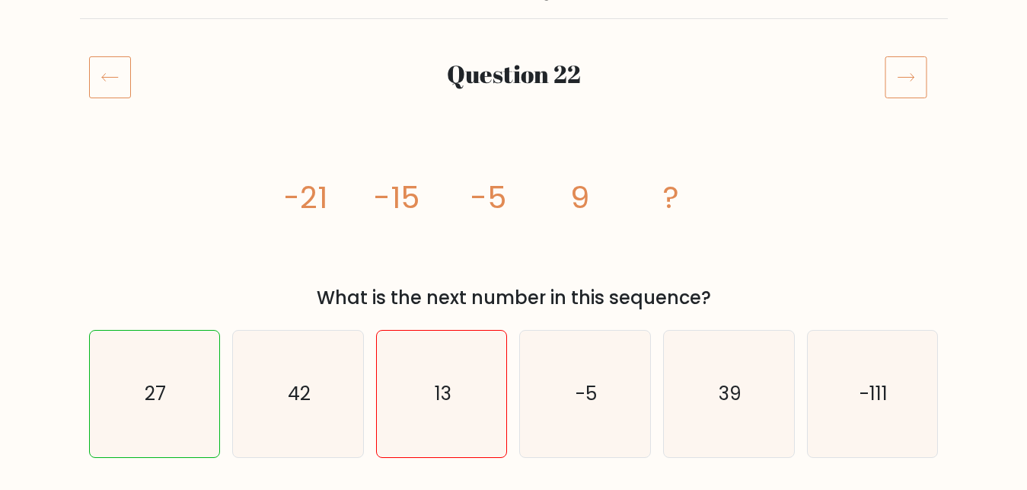
click at [903, 85] on icon at bounding box center [906, 77] width 43 height 43
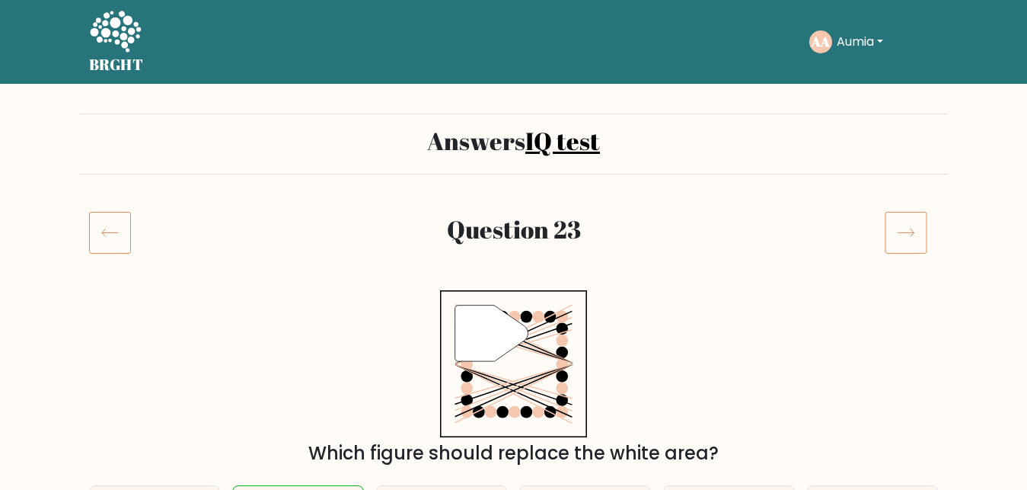
scroll to position [155, 0]
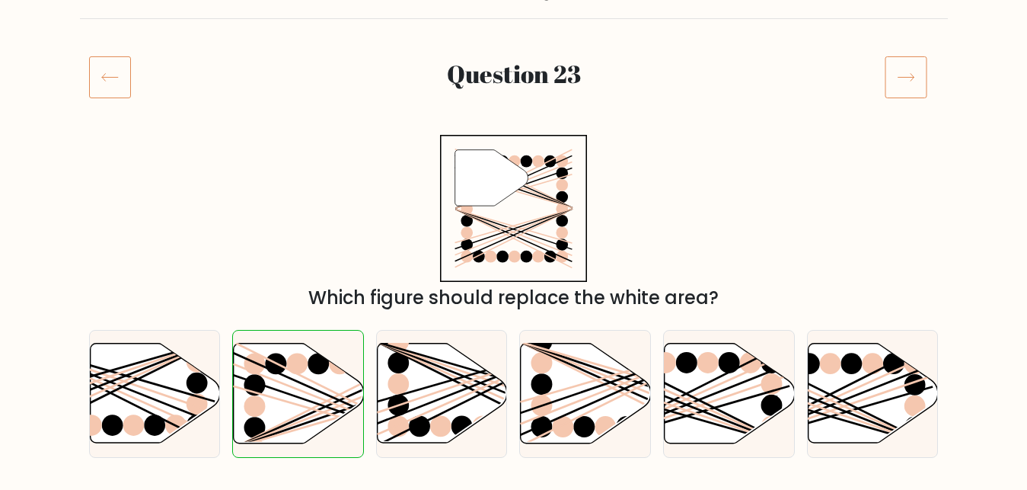
drag, startPoint x: 0, startPoint y: 0, endPoint x: 902, endPoint y: 78, distance: 905.7
click at [902, 78] on icon at bounding box center [906, 77] width 43 height 43
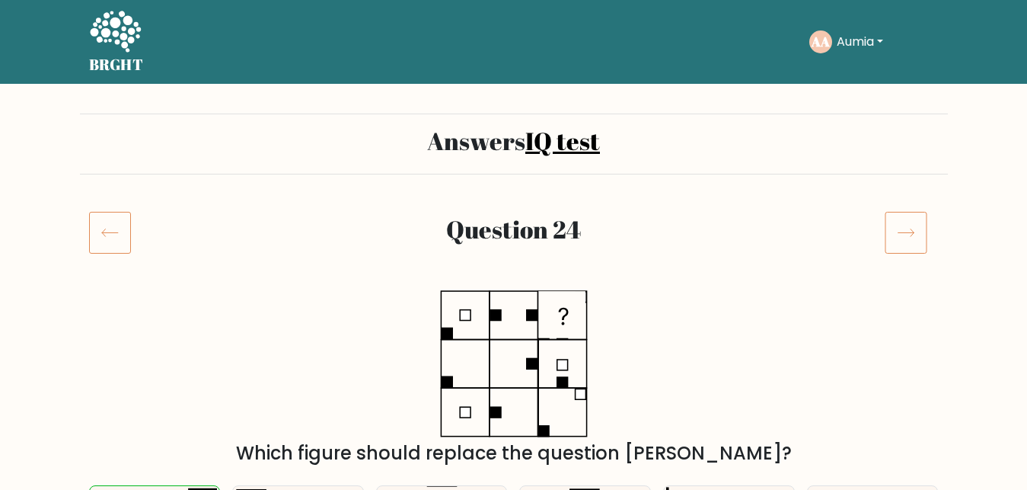
scroll to position [155, 0]
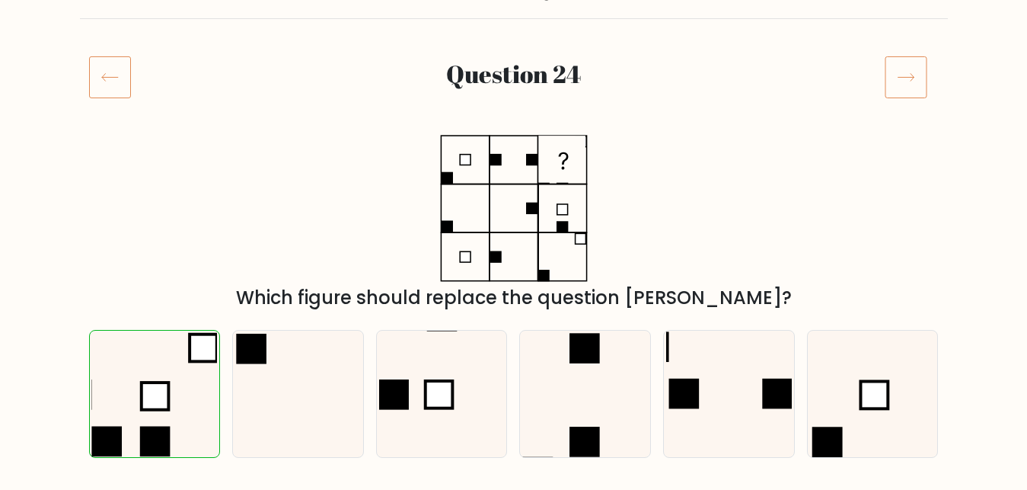
click at [927, 91] on icon at bounding box center [906, 77] width 43 height 43
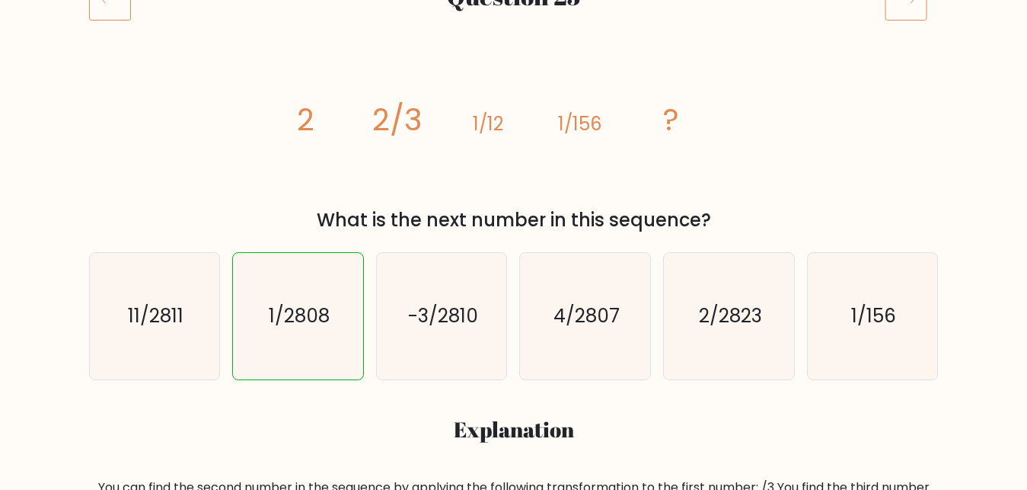
scroll to position [155, 0]
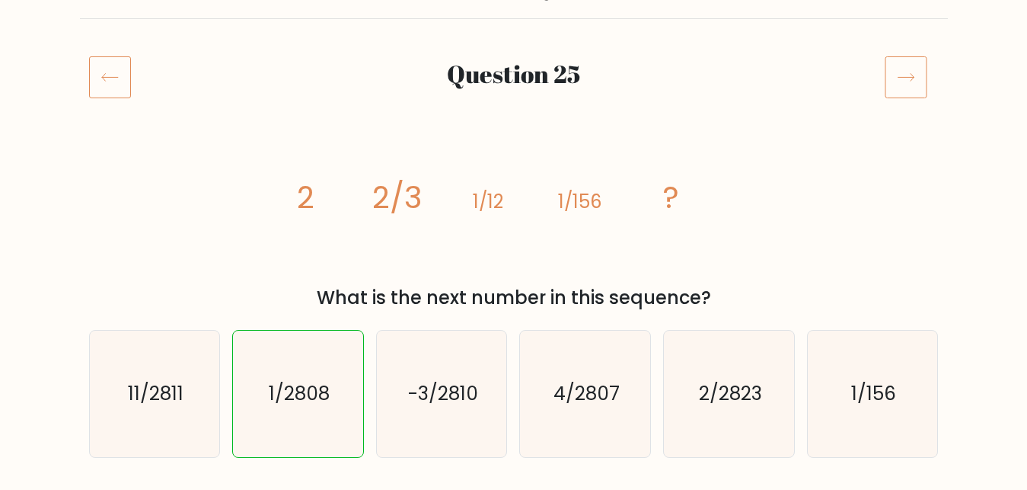
click at [917, 88] on icon at bounding box center [906, 77] width 43 height 43
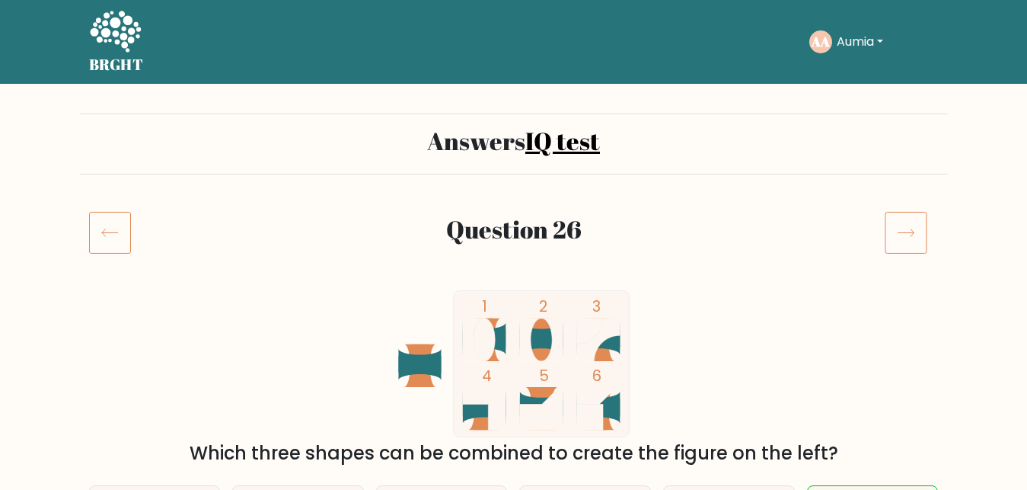
scroll to position [155, 0]
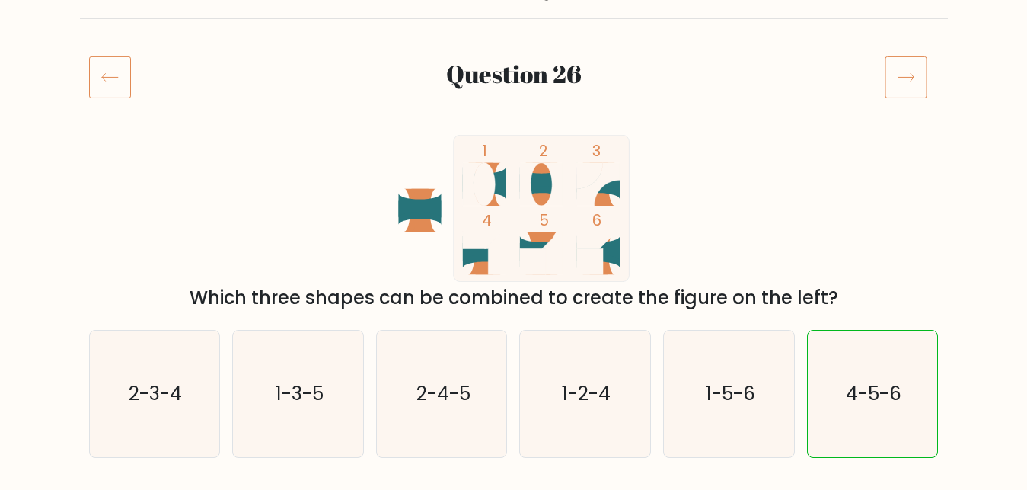
click at [918, 94] on icon at bounding box center [906, 77] width 43 height 43
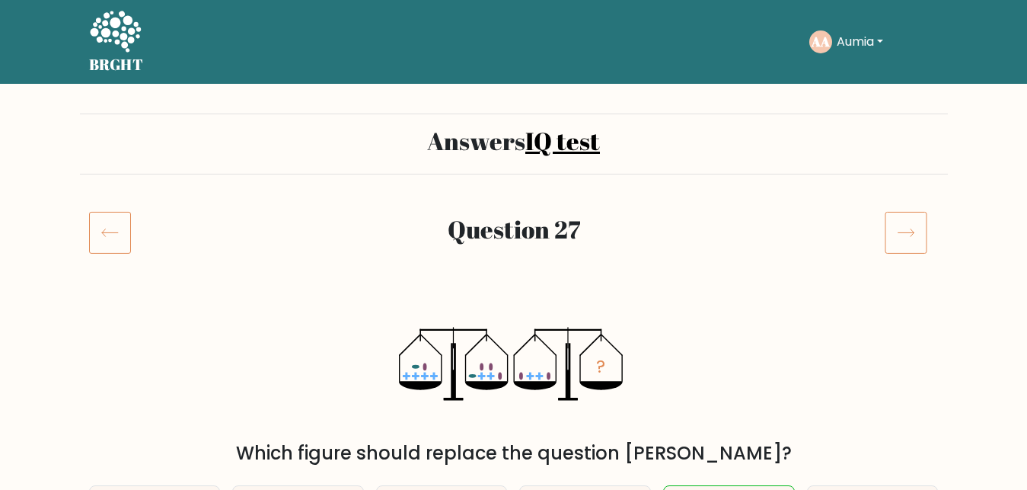
scroll to position [155, 0]
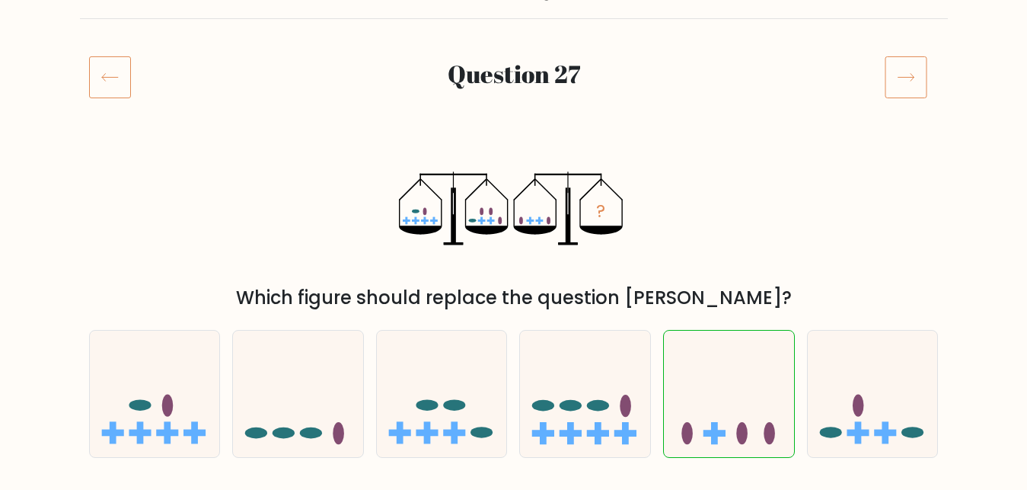
click at [918, 94] on icon at bounding box center [906, 77] width 43 height 43
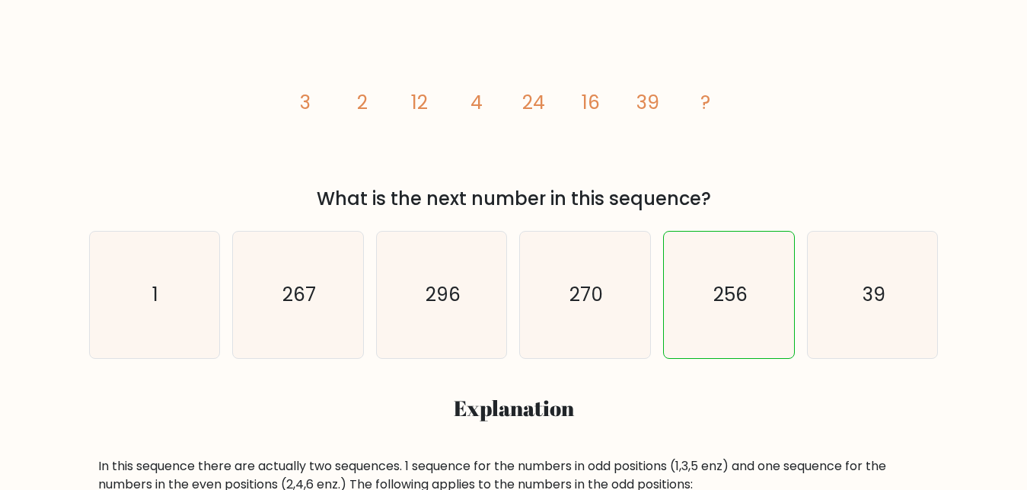
scroll to position [155, 0]
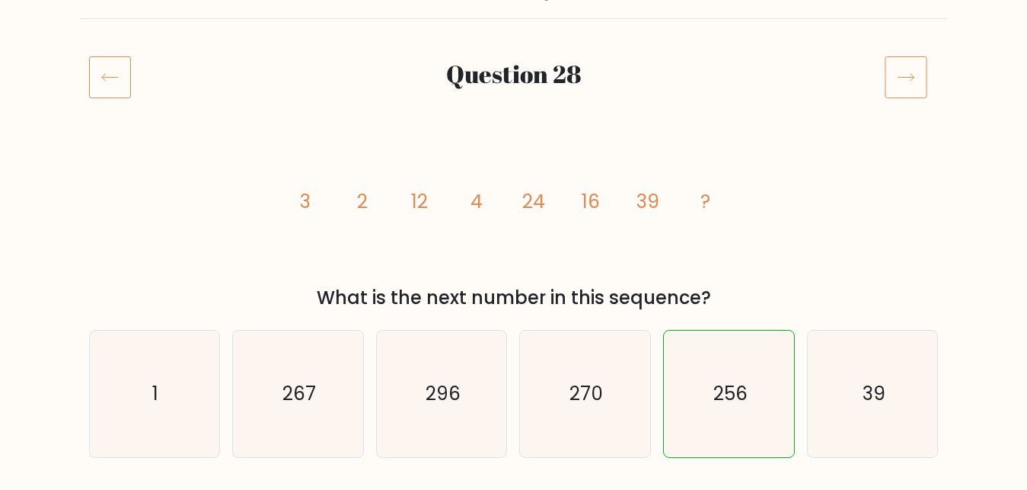
click at [912, 94] on icon at bounding box center [906, 77] width 43 height 43
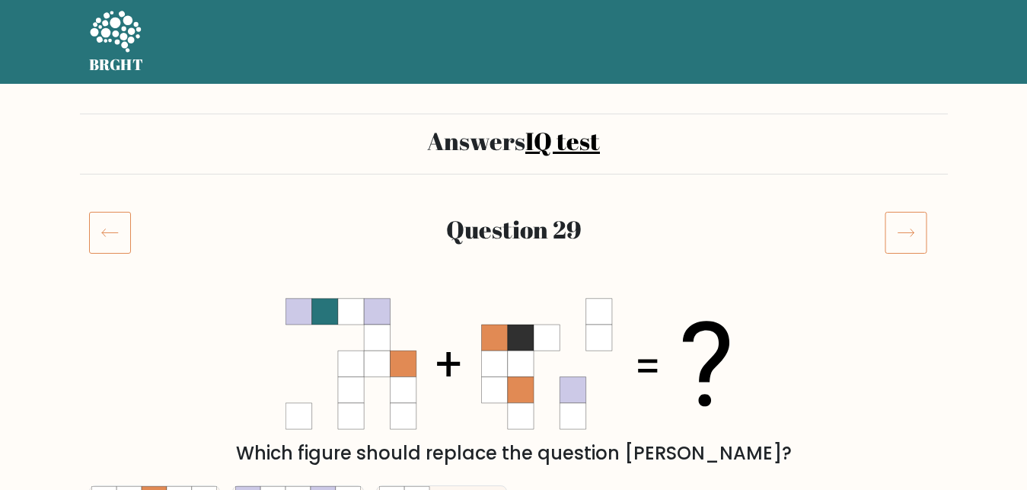
click at [911, 187] on form "Answers IQ test Question 29 Which figure should replace the question mark? a." at bounding box center [513, 342] width 1027 height 542
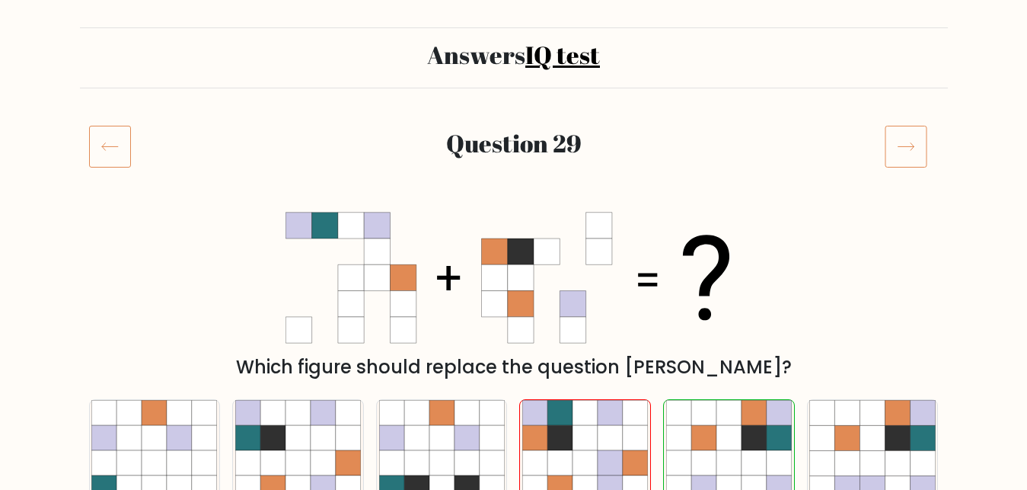
scroll to position [84, 0]
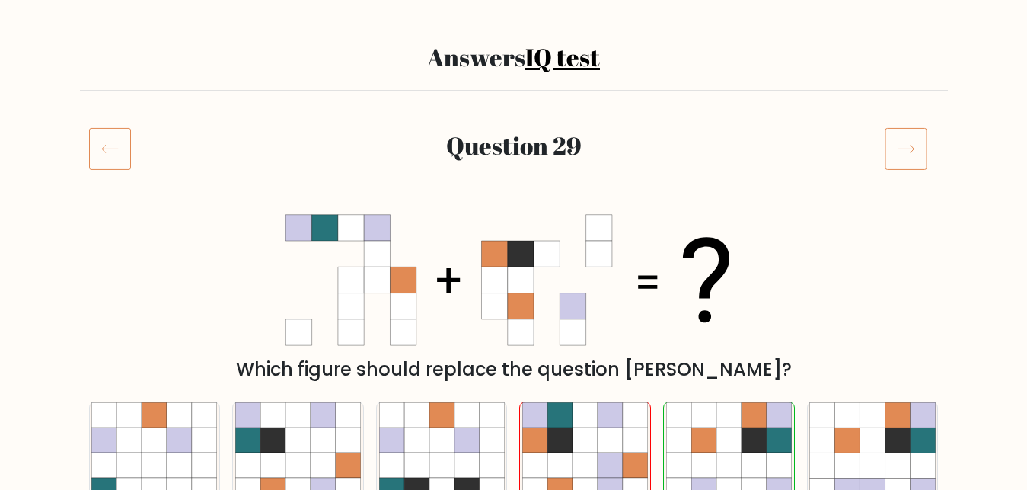
click at [908, 140] on icon at bounding box center [906, 148] width 43 height 43
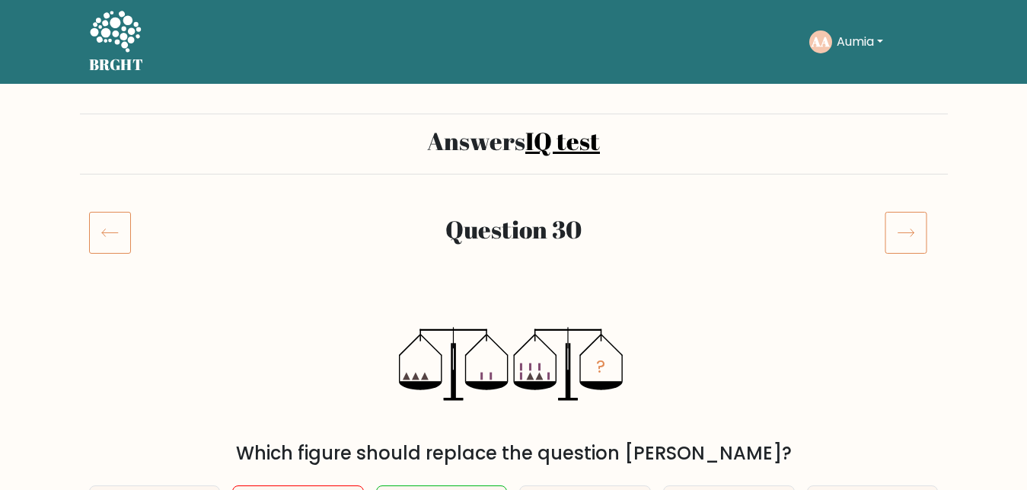
scroll to position [233, 0]
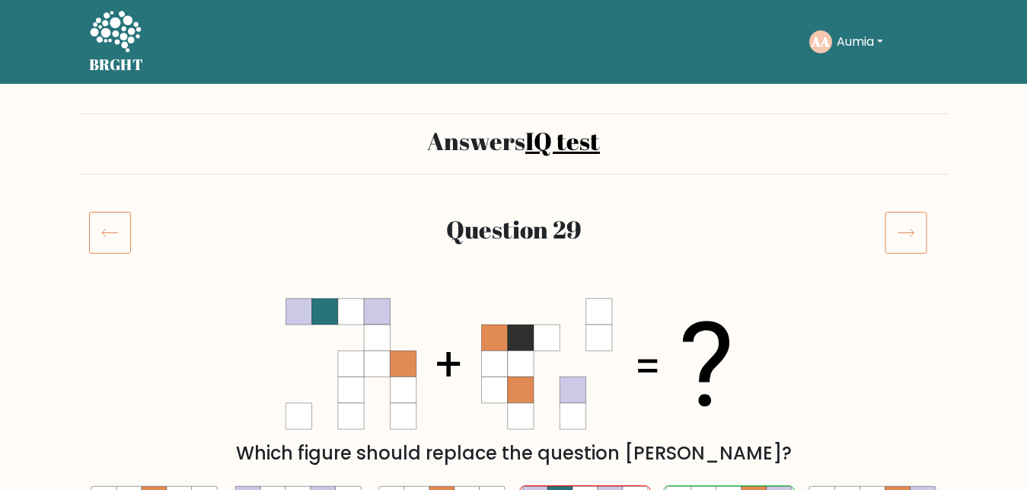
click at [906, 238] on icon at bounding box center [906, 232] width 43 height 43
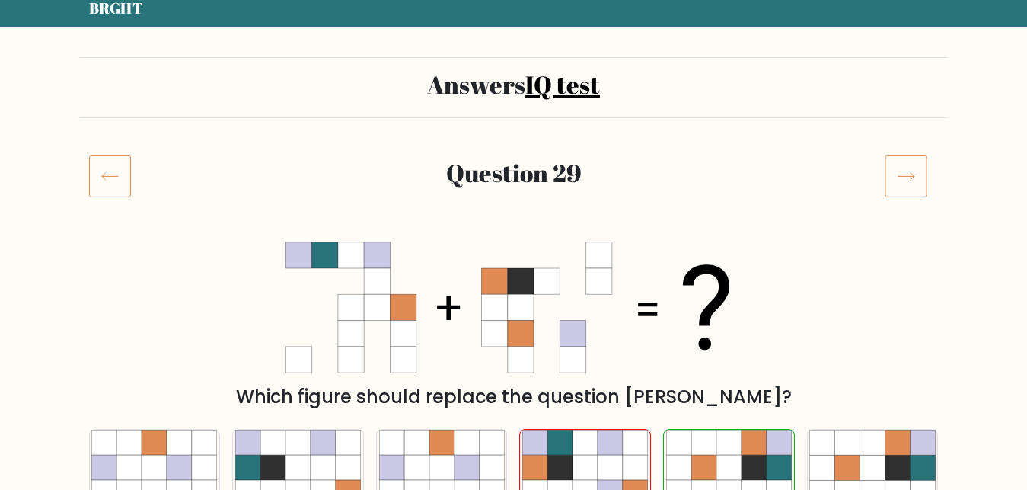
scroll to position [78, 0]
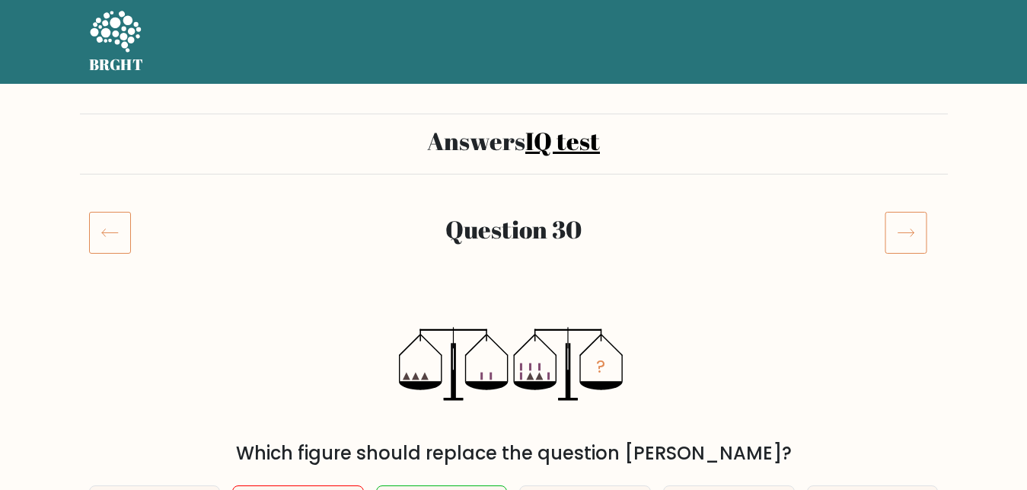
scroll to position [155, 0]
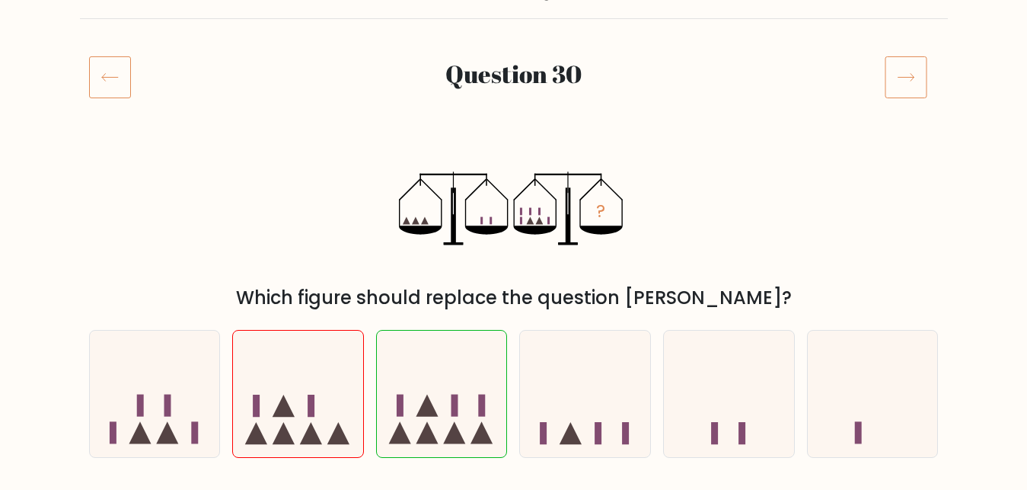
click at [890, 85] on icon at bounding box center [906, 77] width 43 height 43
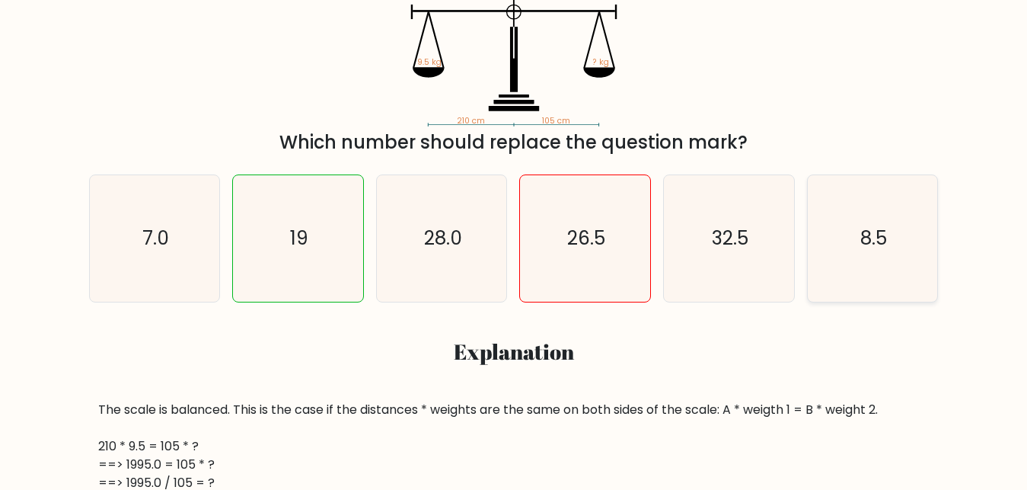
scroll to position [155, 0]
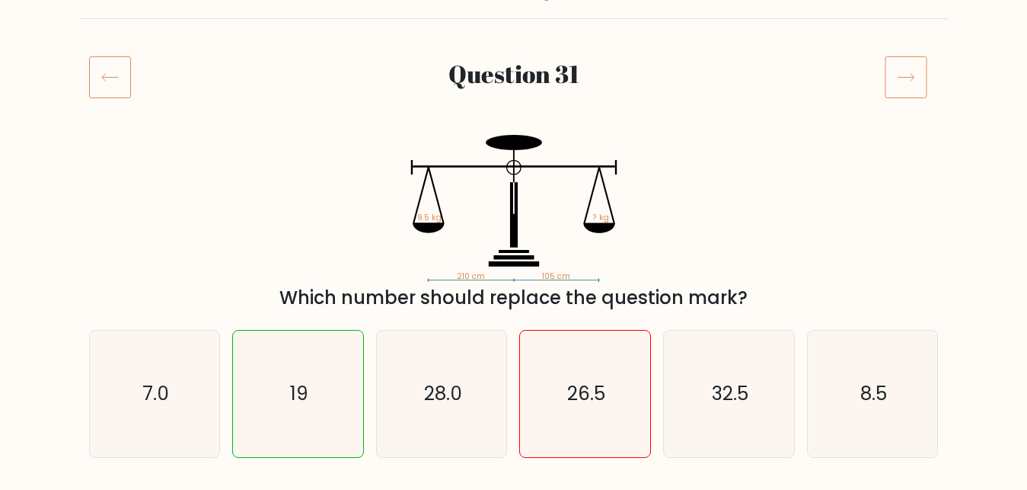
click at [902, 78] on icon at bounding box center [906, 77] width 43 height 43
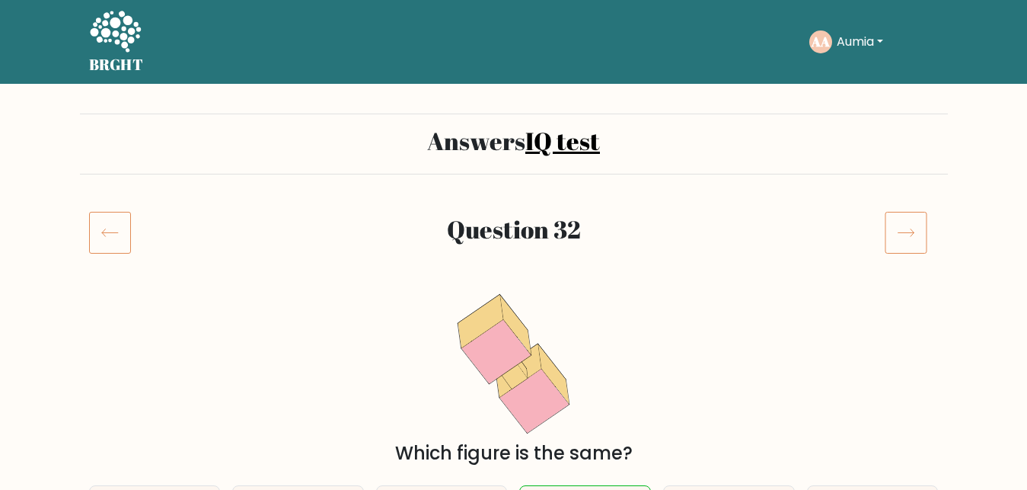
scroll to position [155, 0]
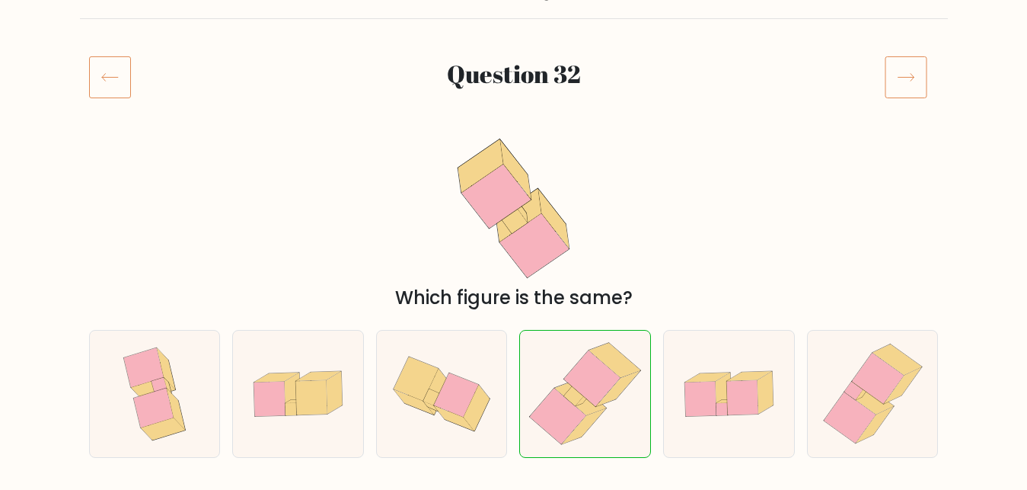
click at [899, 81] on icon at bounding box center [906, 77] width 43 height 43
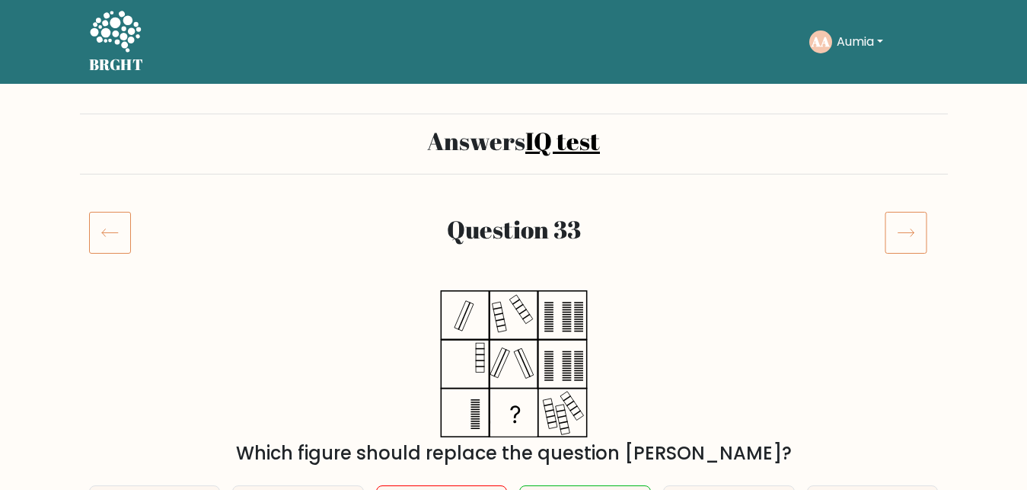
scroll to position [155, 0]
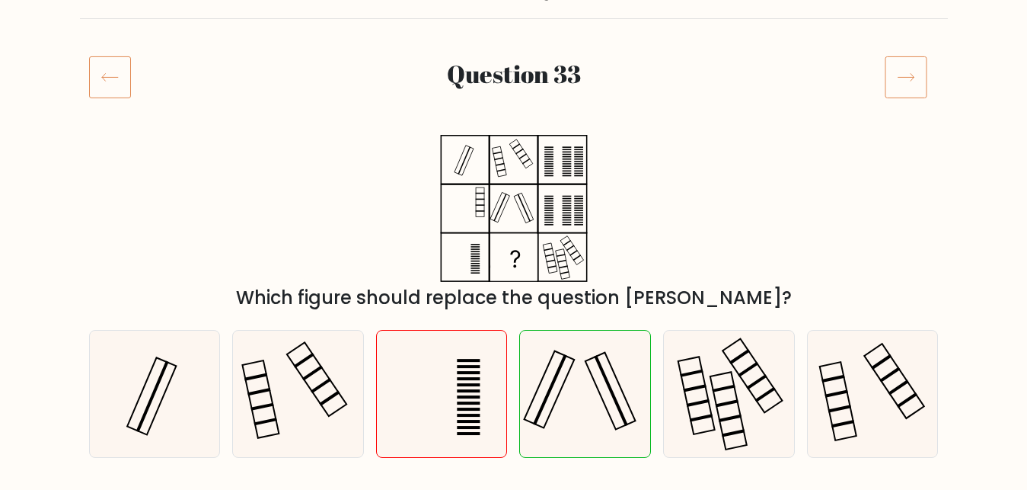
click at [899, 81] on icon at bounding box center [906, 77] width 43 height 43
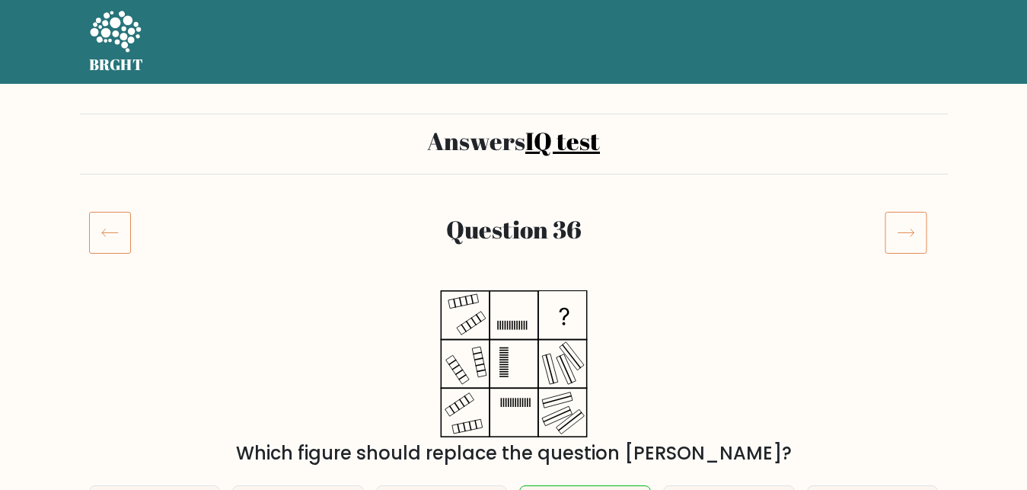
scroll to position [161, 0]
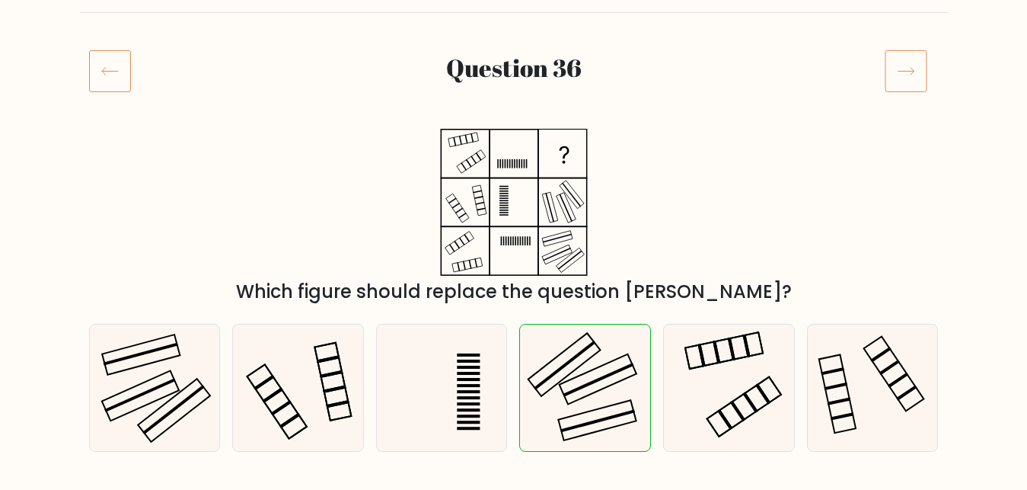
click at [902, 81] on icon at bounding box center [906, 70] width 43 height 43
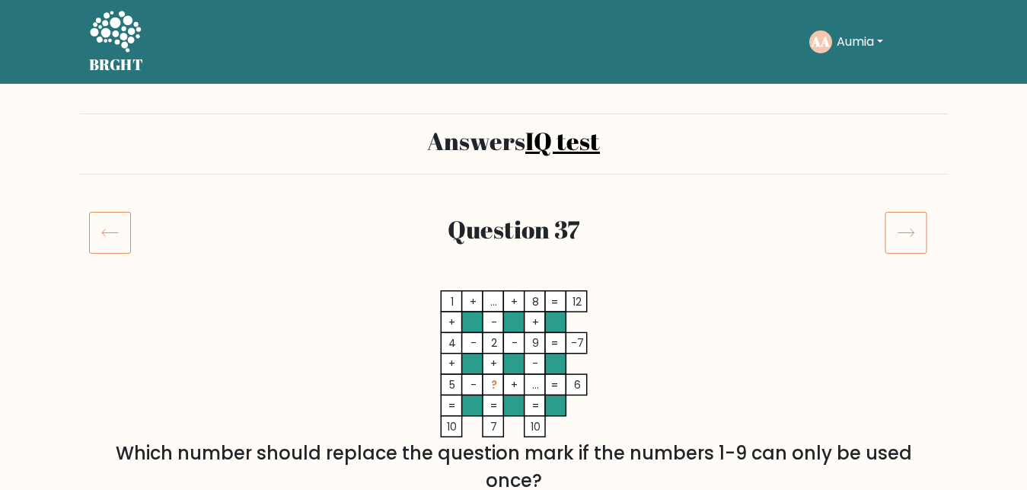
scroll to position [155, 0]
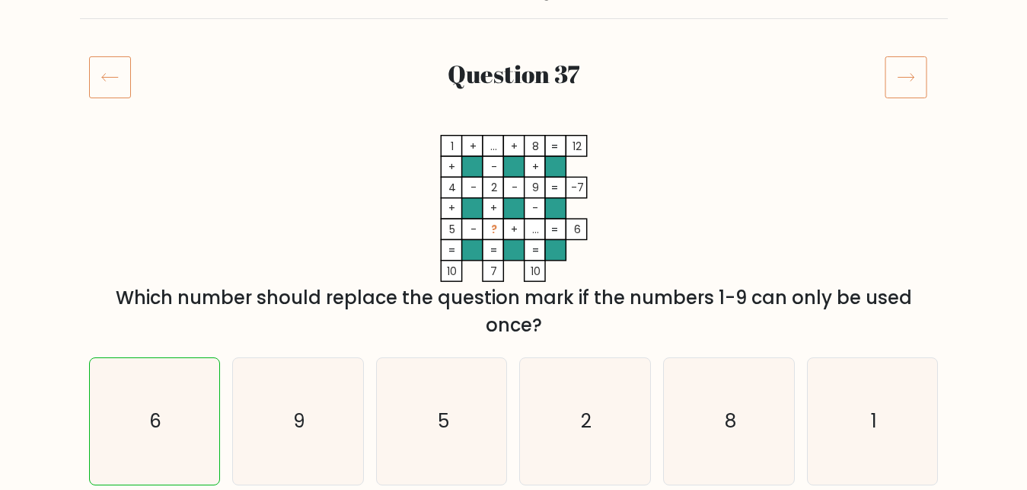
click at [902, 85] on icon at bounding box center [906, 77] width 43 height 43
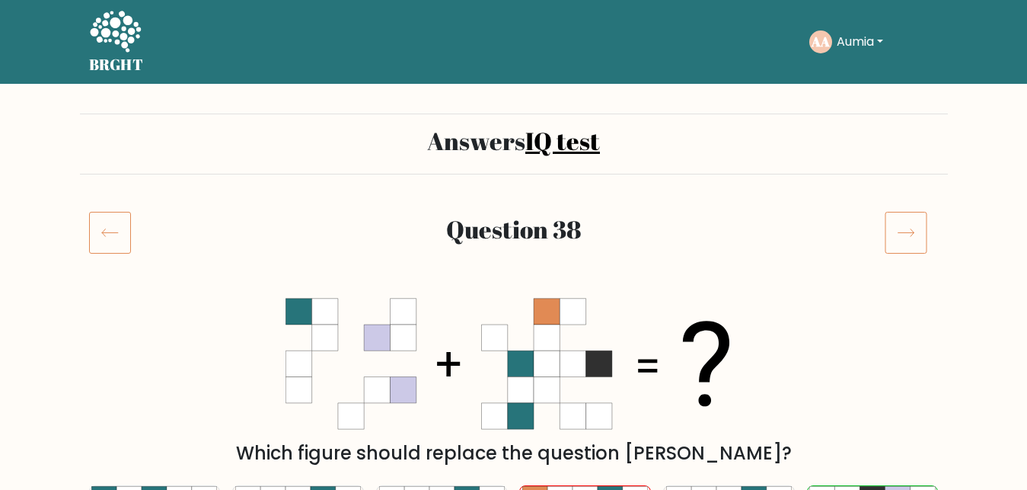
scroll to position [155, 0]
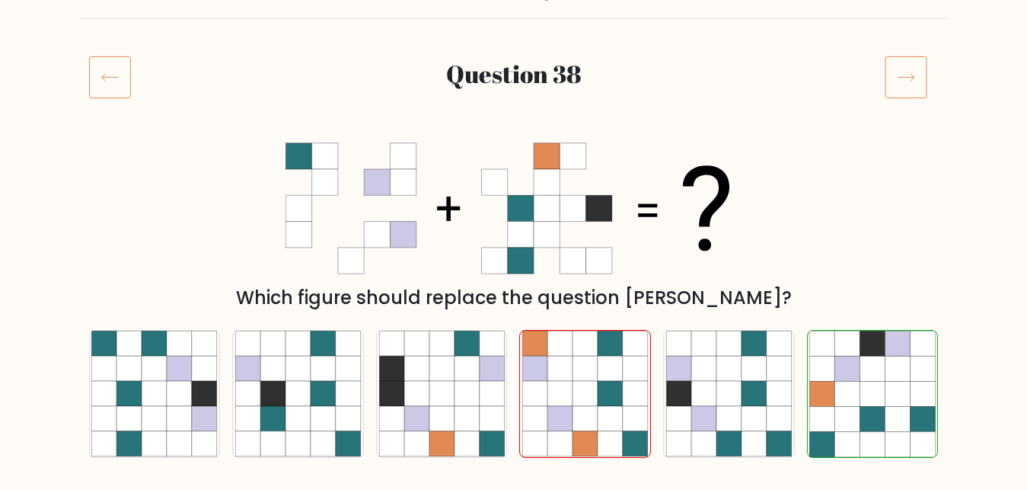
click at [902, 86] on icon at bounding box center [906, 77] width 43 height 43
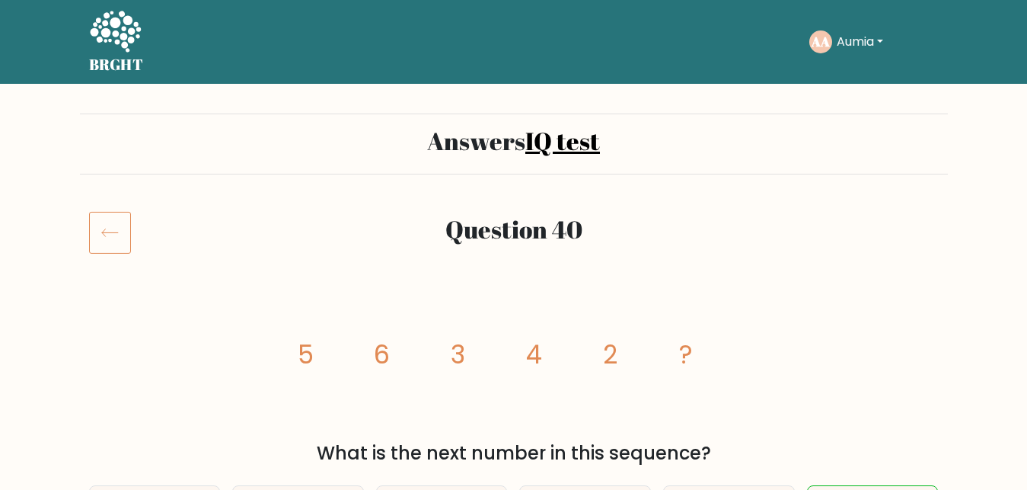
scroll to position [777, 0]
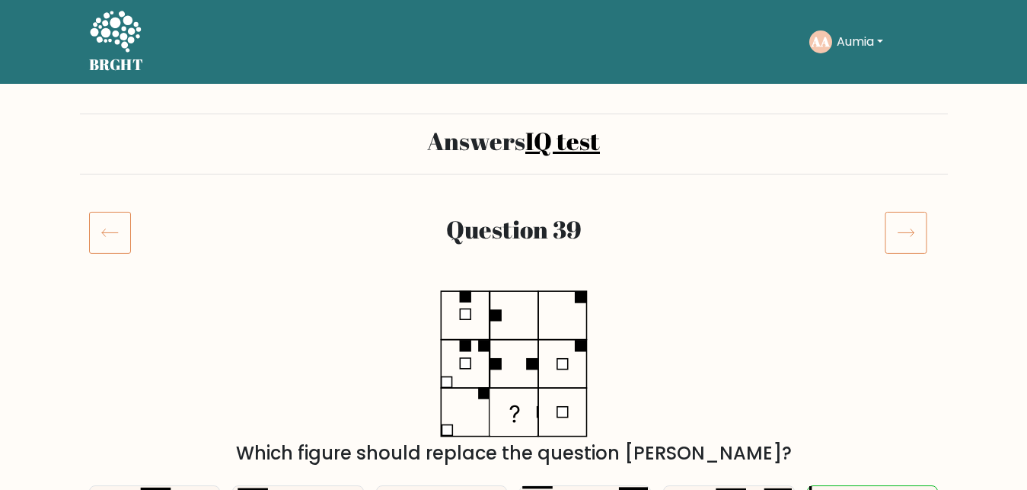
scroll to position [155, 0]
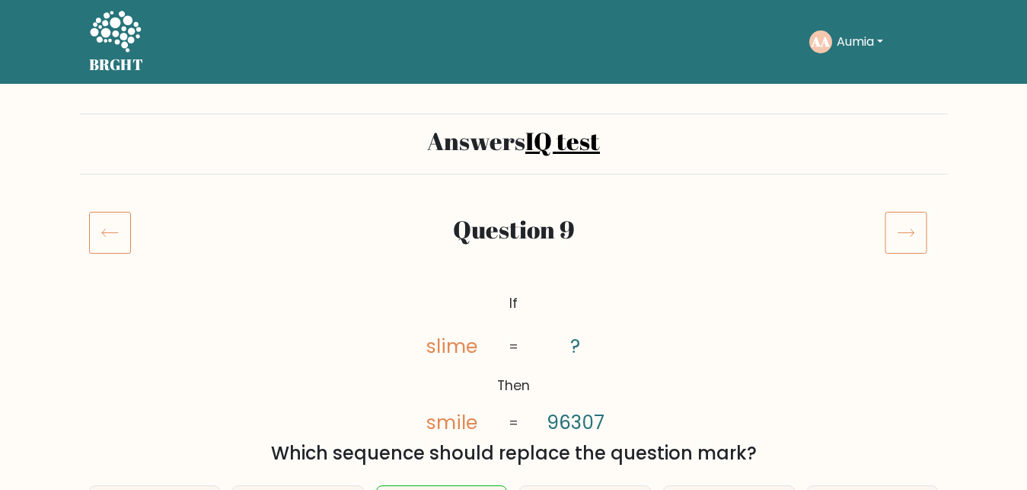
click at [873, 45] on button "Aumia" at bounding box center [860, 42] width 56 height 20
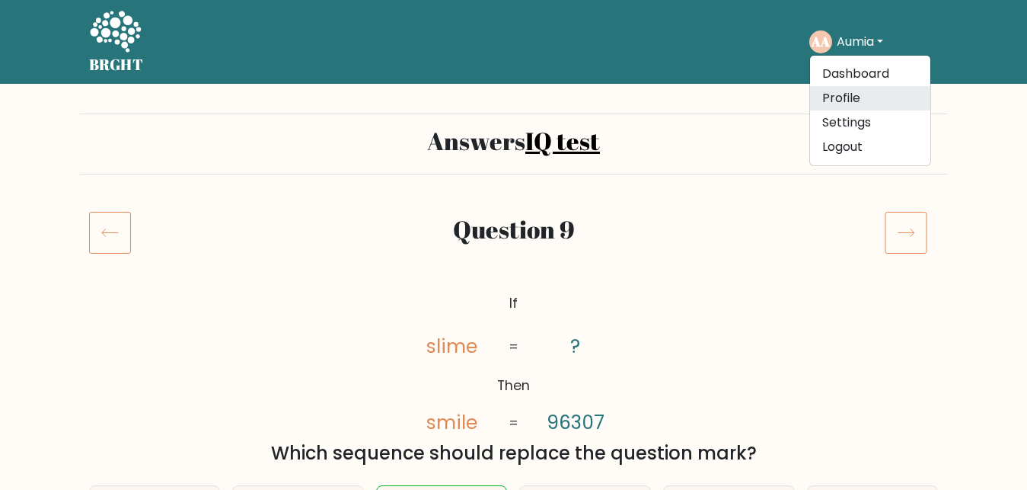
click at [842, 100] on link "Profile" at bounding box center [870, 98] width 120 height 24
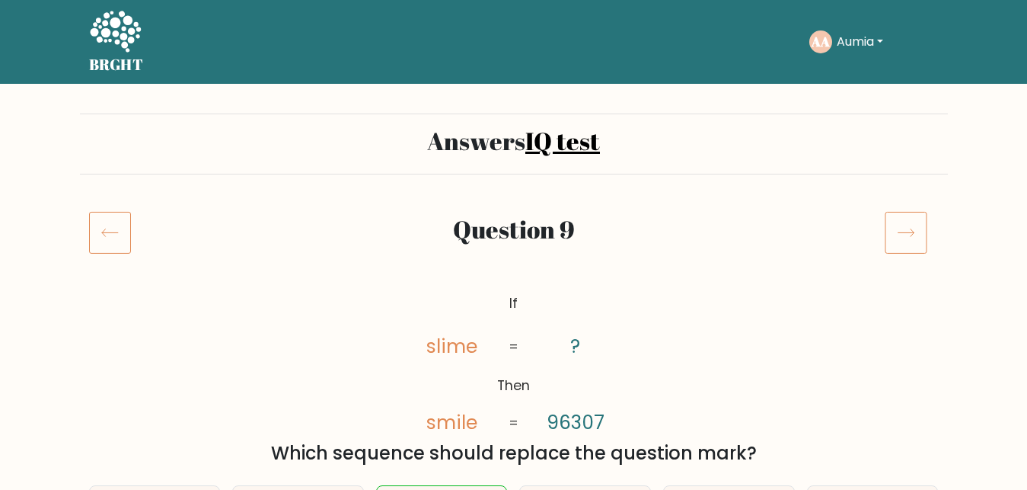
scroll to position [238, 0]
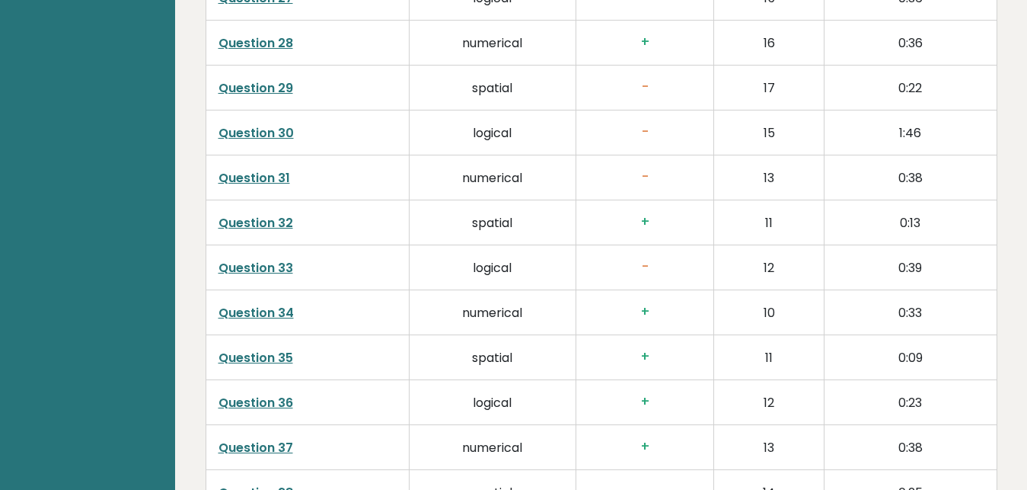
scroll to position [3442, 0]
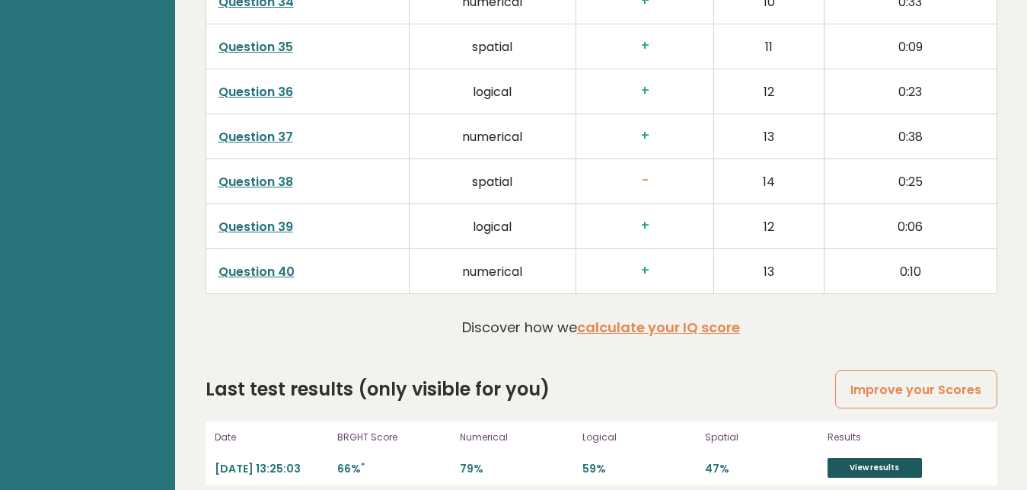
click at [885, 458] on link "View results" at bounding box center [875, 468] width 94 height 20
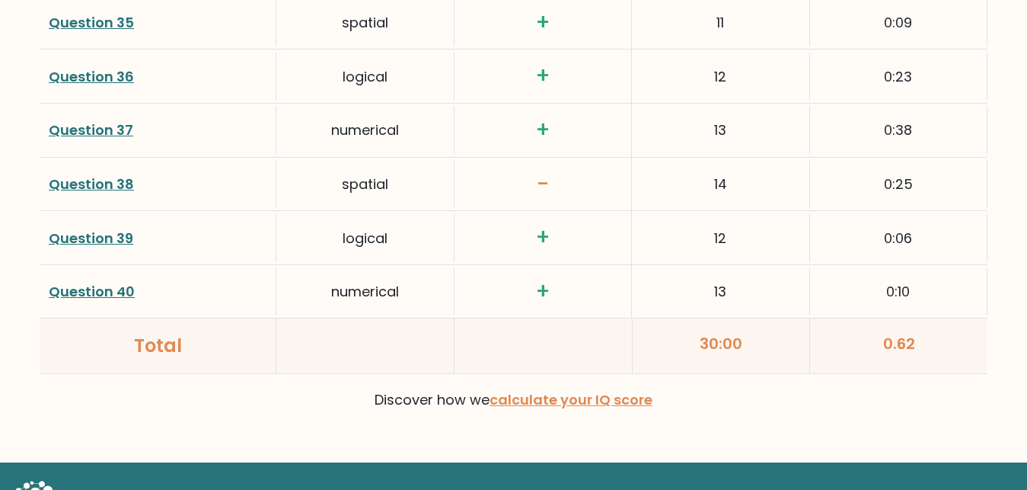
scroll to position [4105, 0]
